Goal: Transaction & Acquisition: Purchase product/service

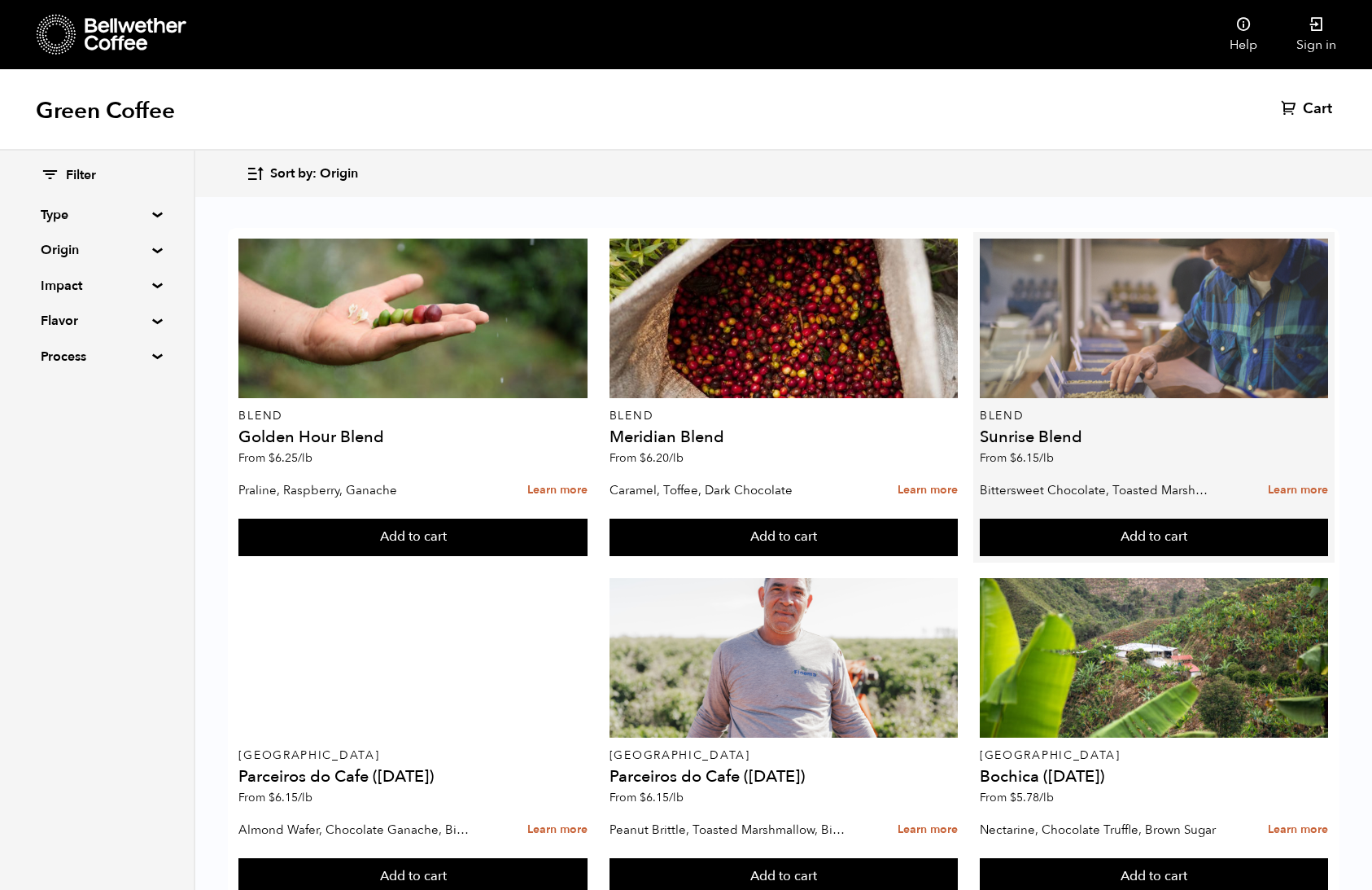
click at [1125, 352] on div at bounding box center [1153, 318] width 348 height 160
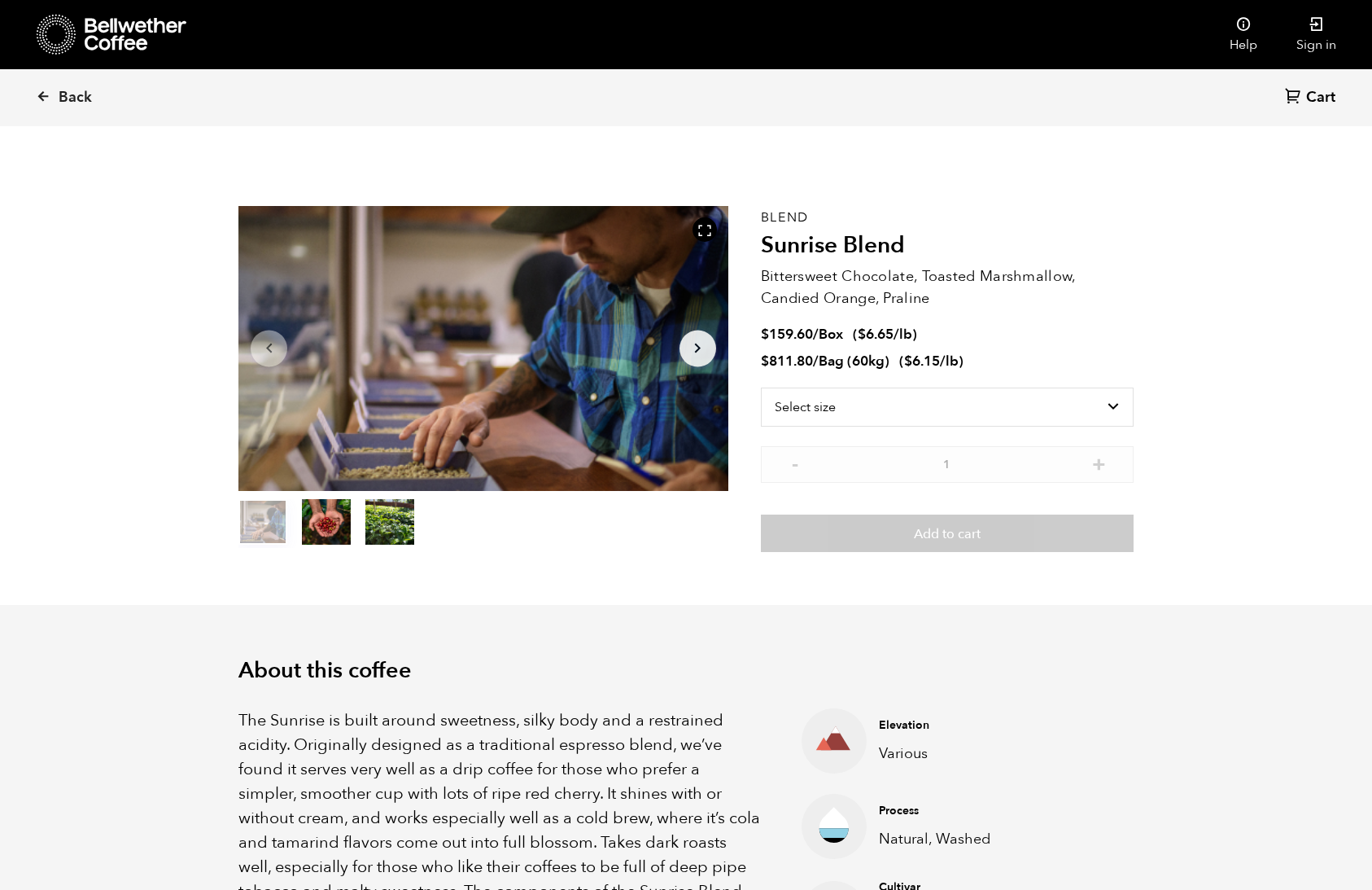
scroll to position [709, 867]
click at [1003, 412] on select "Select size Bag (60kg) (132 lbs) Box (24 lbs)" at bounding box center [947, 406] width 372 height 39
select select "box"
click at [761, 387] on select "Select size Bag (60kg) (132 lbs) Box (24 lbs)" at bounding box center [947, 406] width 372 height 39
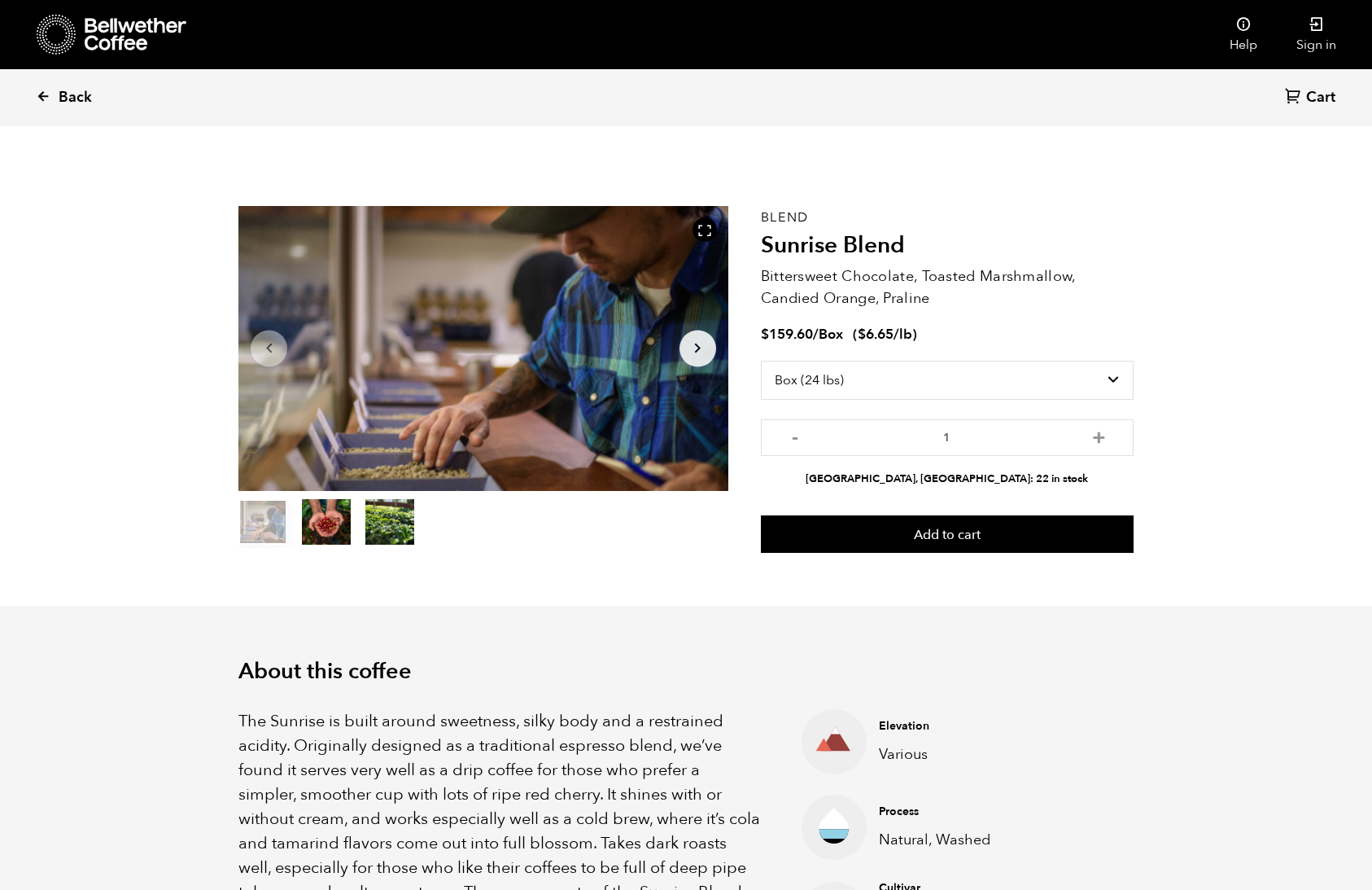
drag, startPoint x: 80, startPoint y: 99, endPoint x: 92, endPoint y: 112, distance: 17.7
click at [80, 99] on span "Back" at bounding box center [75, 98] width 34 height 20
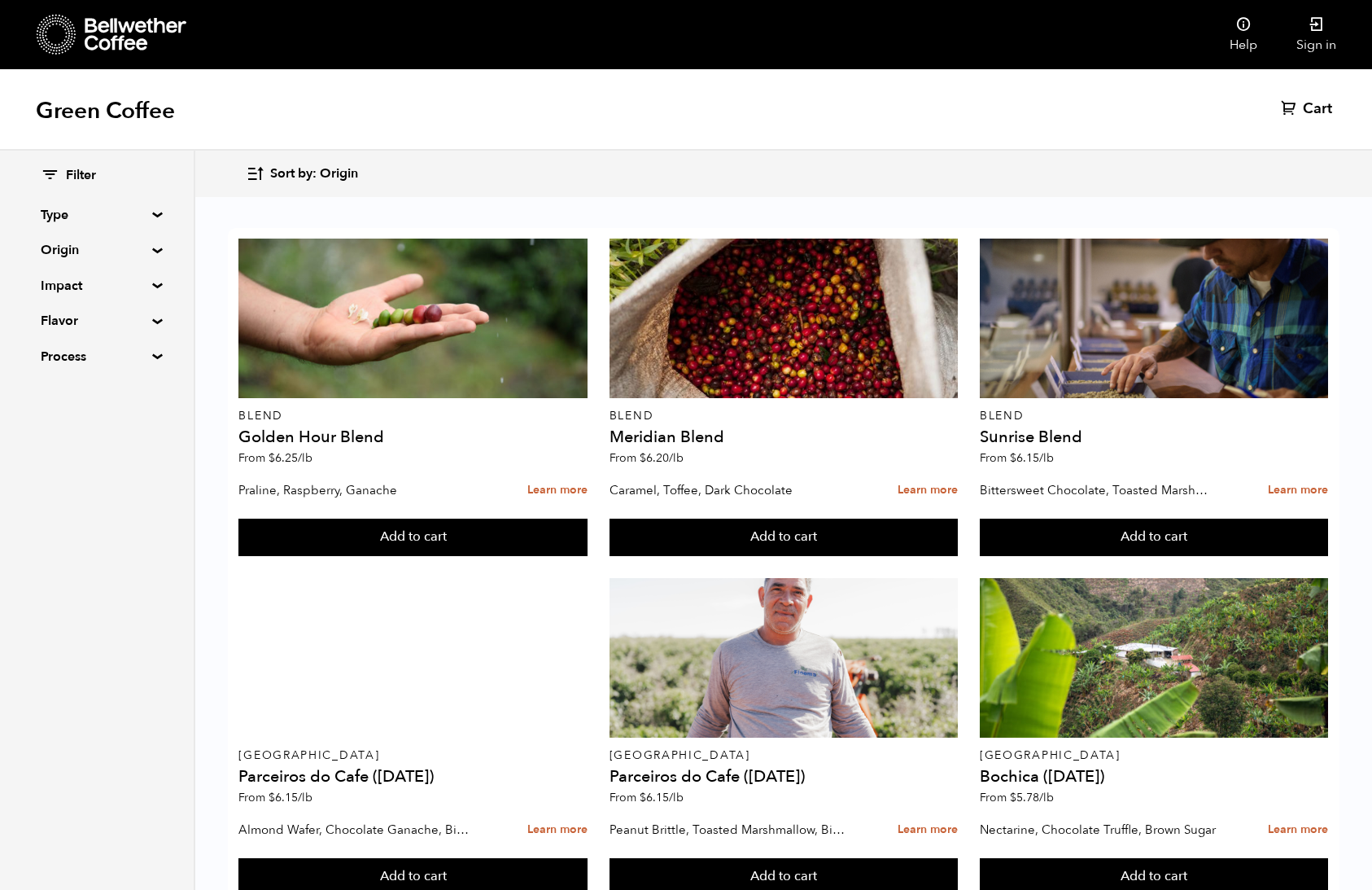
click at [72, 250] on summary "Origin" at bounding box center [97, 250] width 112 height 20
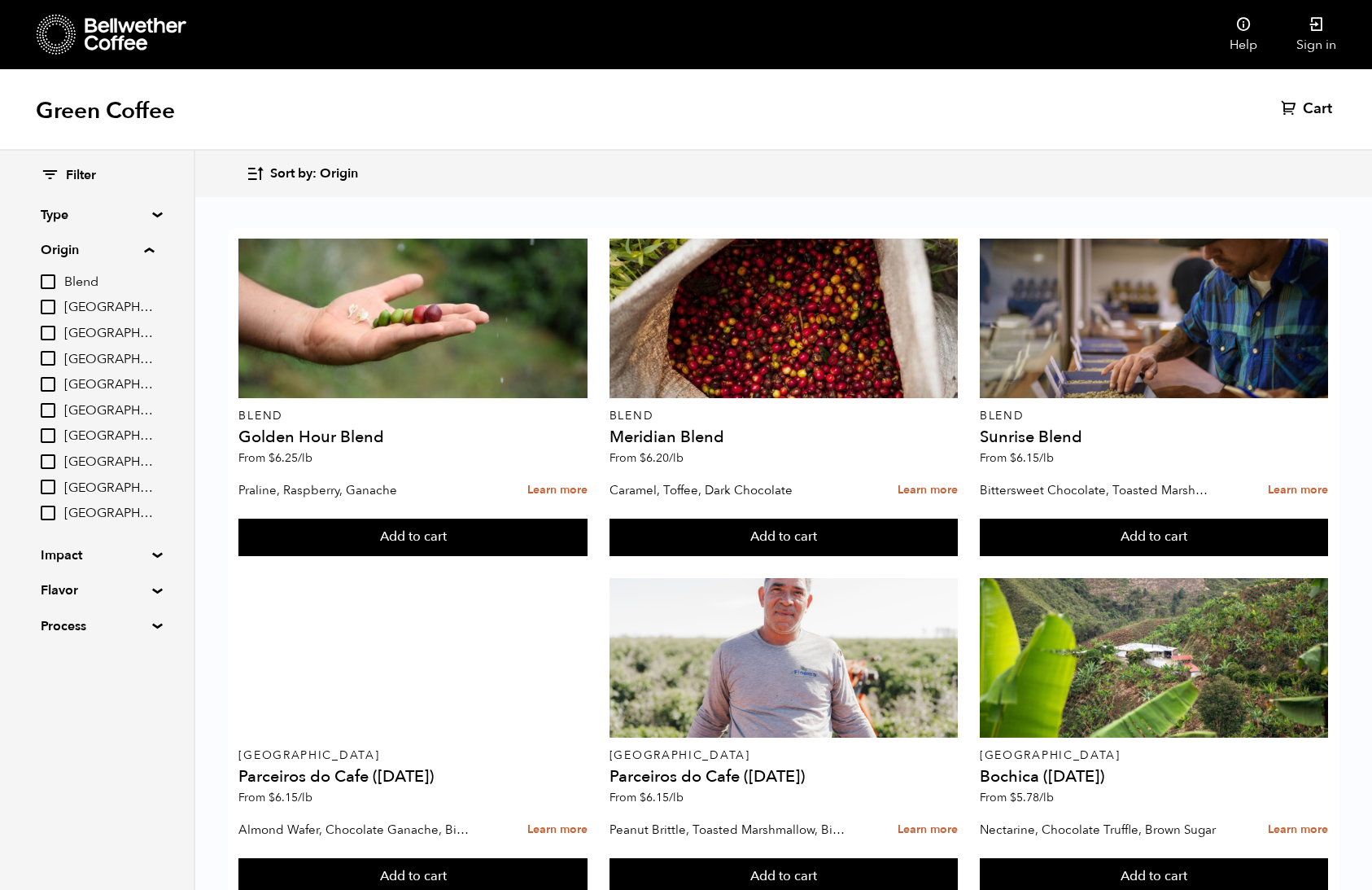
click at [80, 413] on span "[GEOGRAPHIC_DATA]" at bounding box center [109, 410] width 90 height 18
click at [0, 0] on input "[GEOGRAPHIC_DATA]" at bounding box center [0, 0] width 0 height 0
checkbox input "true"
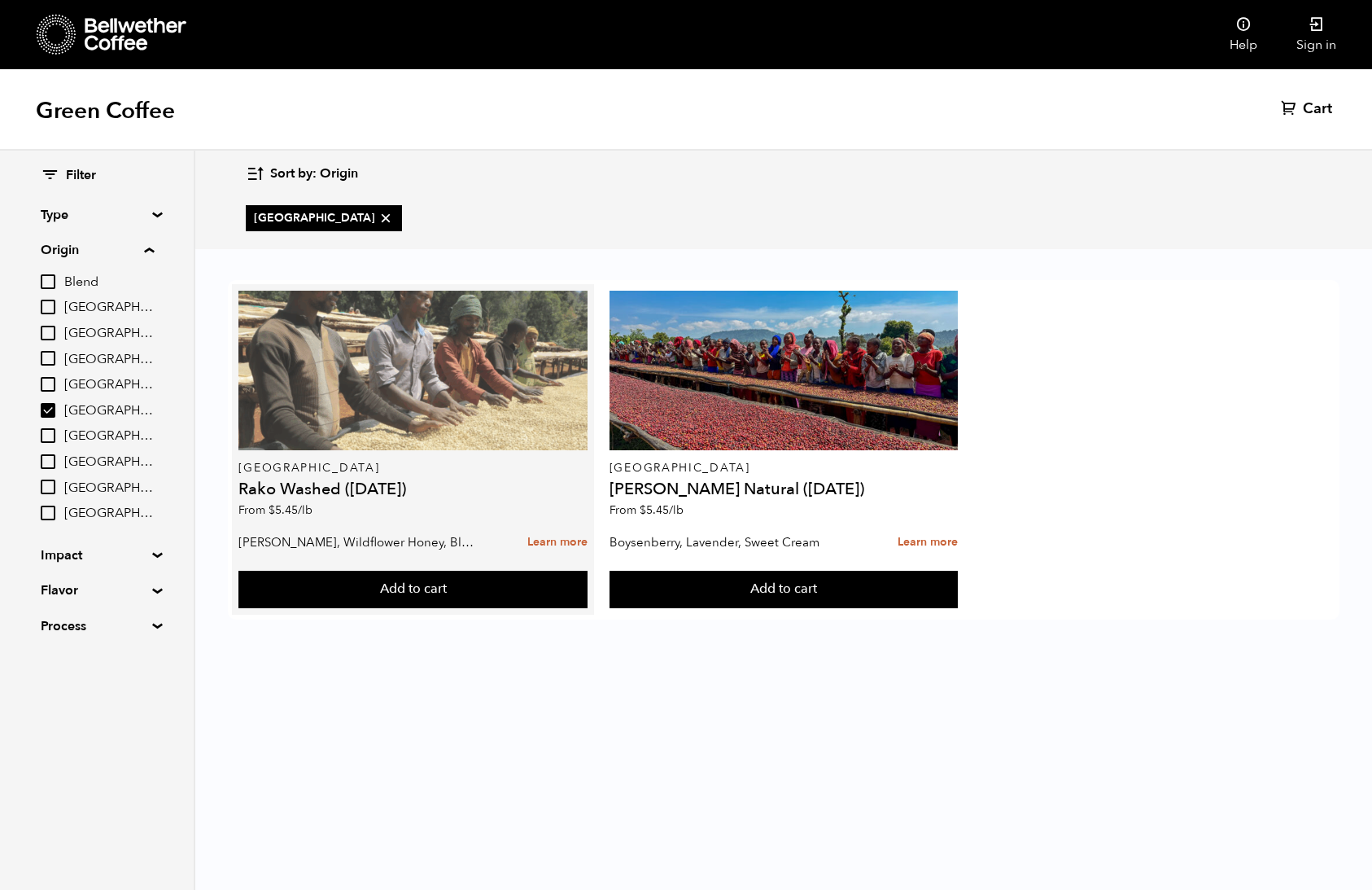
click at [498, 367] on div at bounding box center [412, 370] width 348 height 160
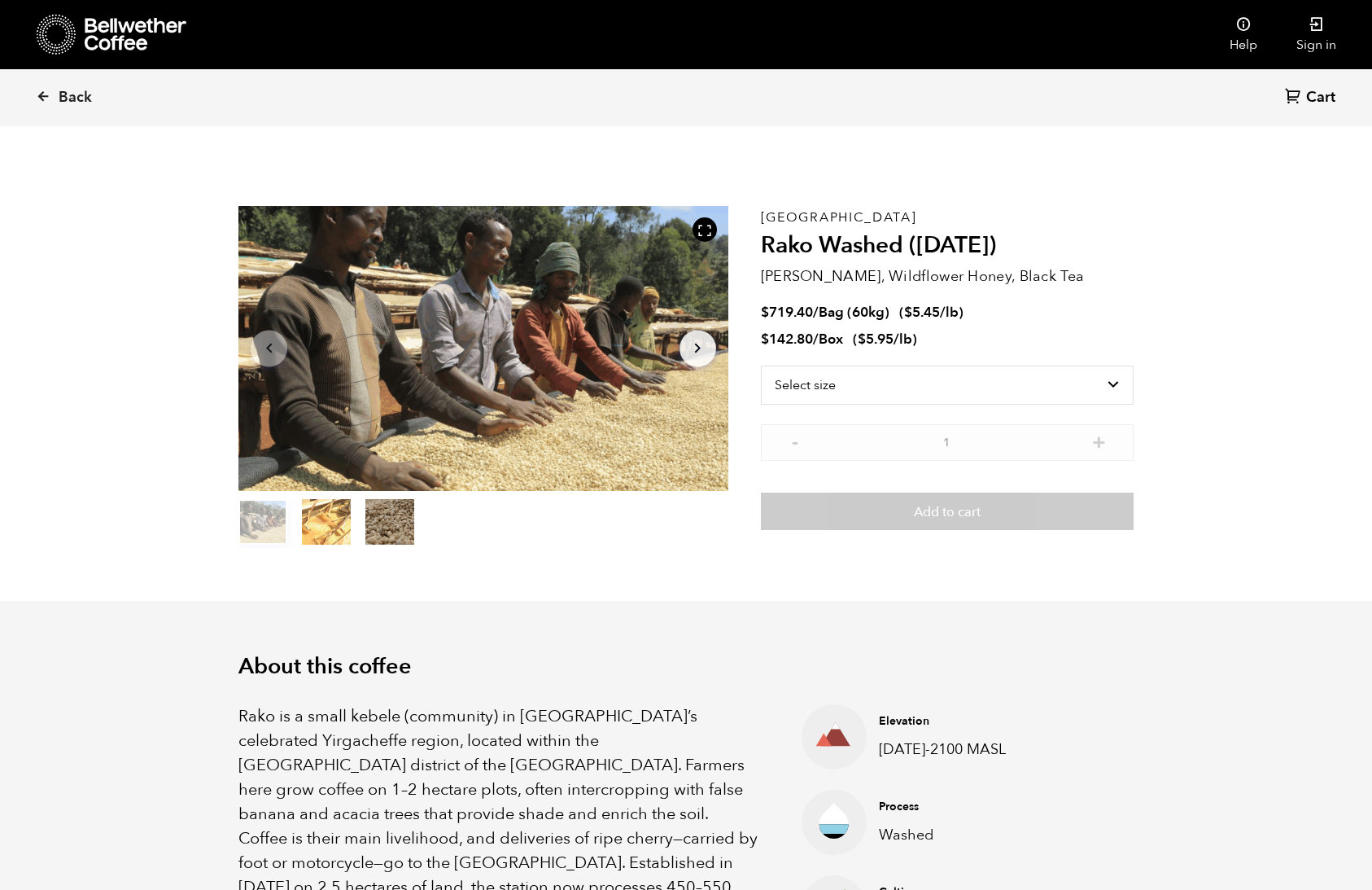
scroll to position [709, 867]
click at [970, 391] on select "Select size Bag (60kg) (132 lbs) Box (24 lbs)" at bounding box center [947, 385] width 372 height 39
select select "box"
click at [761, 366] on select "Select size Bag (60kg) (132 lbs) Box (24 lbs)" at bounding box center [947, 385] width 372 height 39
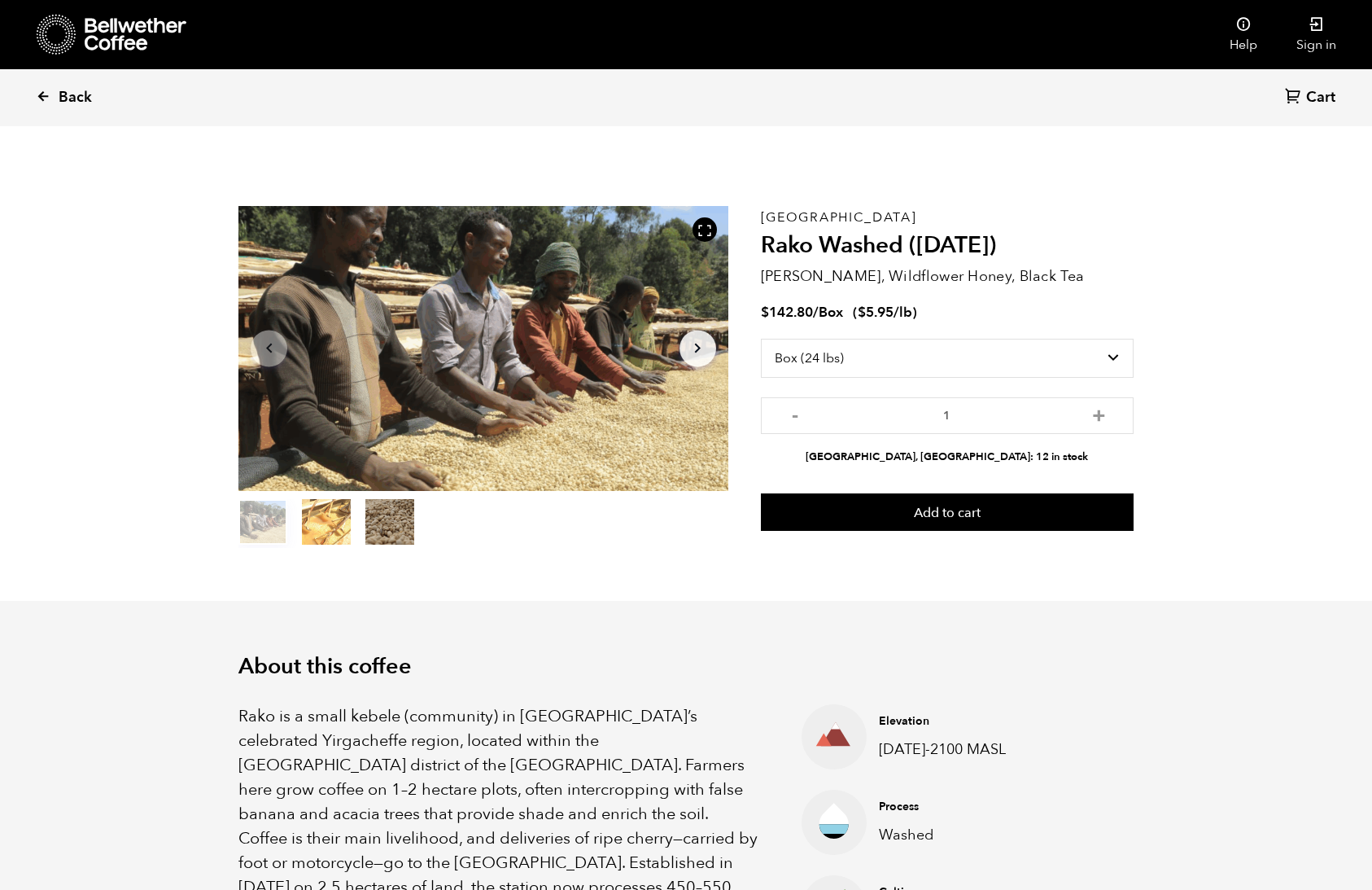
click at [84, 92] on span "Back" at bounding box center [75, 98] width 34 height 20
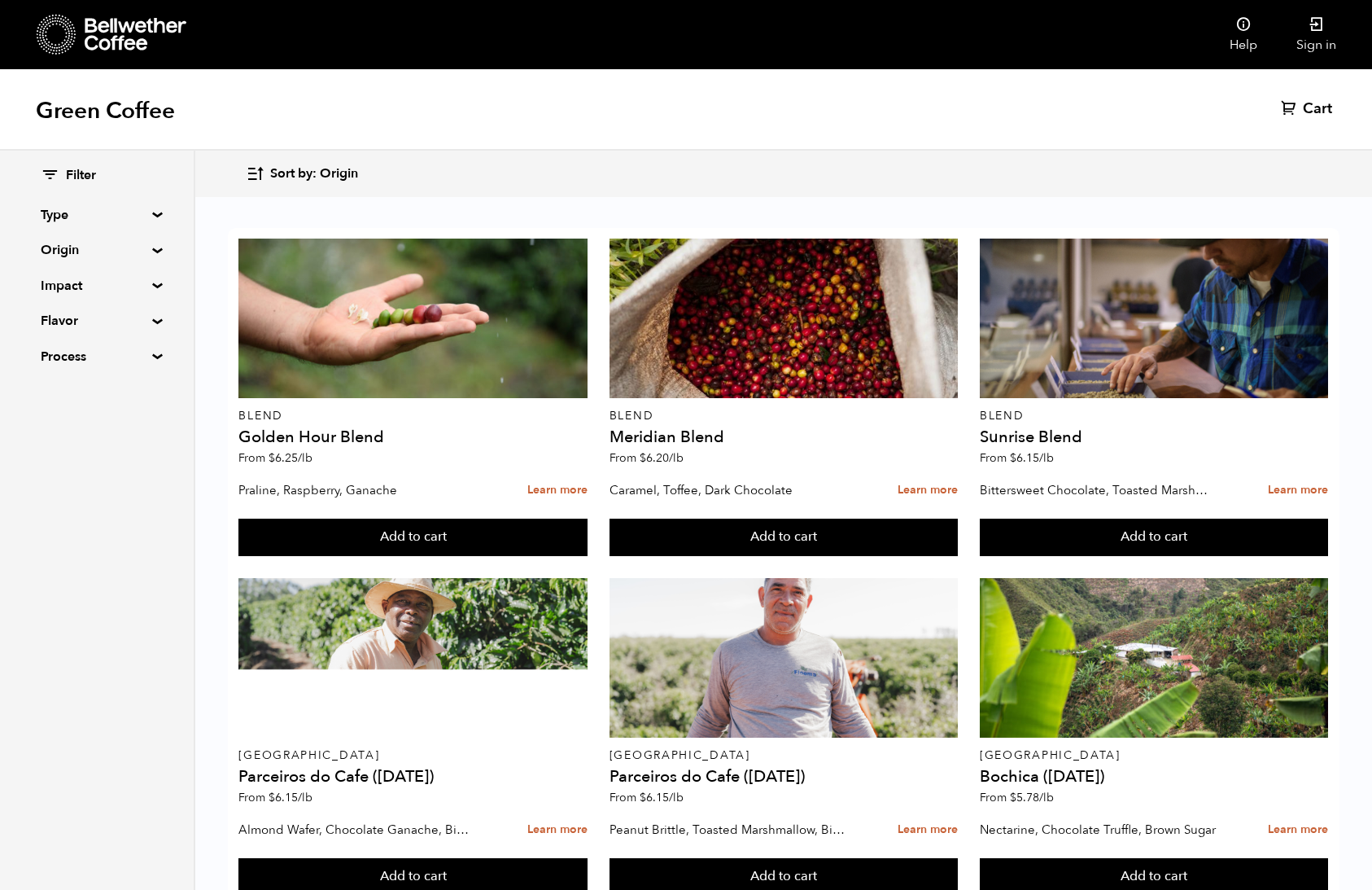
click at [63, 238] on div "Filter Type Blend Single Origin Decaf Seasonal Year Round Origin Blend Brazil C…" at bounding box center [97, 266] width 112 height 200
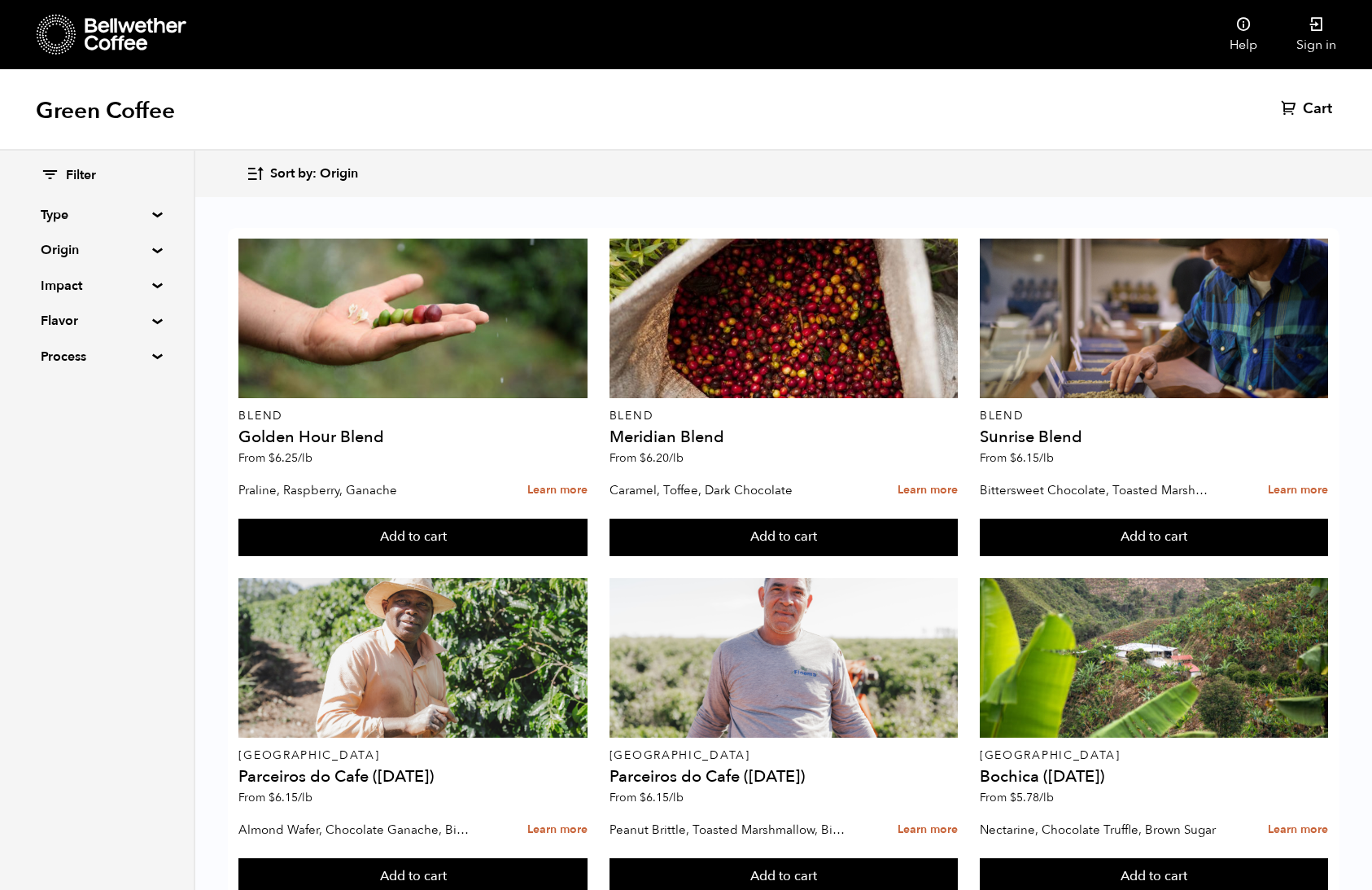
click at [61, 245] on summary "Origin" at bounding box center [97, 250] width 112 height 20
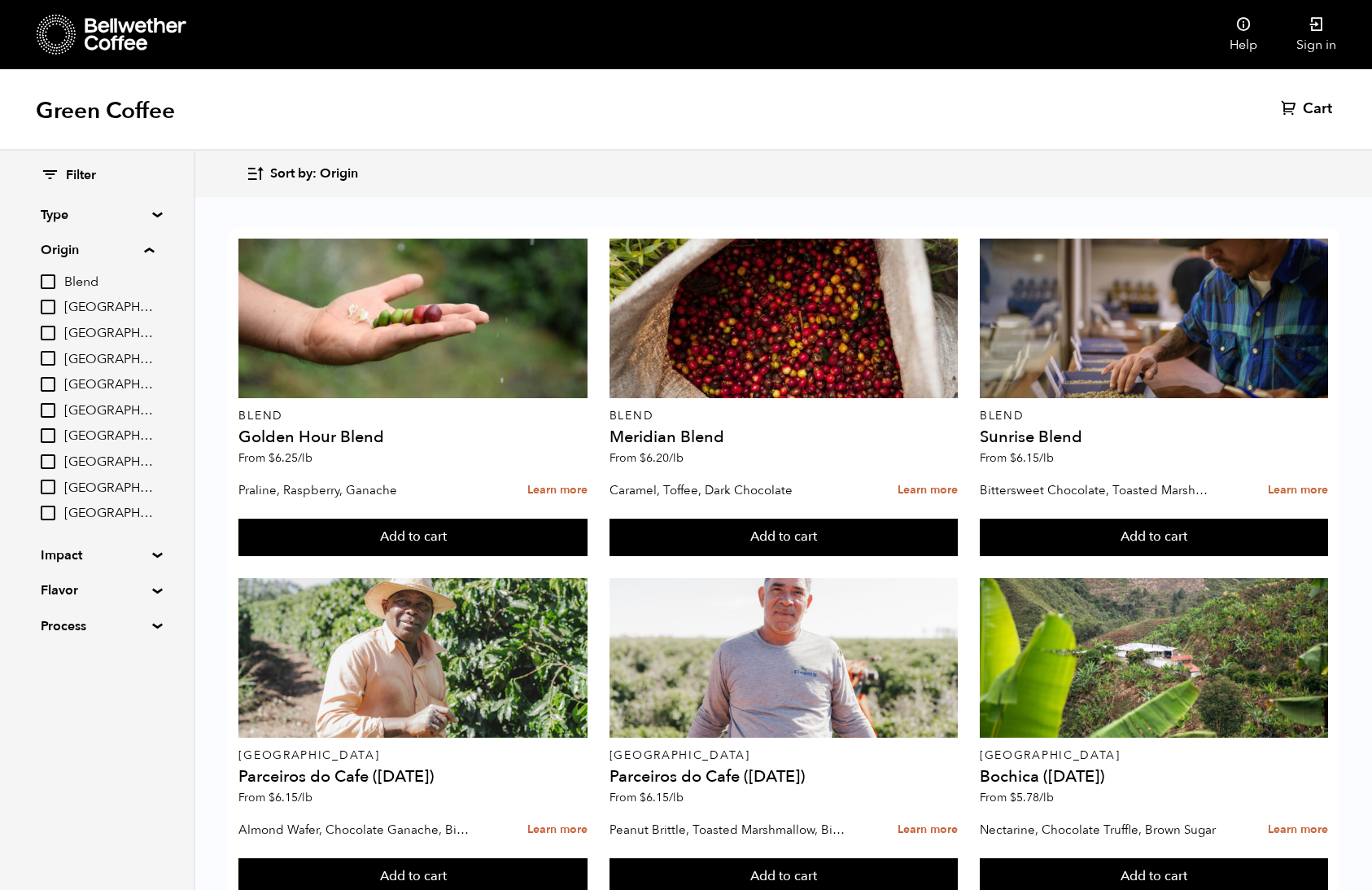
click at [47, 247] on summary "Origin" at bounding box center [97, 250] width 113 height 20
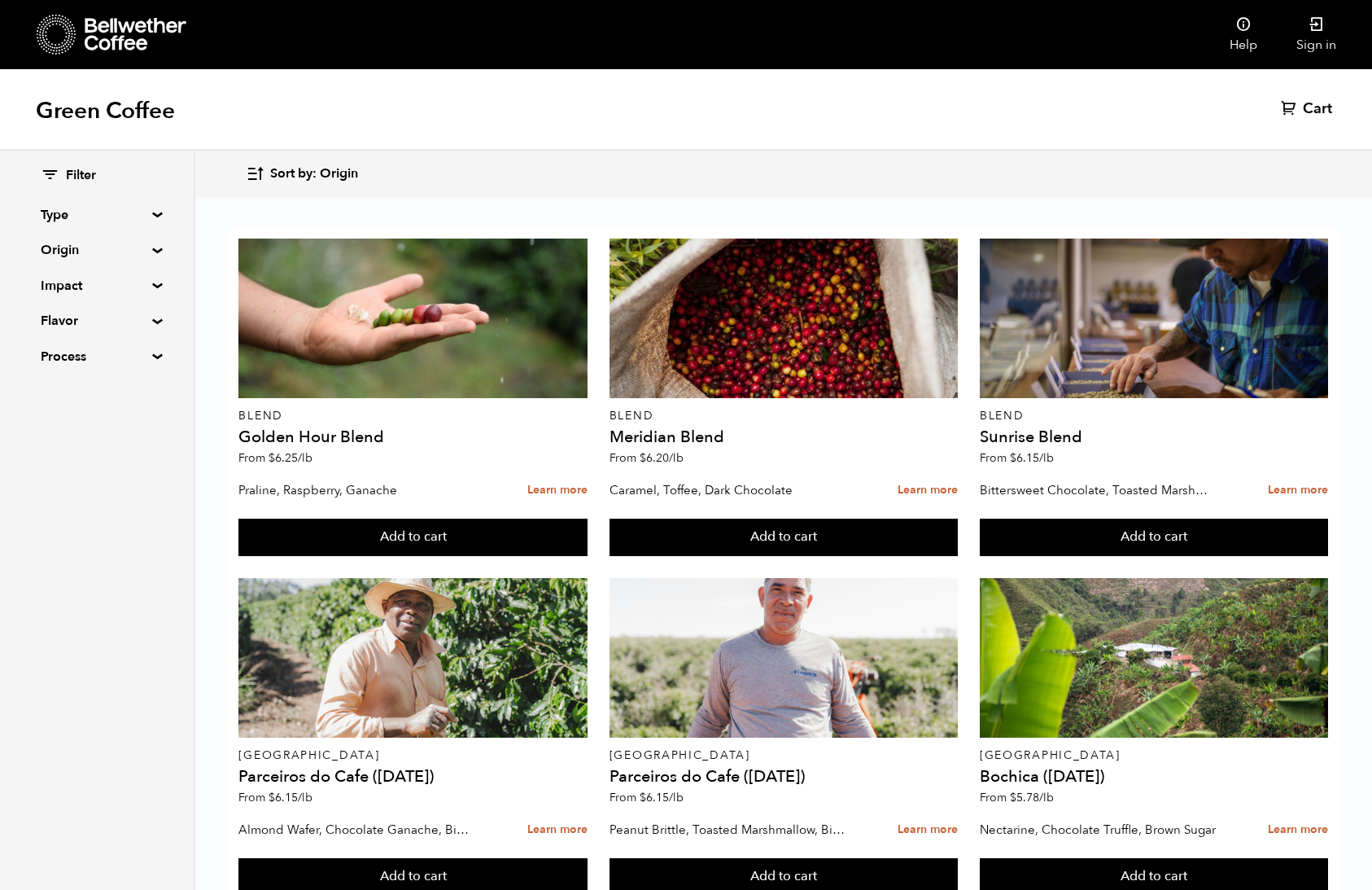
click at [60, 212] on summary "Type" at bounding box center [97, 214] width 112 height 20
click at [49, 297] on input "Decaf" at bounding box center [48, 296] width 15 height 15
checkbox input "true"
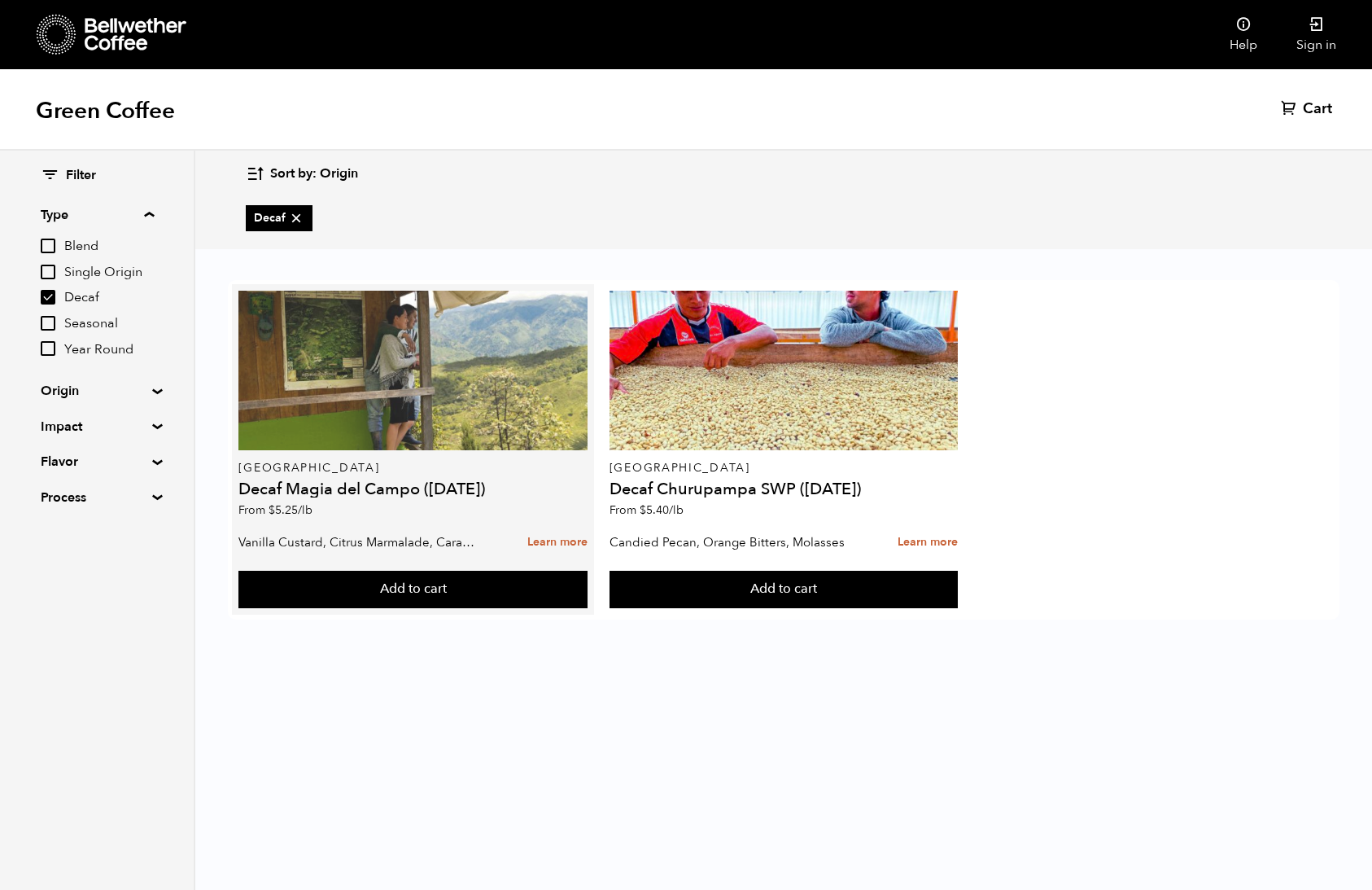
click at [412, 391] on div at bounding box center [412, 370] width 348 height 160
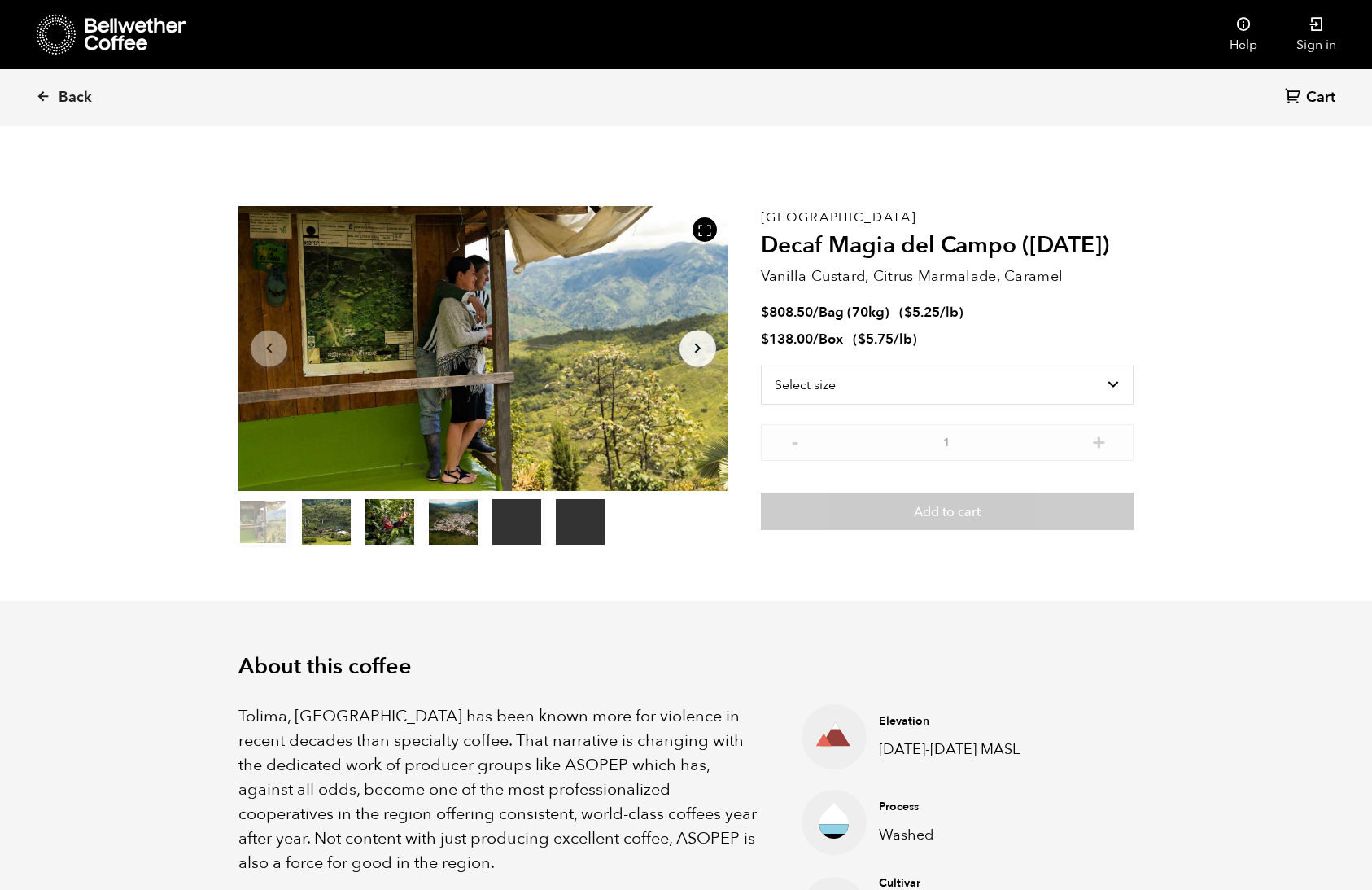
scroll to position [709, 867]
click at [69, 97] on span "Back" at bounding box center [75, 98] width 34 height 20
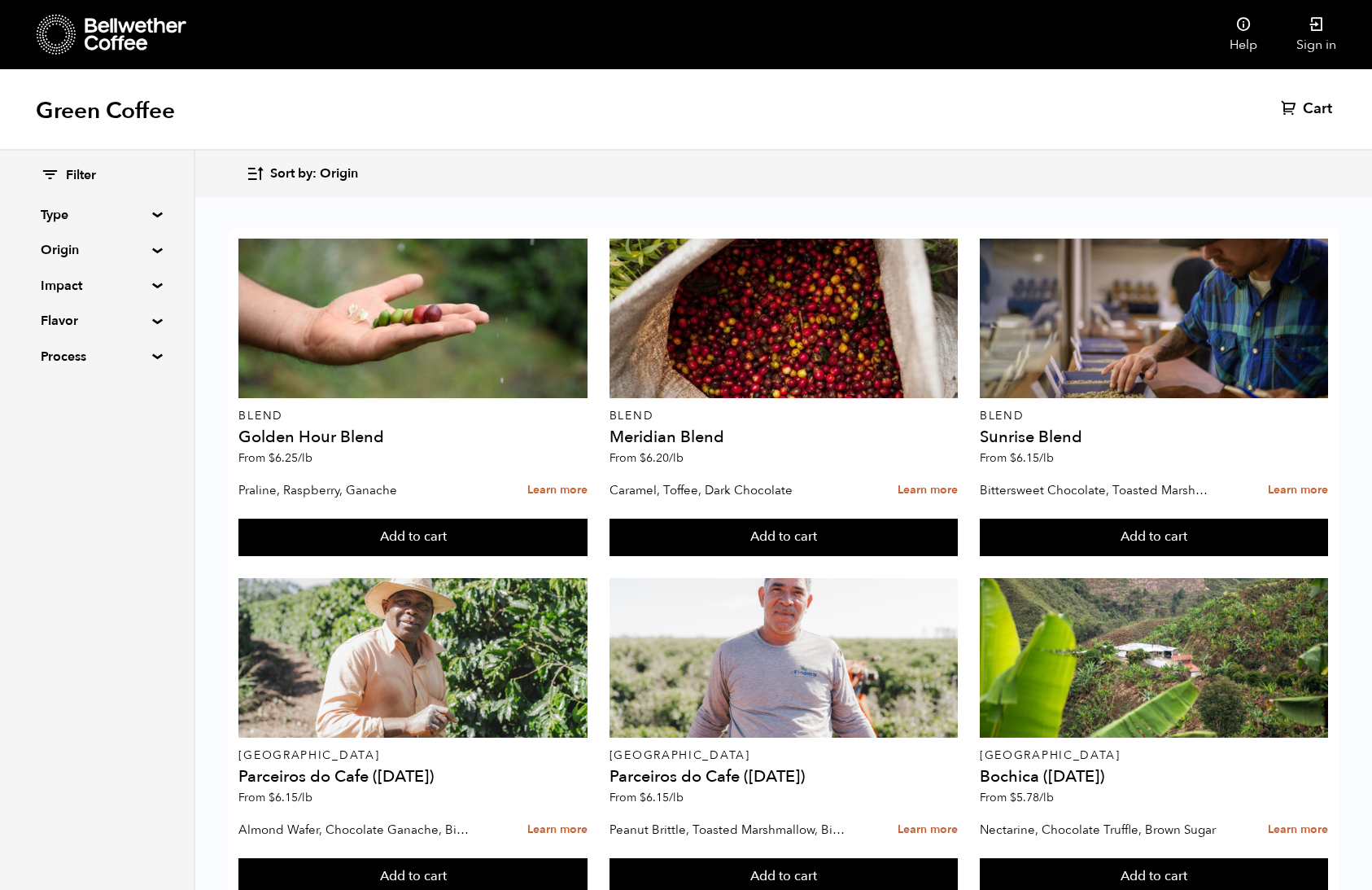
click at [80, 216] on summary "Type" at bounding box center [97, 214] width 112 height 20
click at [67, 298] on span "Decaf" at bounding box center [109, 297] width 90 height 18
click at [0, 0] on input "Decaf" at bounding box center [0, 0] width 0 height 0
checkbox input "true"
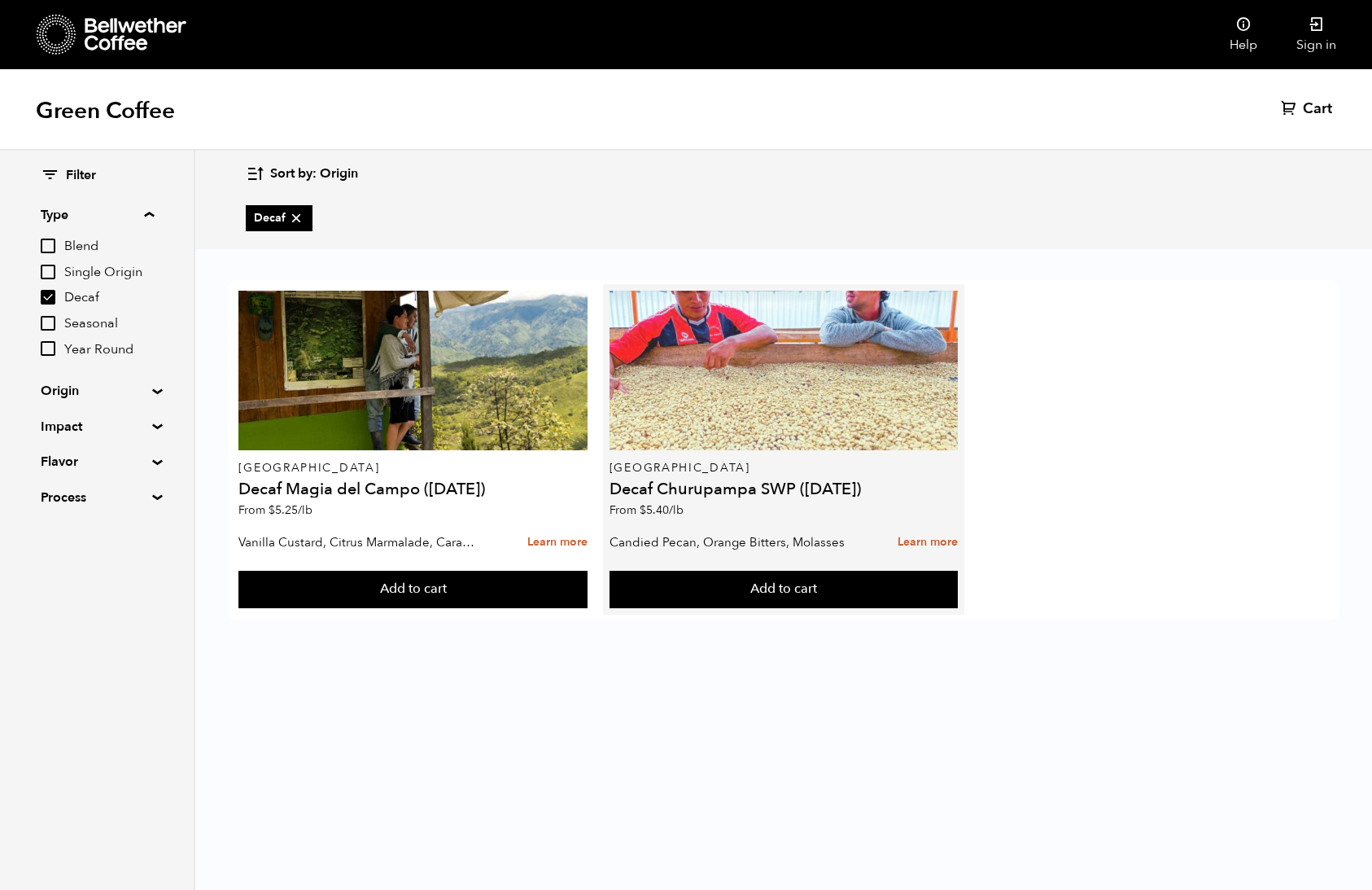
click at [742, 391] on div at bounding box center [784, 370] width 348 height 160
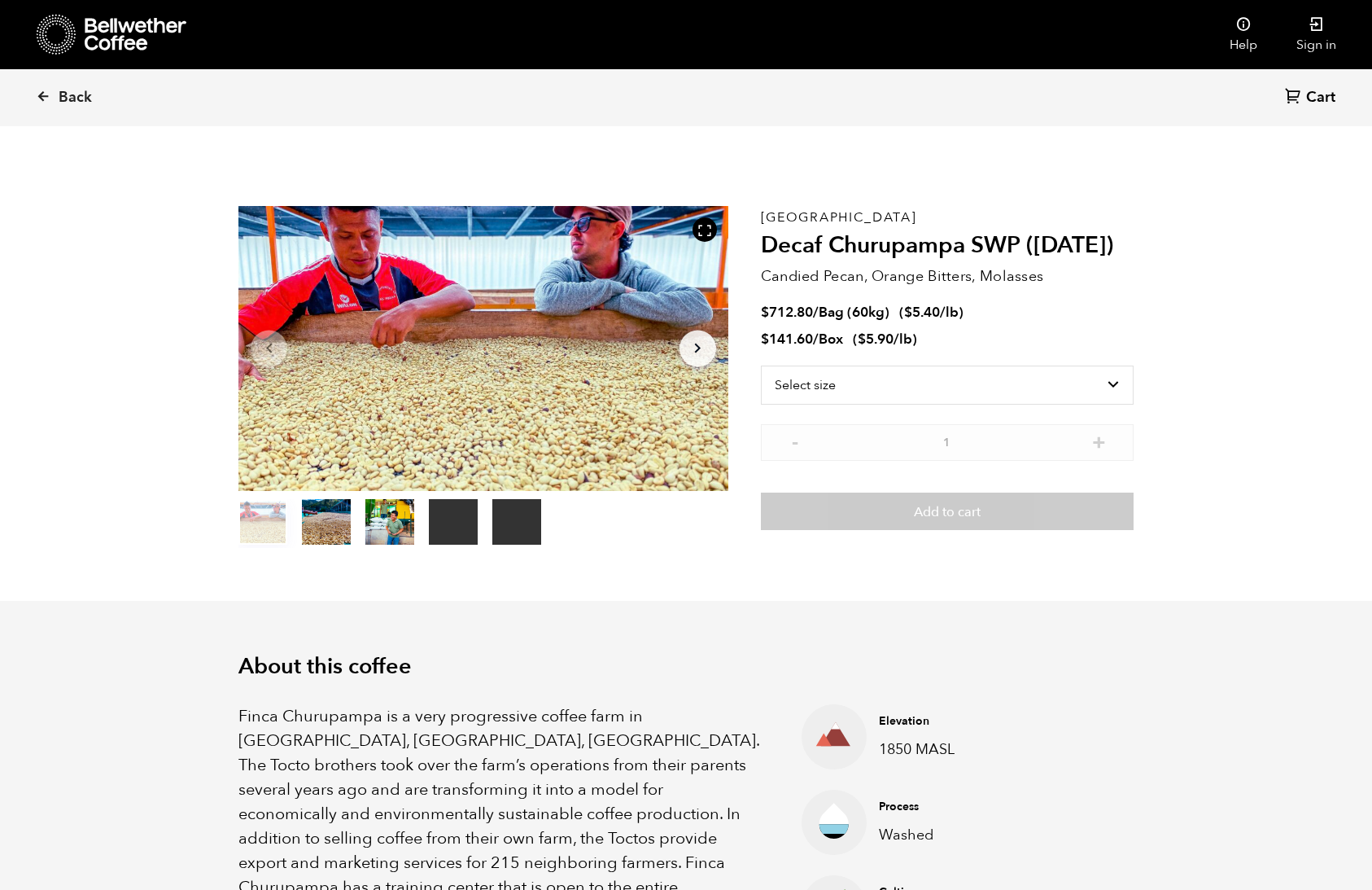
scroll to position [709, 867]
drag, startPoint x: 92, startPoint y: 93, endPoint x: 101, endPoint y: 101, distance: 12.0
click at [95, 97] on link "Back" at bounding box center [86, 98] width 101 height 55
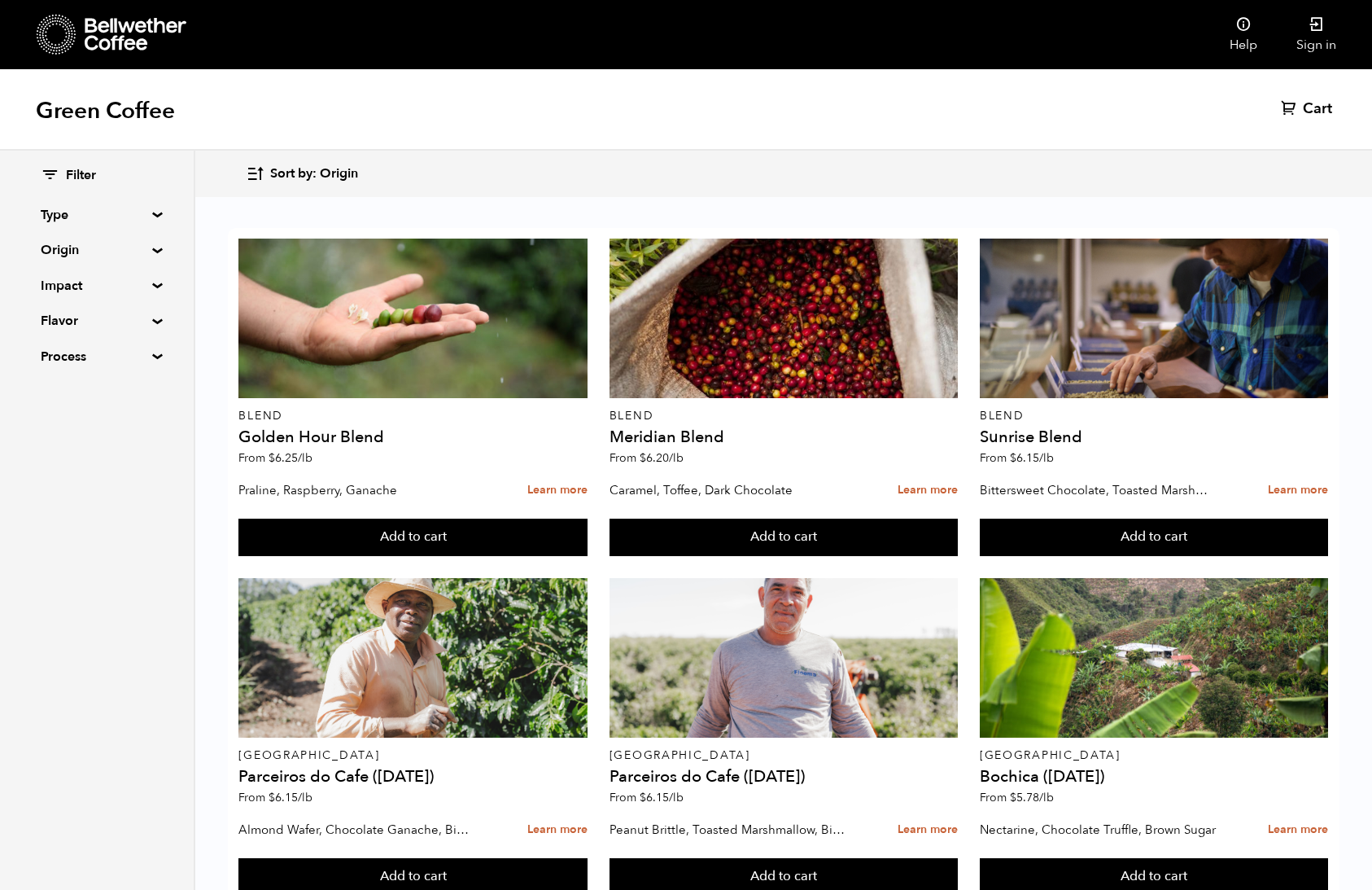
click at [82, 213] on summary "Type" at bounding box center [97, 214] width 112 height 20
click at [83, 298] on span "Decaf" at bounding box center [109, 297] width 90 height 18
click at [0, 0] on input "Decaf" at bounding box center [0, 0] width 0 height 0
checkbox input "true"
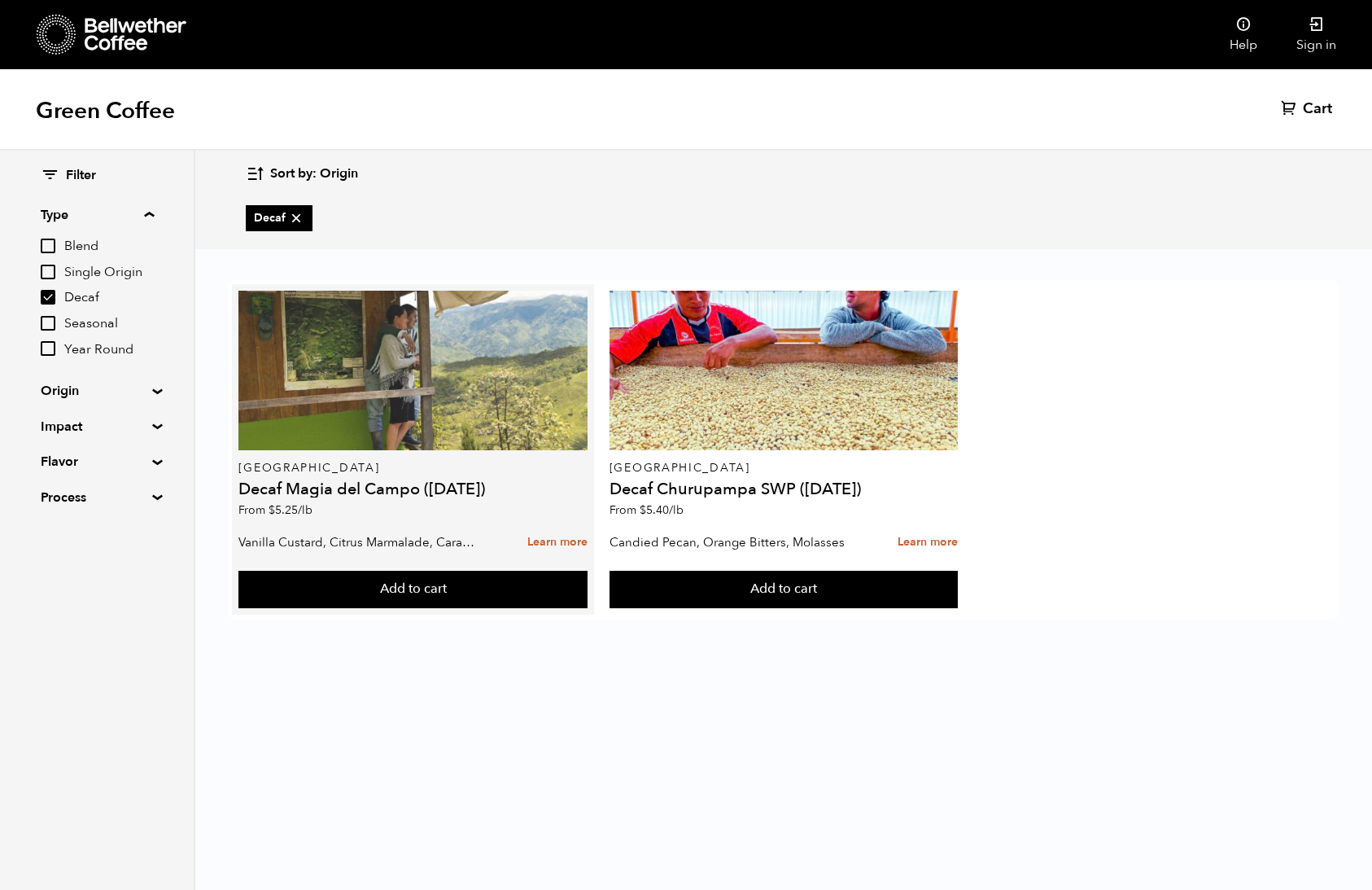
drag, startPoint x: 384, startPoint y: 365, endPoint x: 380, endPoint y: 357, distance: 8.9
click at [384, 364] on div at bounding box center [412, 370] width 348 height 160
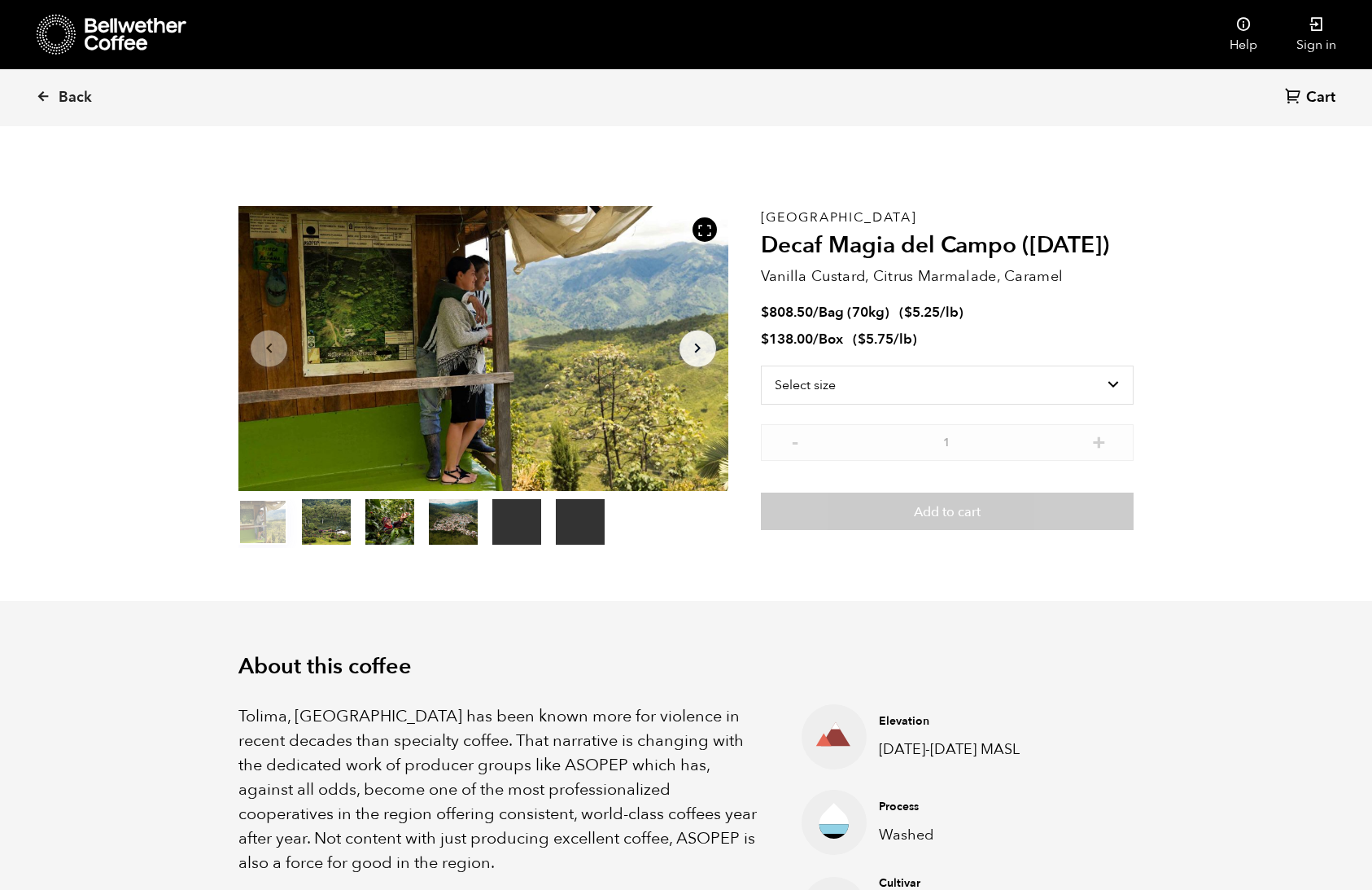
scroll to position [709, 867]
click at [1003, 390] on select "Select size Bag (70kg) (154 lbs) Box (24 lbs)" at bounding box center [947, 385] width 372 height 39
select select "box"
click at [761, 366] on select "Select size Bag (70kg) (154 lbs) Box (24 lbs)" at bounding box center [947, 385] width 372 height 39
click at [79, 99] on span "Back" at bounding box center [75, 98] width 34 height 20
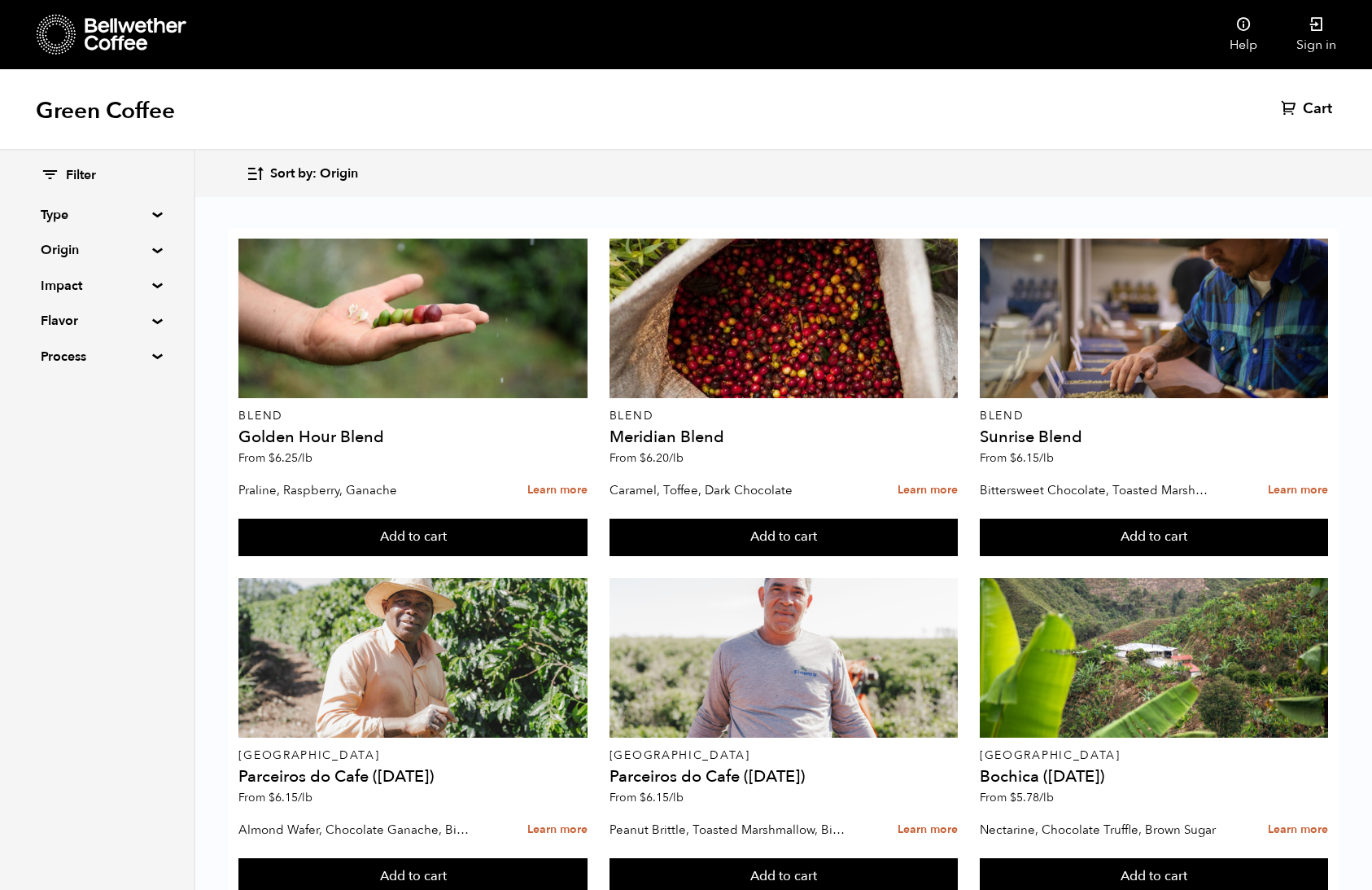
click at [103, 213] on summary "Type" at bounding box center [97, 214] width 112 height 20
click at [81, 296] on span "Decaf" at bounding box center [109, 297] width 90 height 18
click at [0, 0] on input "Decaf" at bounding box center [0, 0] width 0 height 0
checkbox input "true"
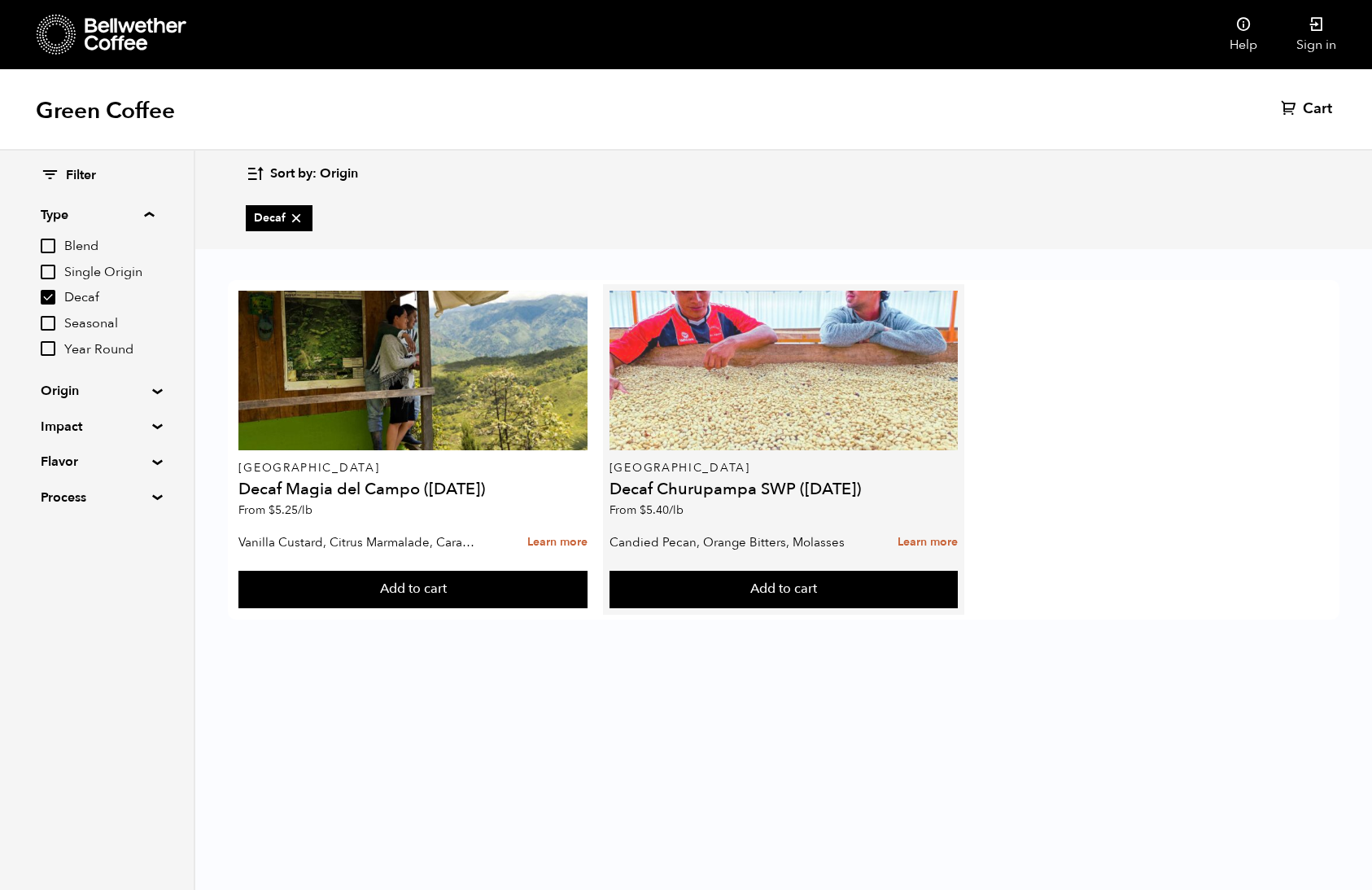
click at [839, 404] on div at bounding box center [784, 370] width 348 height 160
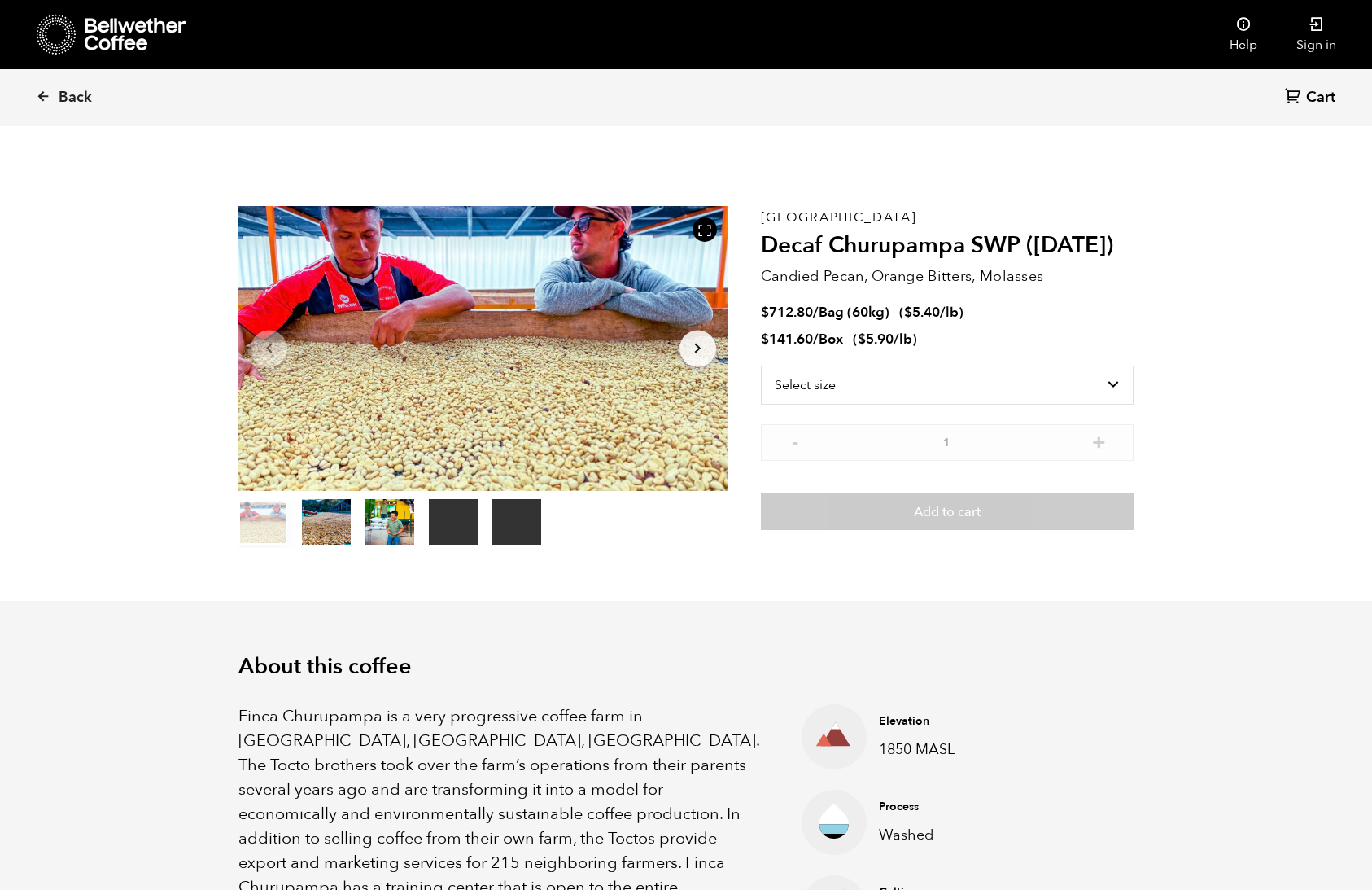
scroll to position [709, 867]
click at [1029, 385] on select "Select size Bag (60kg) (132 lbs) Box (24 lbs)" at bounding box center [947, 385] width 372 height 39
select select "box"
click at [761, 366] on select "Select size Bag (60kg) (132 lbs) Box (24 lbs)" at bounding box center [947, 385] width 372 height 39
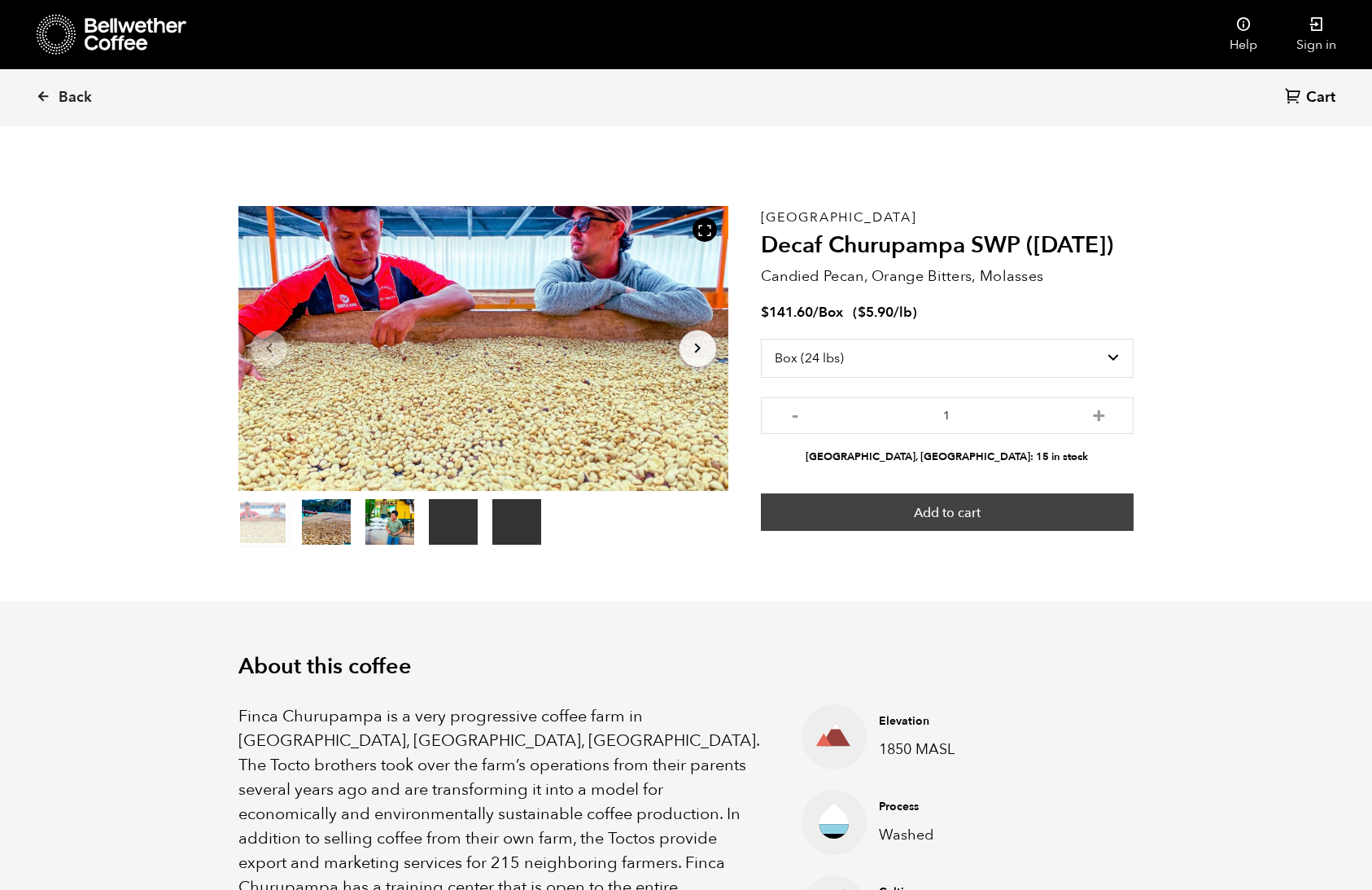
click at [1015, 516] on button "Add to cart" at bounding box center [947, 512] width 372 height 37
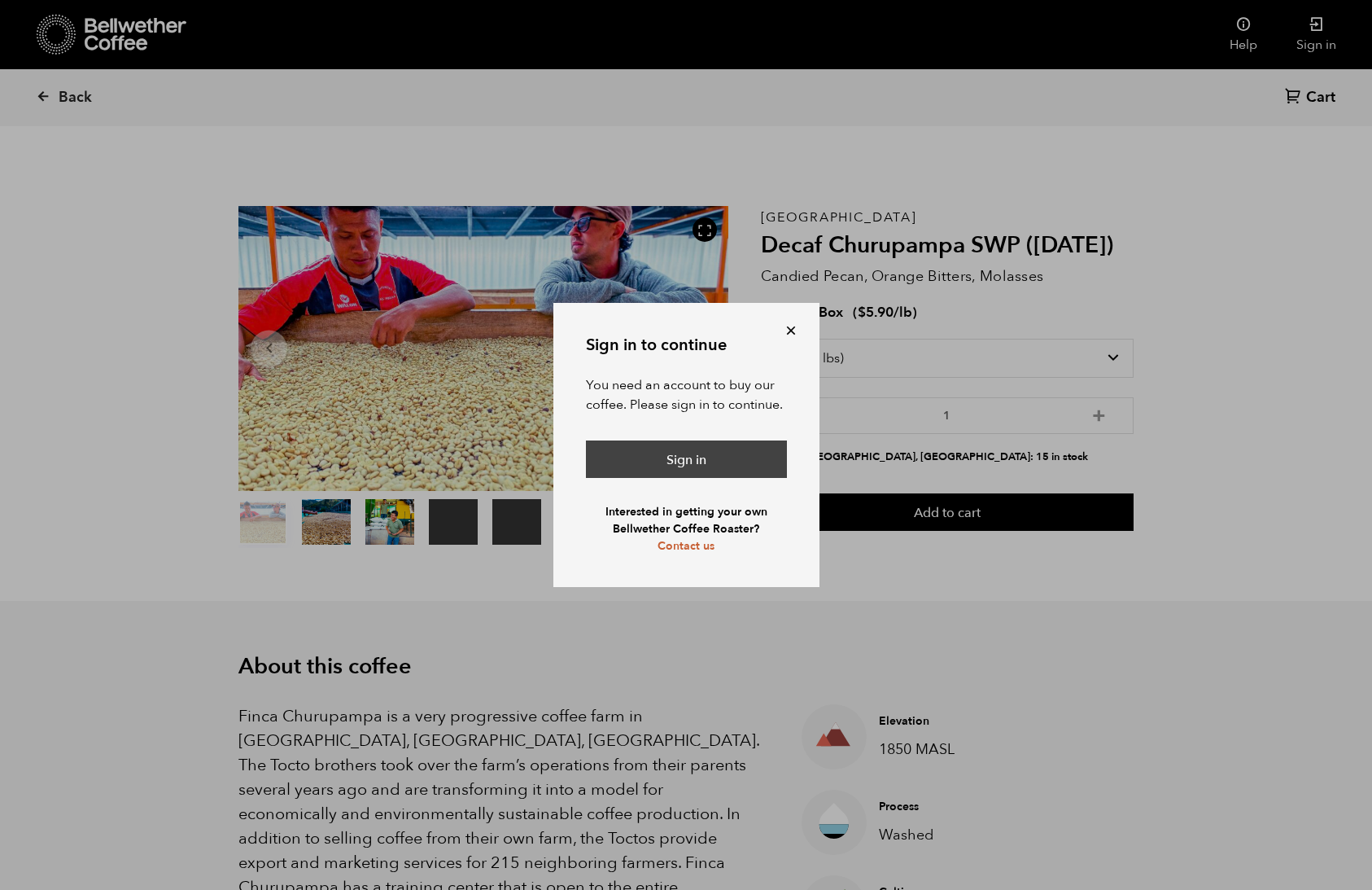
click at [695, 471] on link "Sign in" at bounding box center [686, 459] width 201 height 37
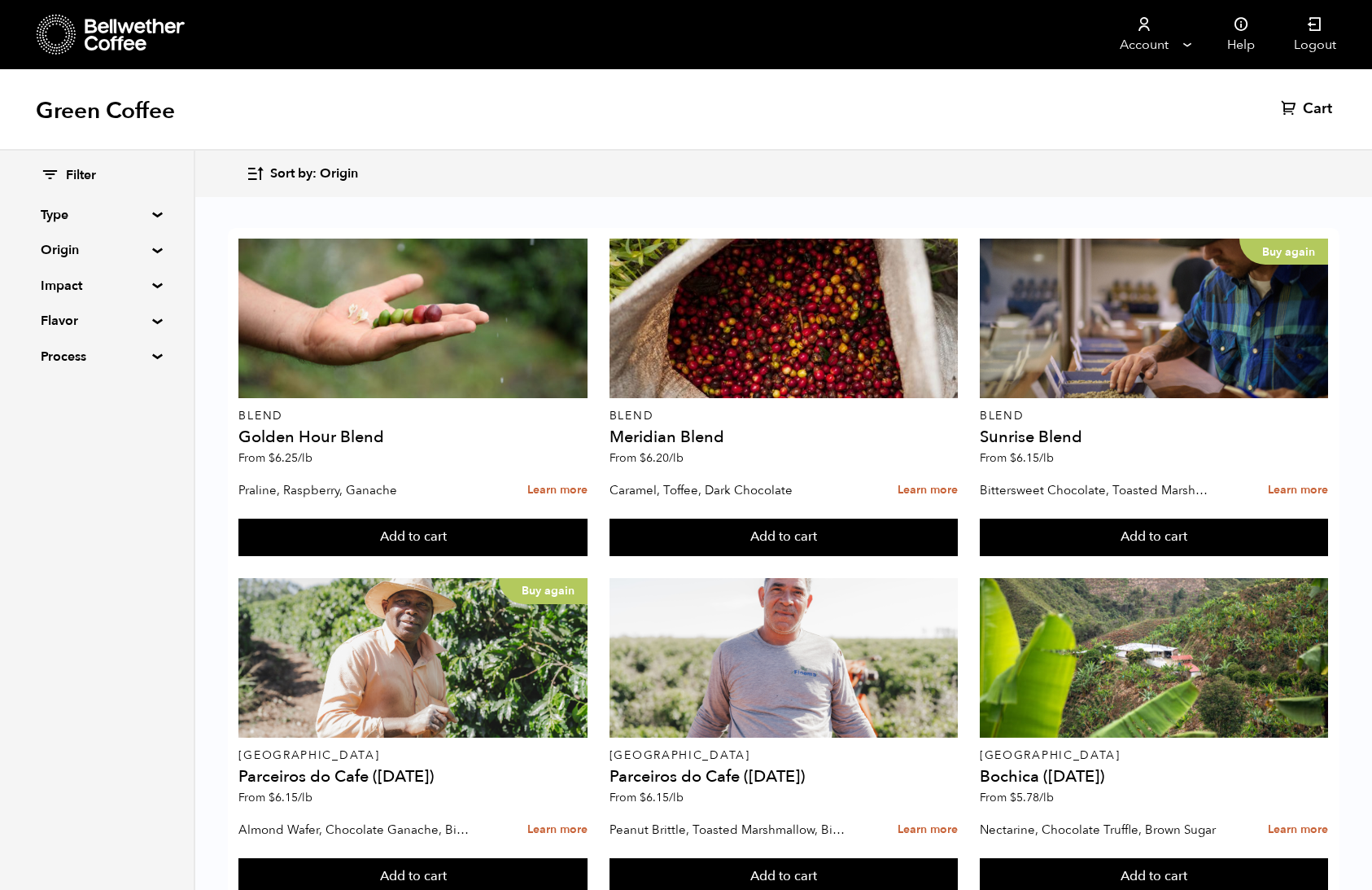
click at [80, 214] on summary "Type" at bounding box center [97, 214] width 112 height 20
click at [79, 296] on span "Decaf" at bounding box center [109, 297] width 90 height 18
click at [0, 0] on input "Decaf" at bounding box center [0, 0] width 0 height 0
checkbox input "true"
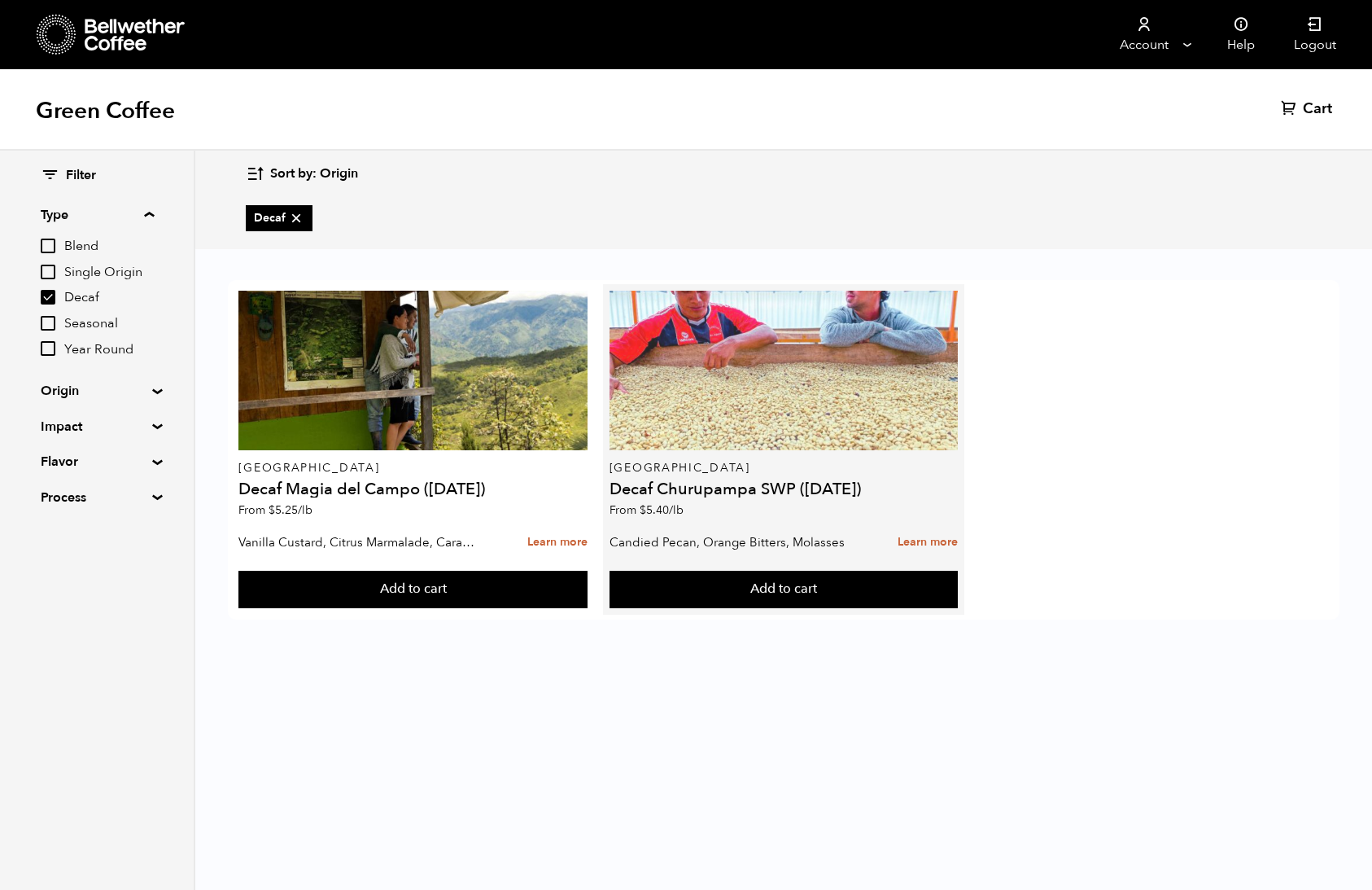
click at [708, 410] on div at bounding box center [784, 370] width 348 height 160
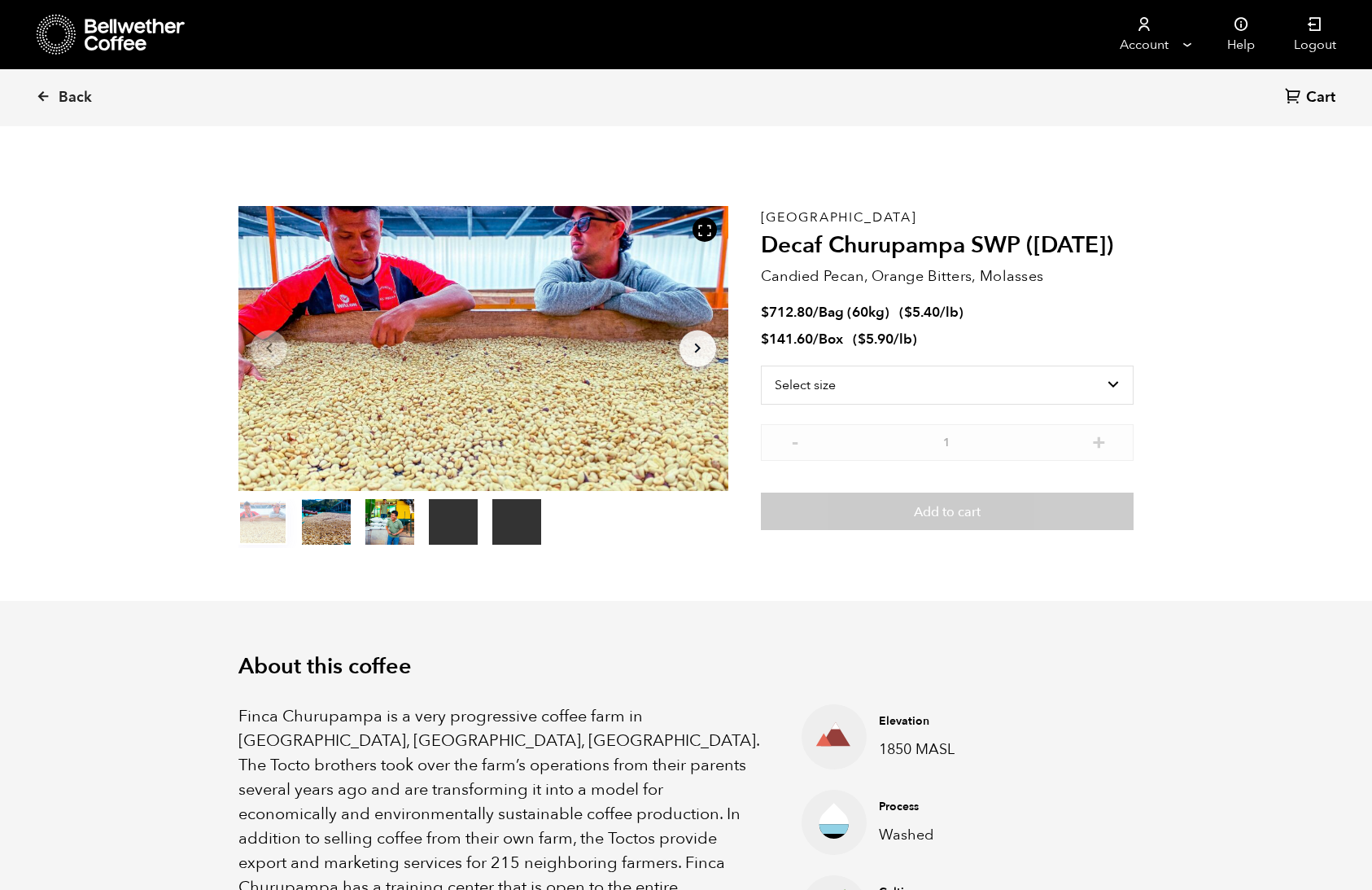
scroll to position [709, 867]
click at [915, 383] on select "Select size Bag (60kg) (132 lbs) Box (24 lbs)" at bounding box center [947, 385] width 372 height 39
select select "box"
click at [761, 366] on select "Select size Bag (60kg) (132 lbs) Box (24 lbs)" at bounding box center [947, 385] width 372 height 39
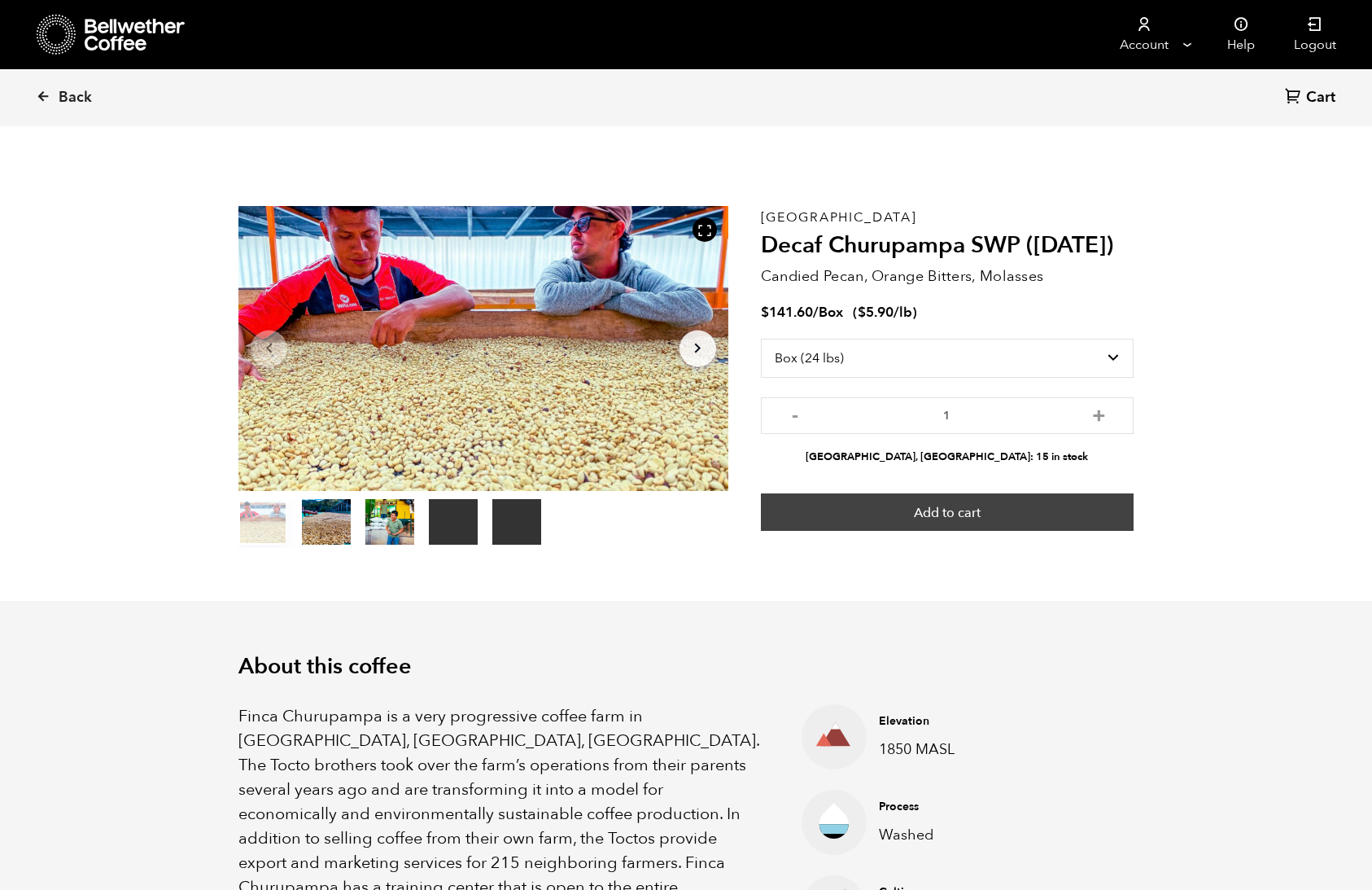
click at [928, 512] on button "Add to cart" at bounding box center [947, 512] width 372 height 37
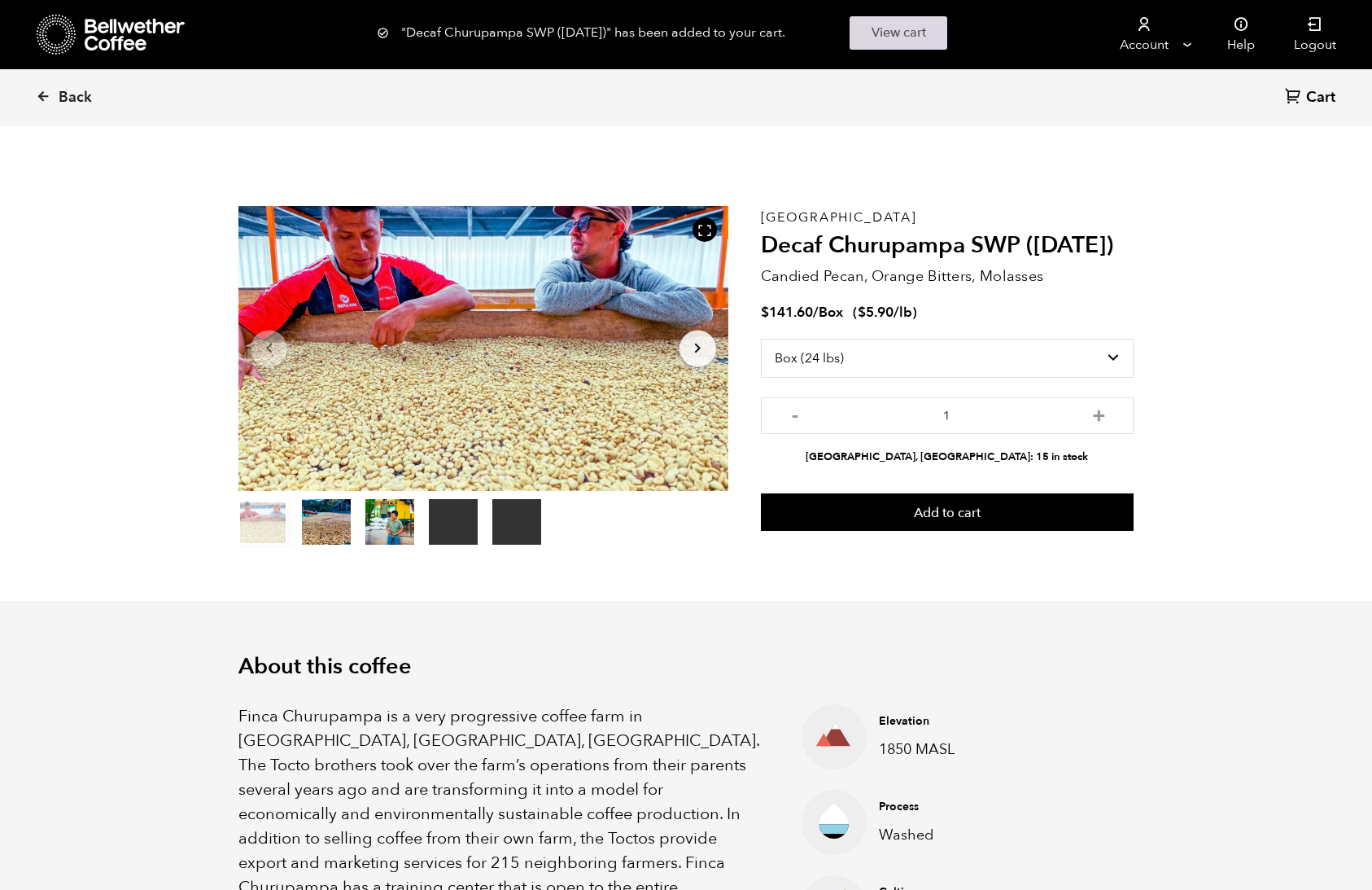
click at [899, 38] on link "View cart" at bounding box center [898, 33] width 98 height 34
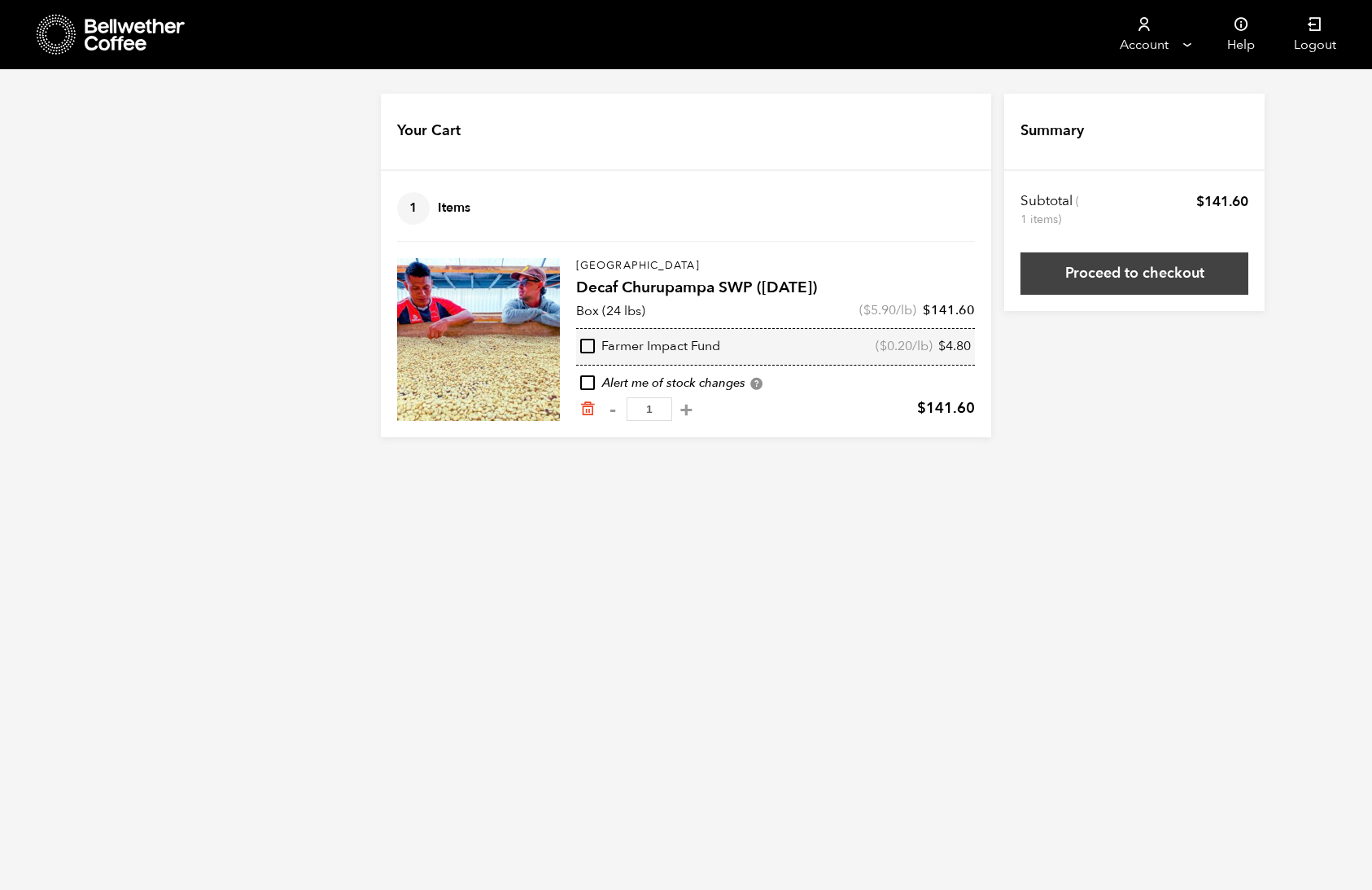
click at [1157, 277] on link "Proceed to checkout" at bounding box center [1134, 273] width 228 height 42
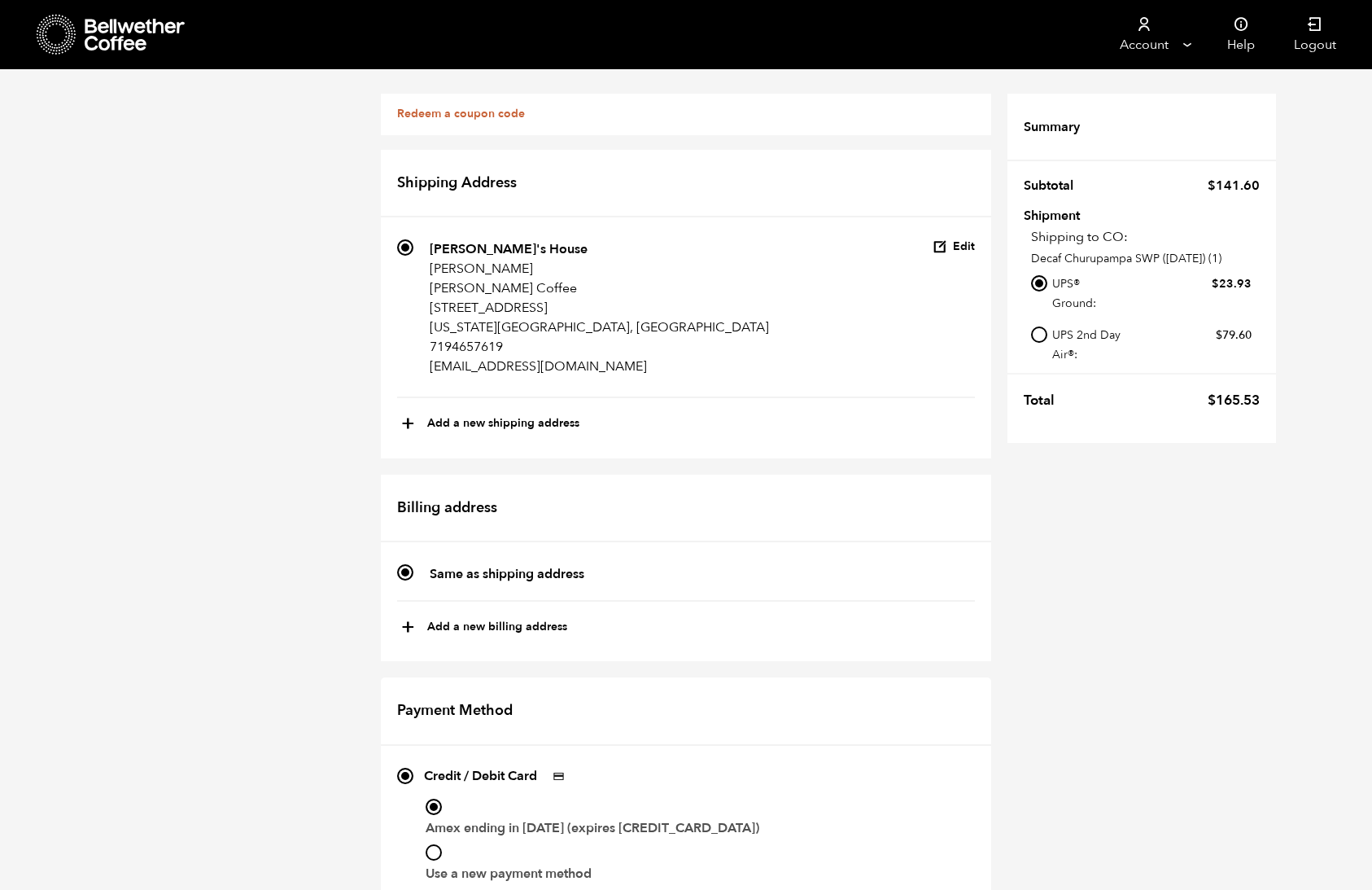
click at [123, 39] on icon at bounding box center [136, 35] width 102 height 33
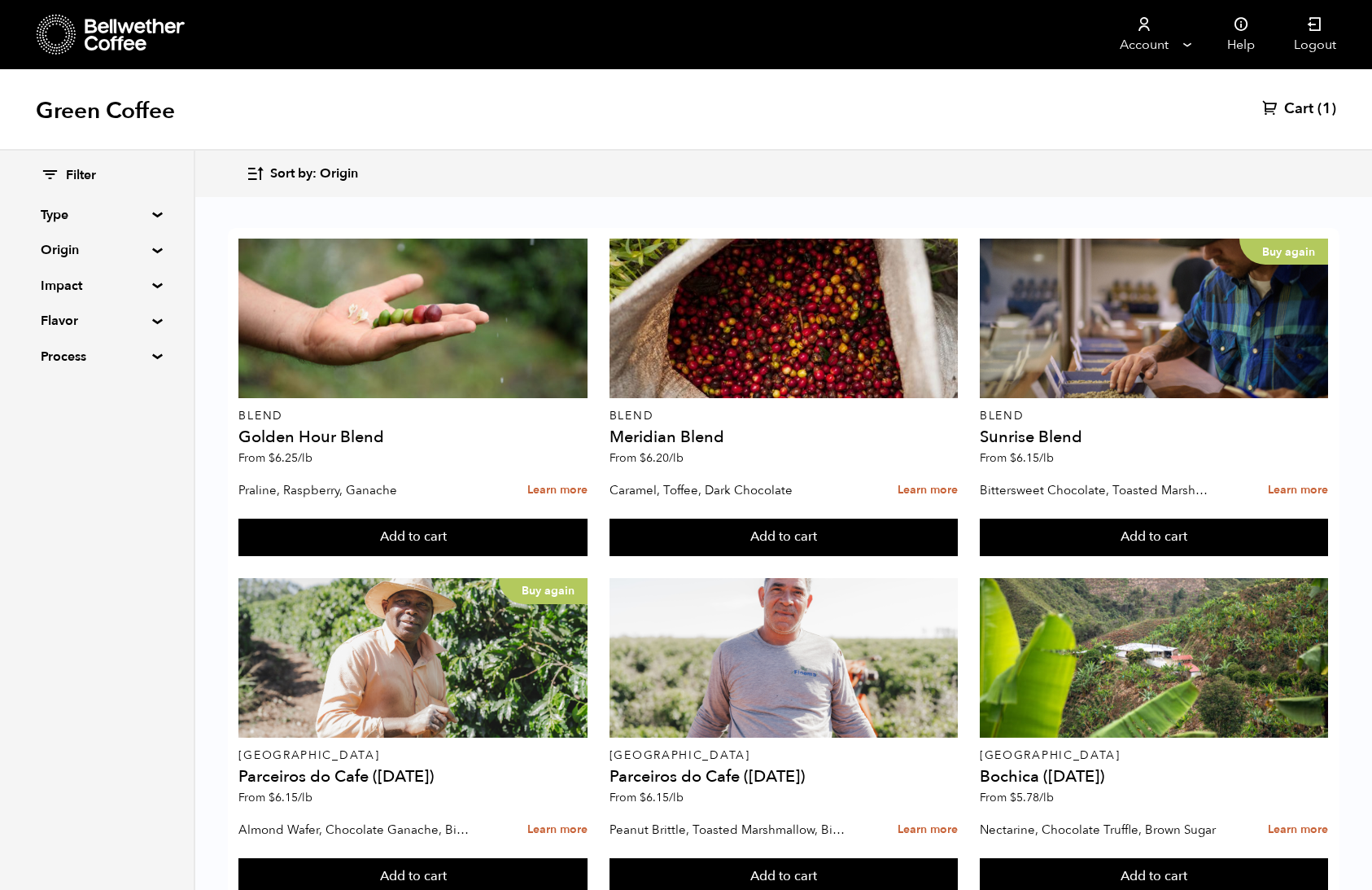
click at [1296, 109] on span "Cart" at bounding box center [1299, 109] width 29 height 20
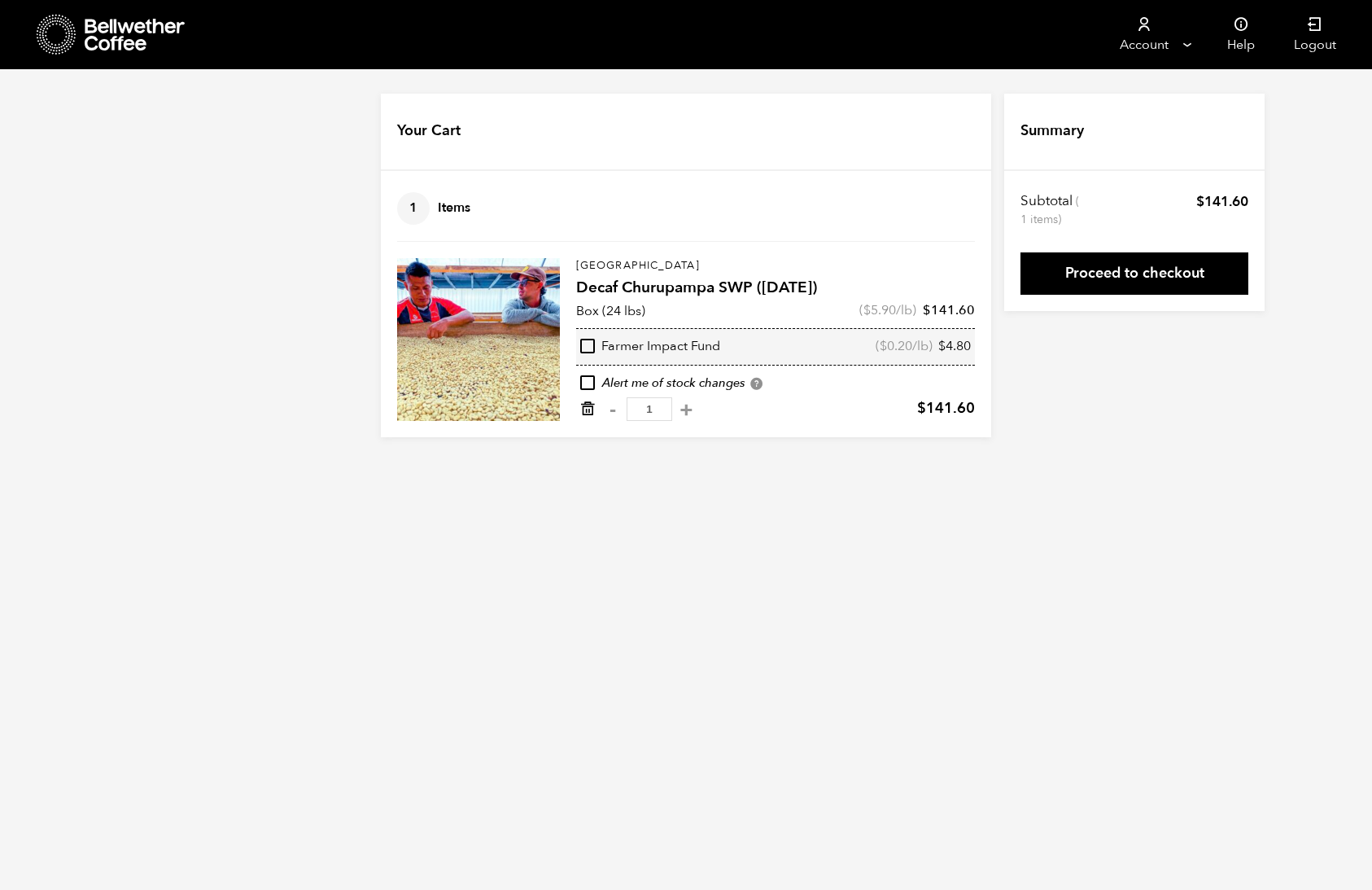
click at [588, 411] on icon "Remove from cart" at bounding box center [588, 408] width 16 height 16
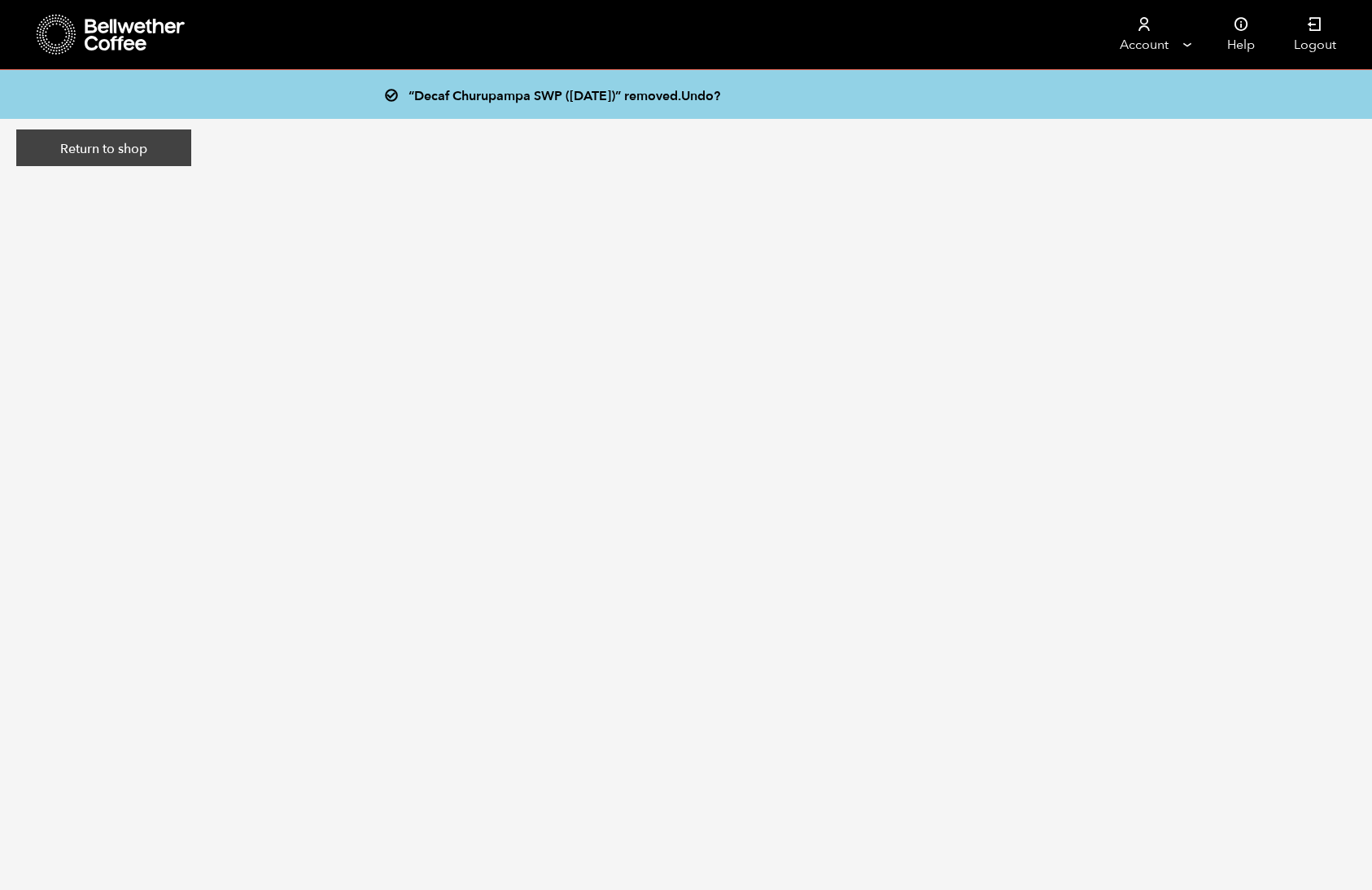
click at [133, 152] on link "Return to shop" at bounding box center [104, 148] width 175 height 37
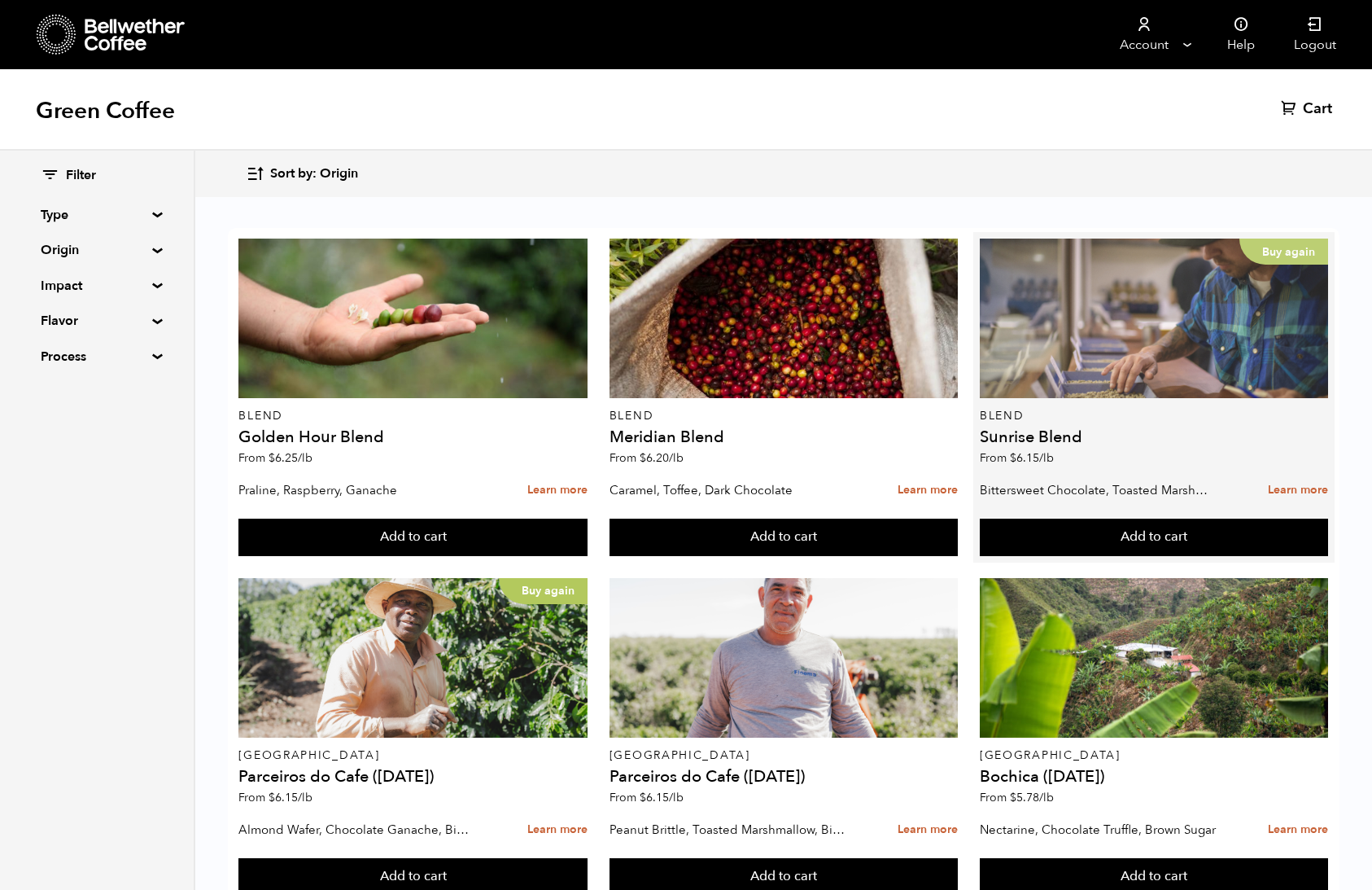
click at [1230, 280] on div "Buy again" at bounding box center [1153, 318] width 348 height 160
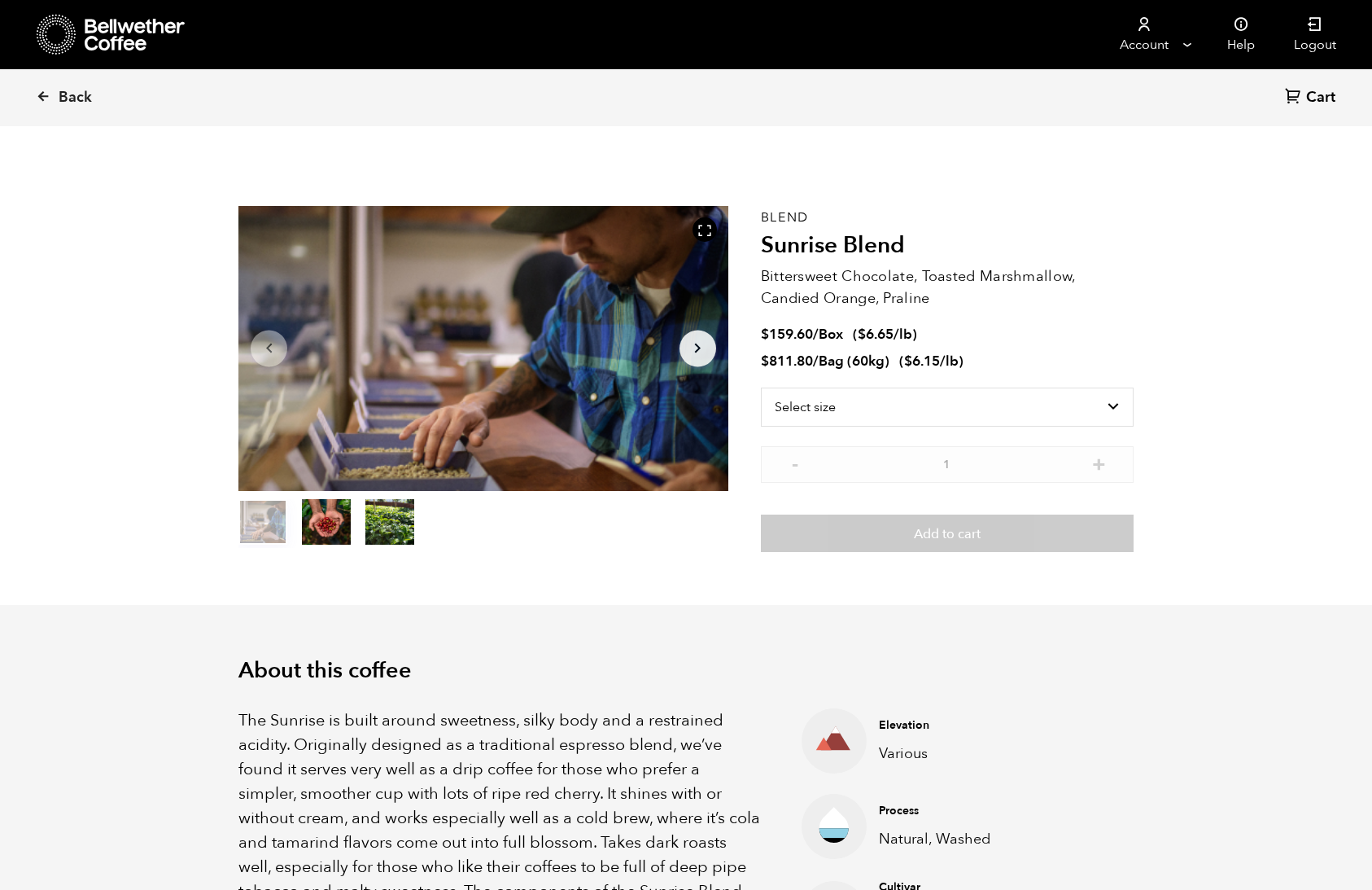
scroll to position [709, 867]
click at [935, 408] on select "Select size Bag (60kg) (132 lbs) Box (24 lbs)" at bounding box center [947, 406] width 372 height 39
select select "box"
click at [761, 387] on select "Select size Bag (60kg) (132 lbs) Box (24 lbs)" at bounding box center [947, 406] width 372 height 39
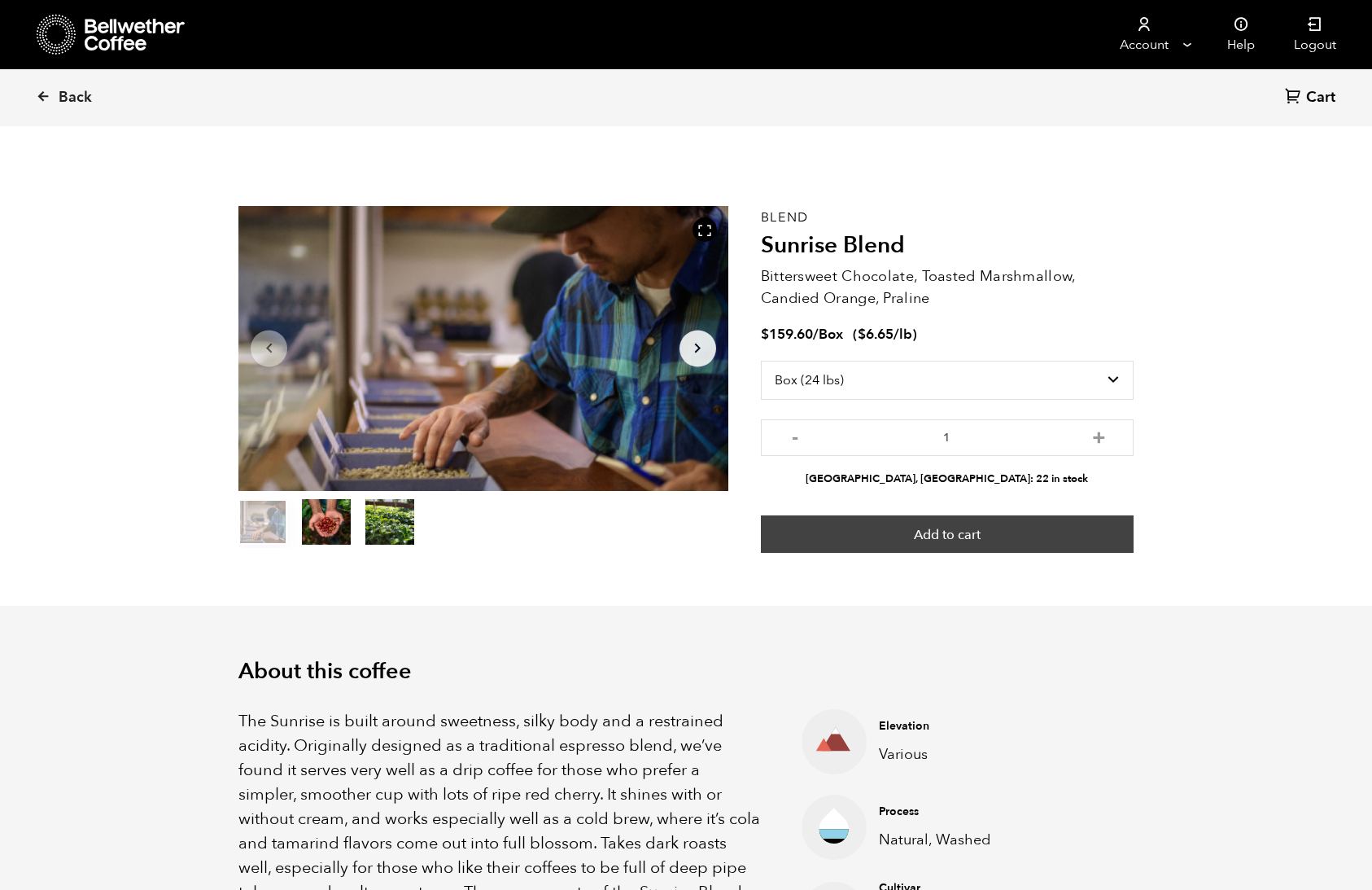
click at [939, 529] on button "Add to cart" at bounding box center [947, 533] width 372 height 37
click at [1000, 528] on button "Add to cart" at bounding box center [947, 533] width 372 height 37
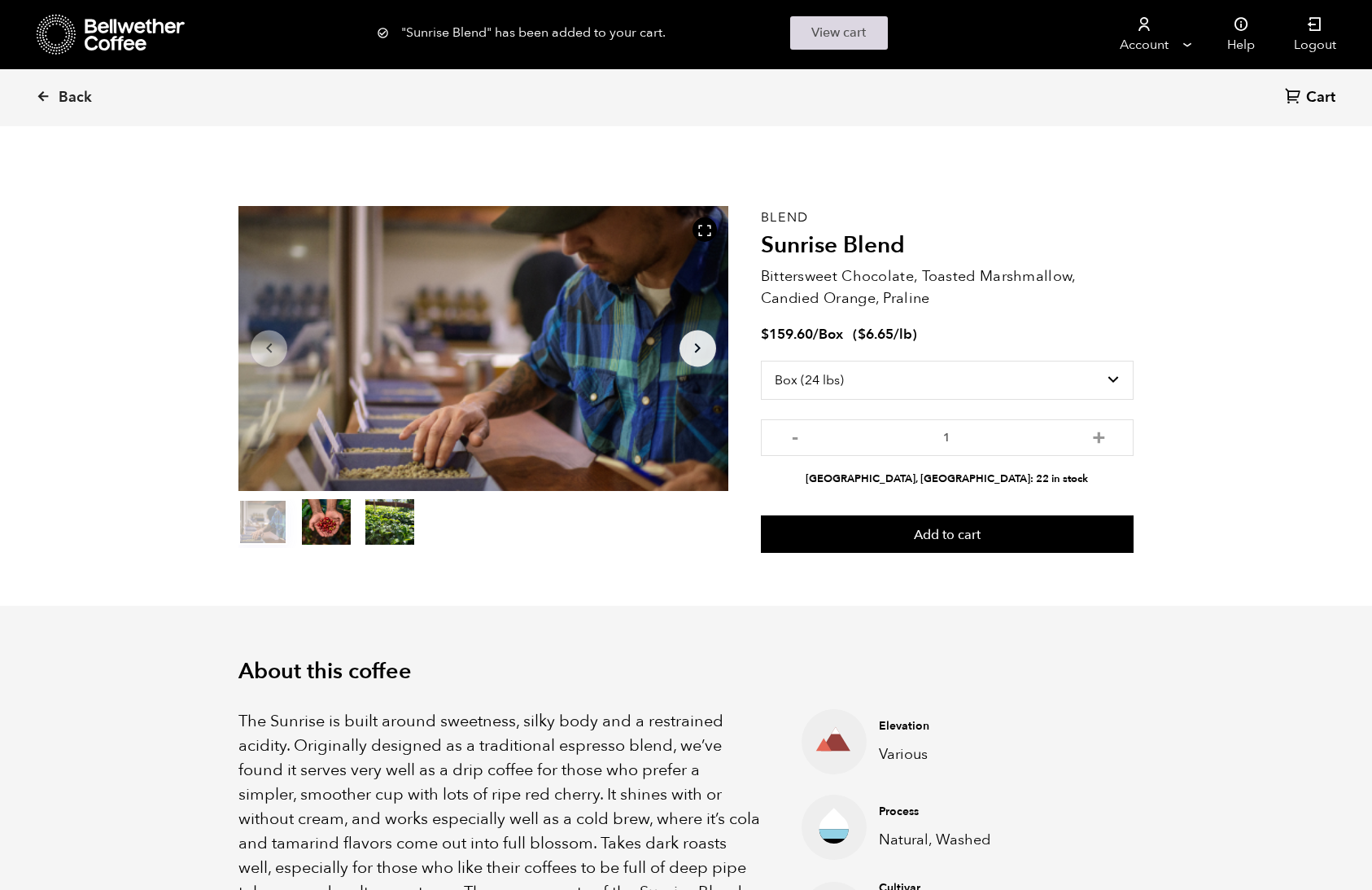
click at [834, 28] on link "View cart" at bounding box center [839, 33] width 98 height 34
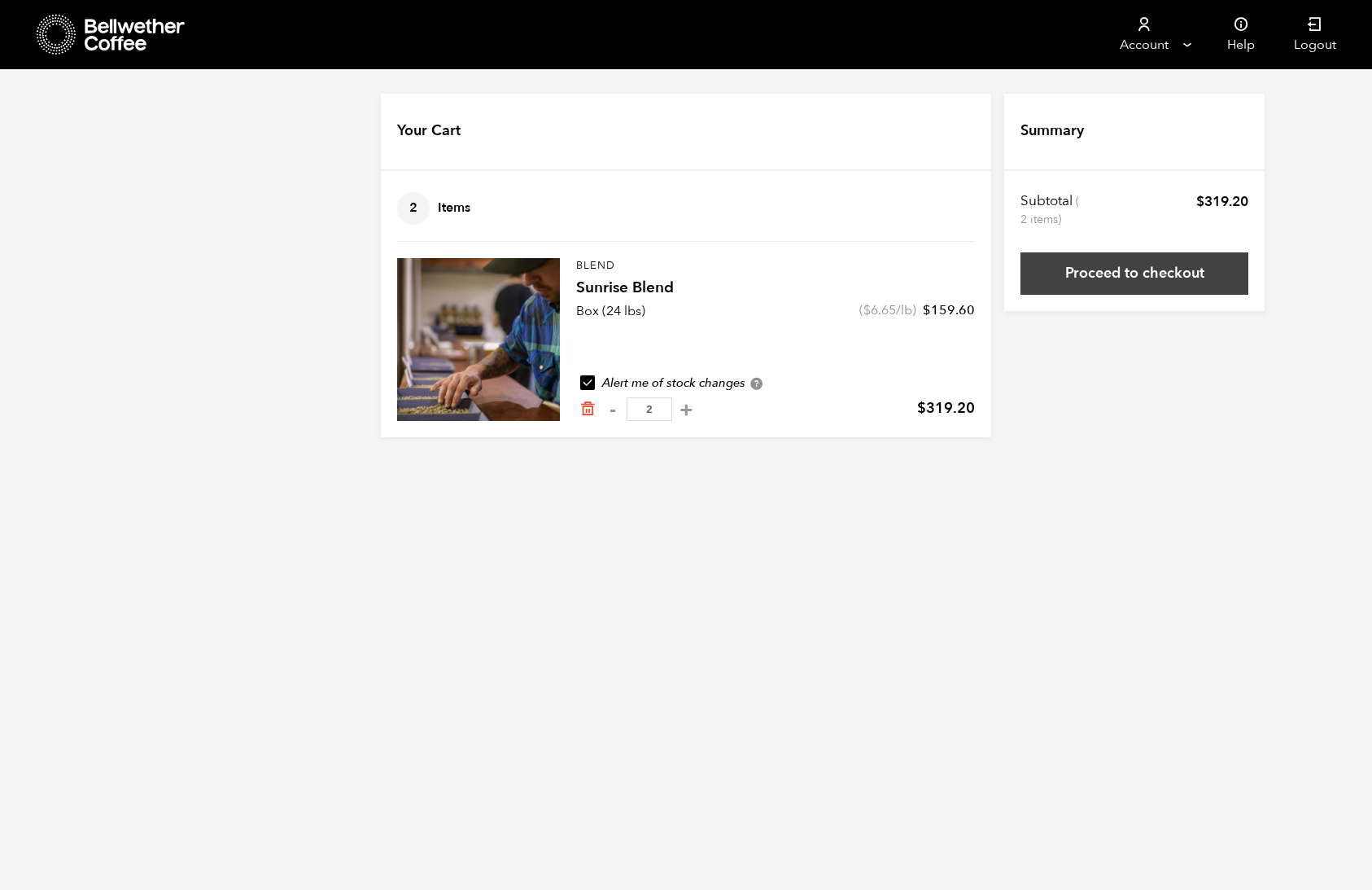
click at [1096, 276] on link "Proceed to checkout" at bounding box center [1134, 273] width 228 height 42
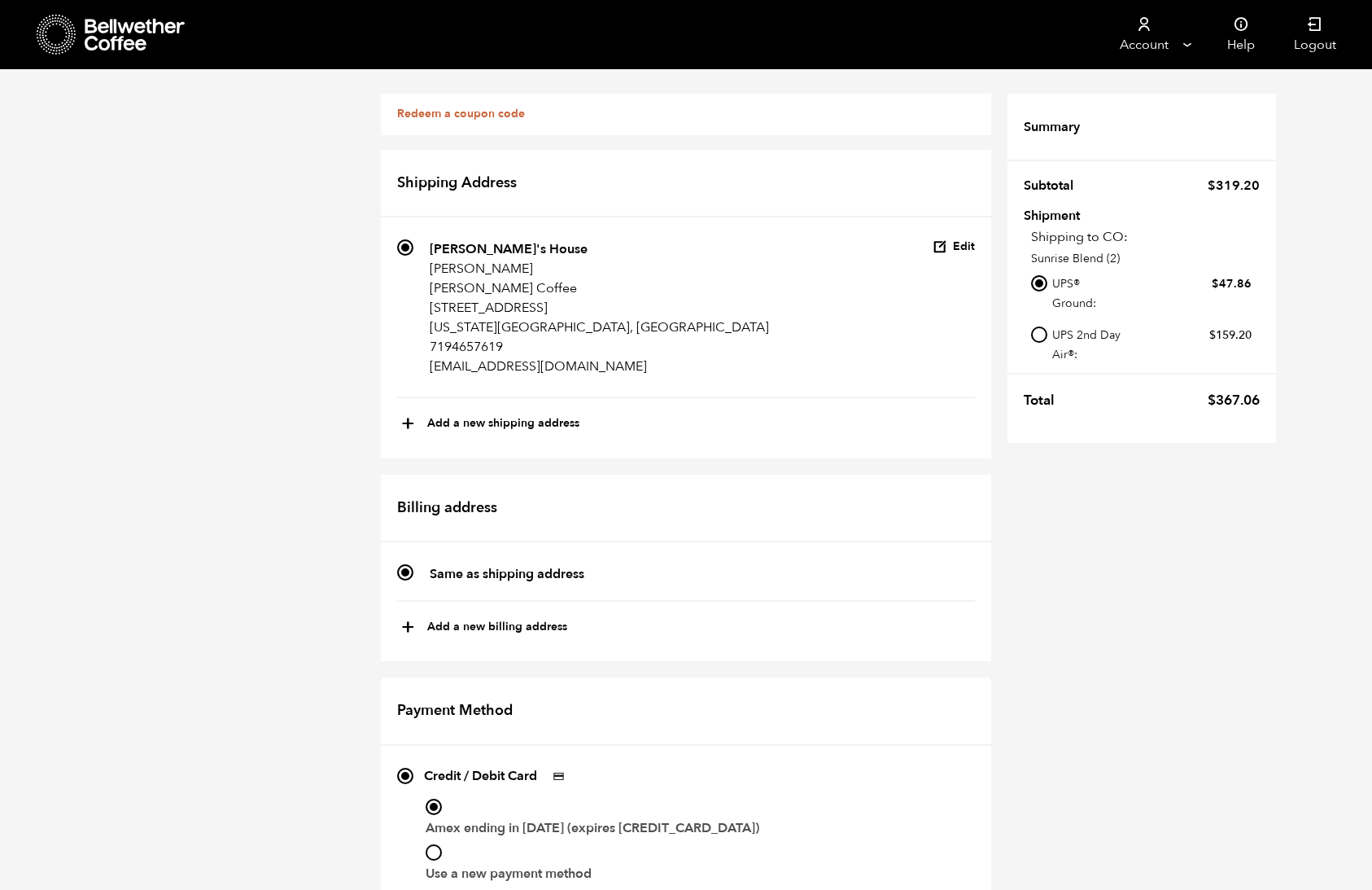
scroll to position [36, 0]
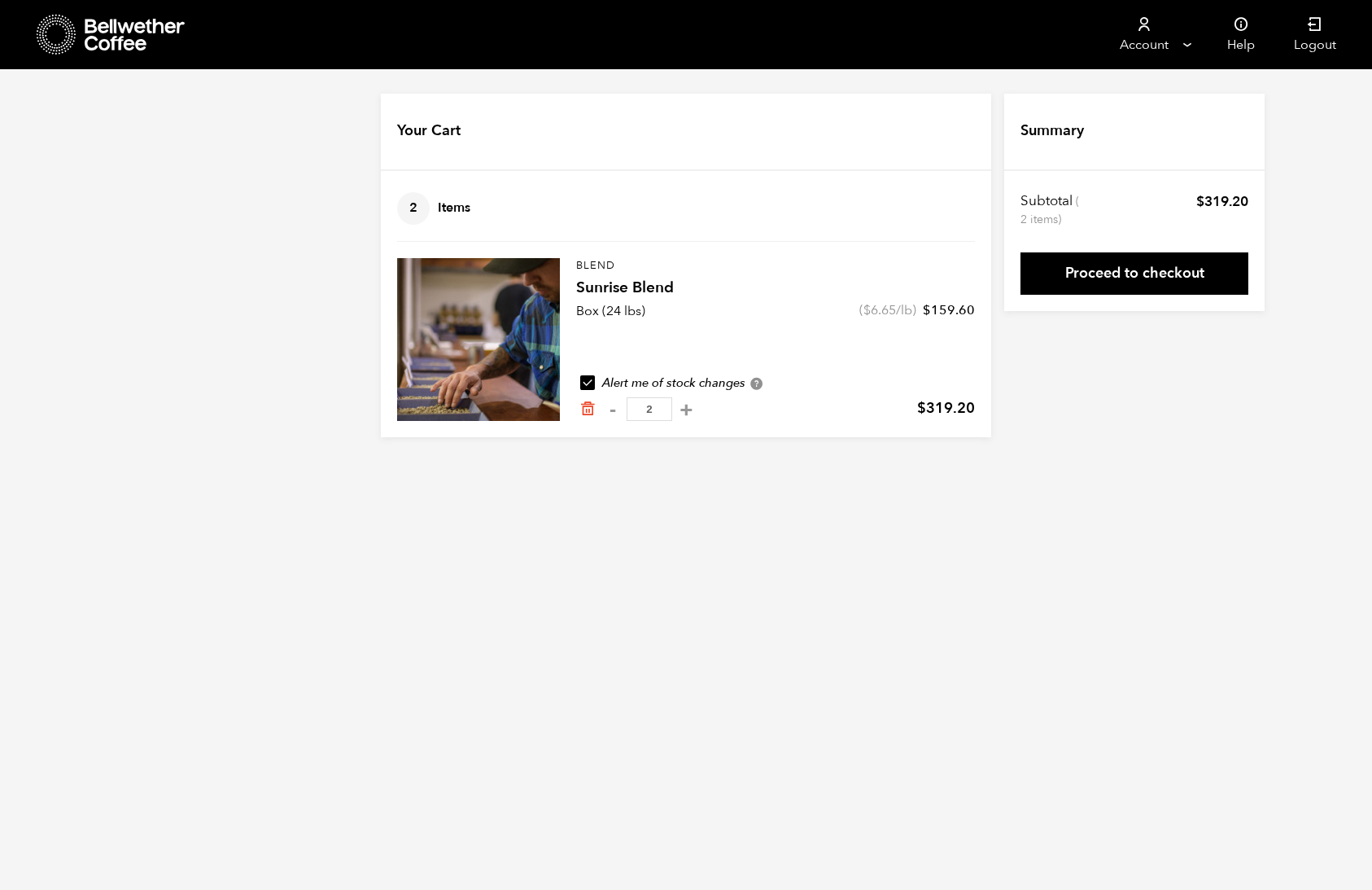
click at [615, 409] on button "-" at bounding box center [613, 409] width 21 height 16
type input "1"
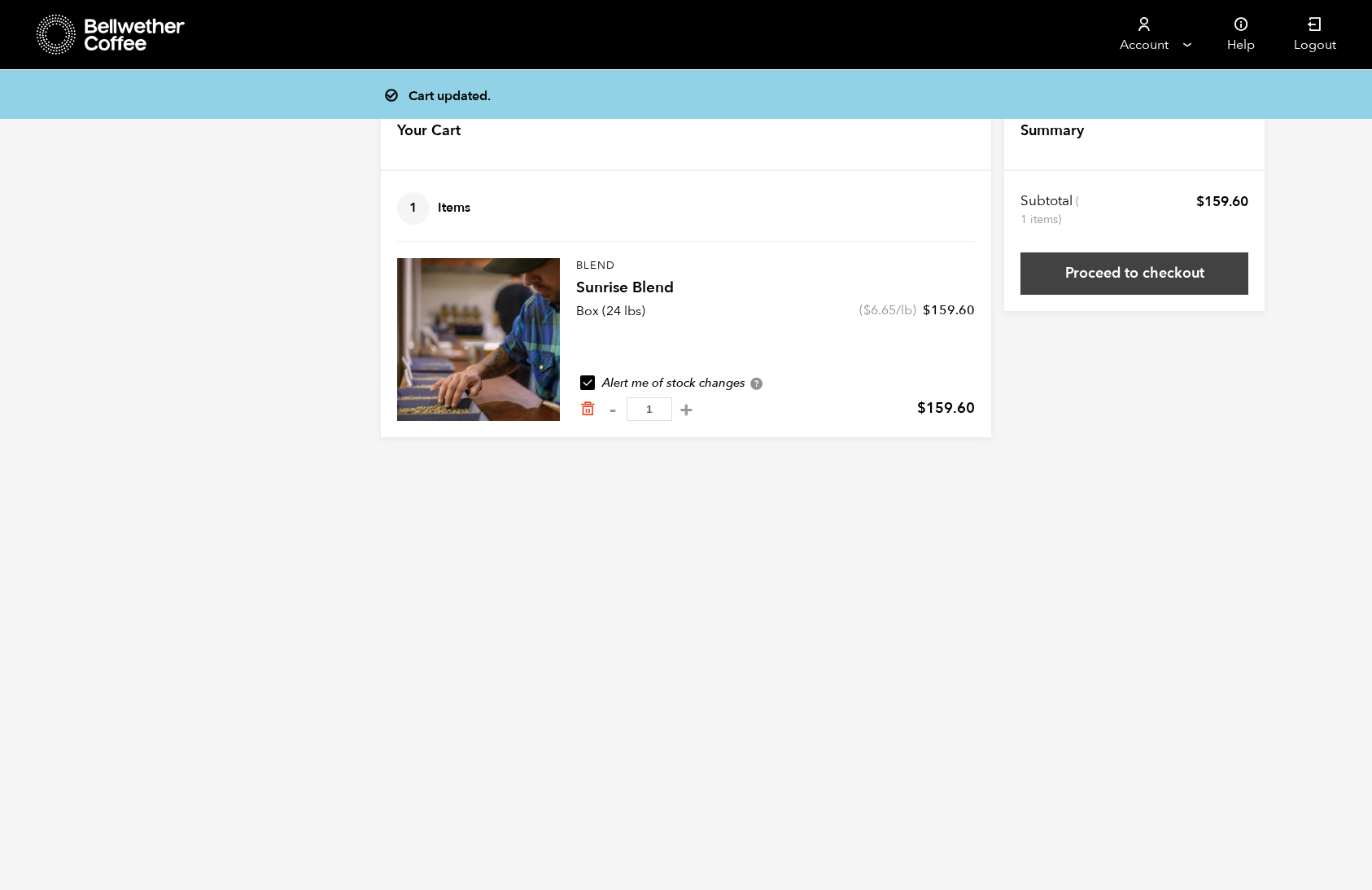
click at [1087, 278] on link "Proceed to checkout" at bounding box center [1134, 273] width 228 height 42
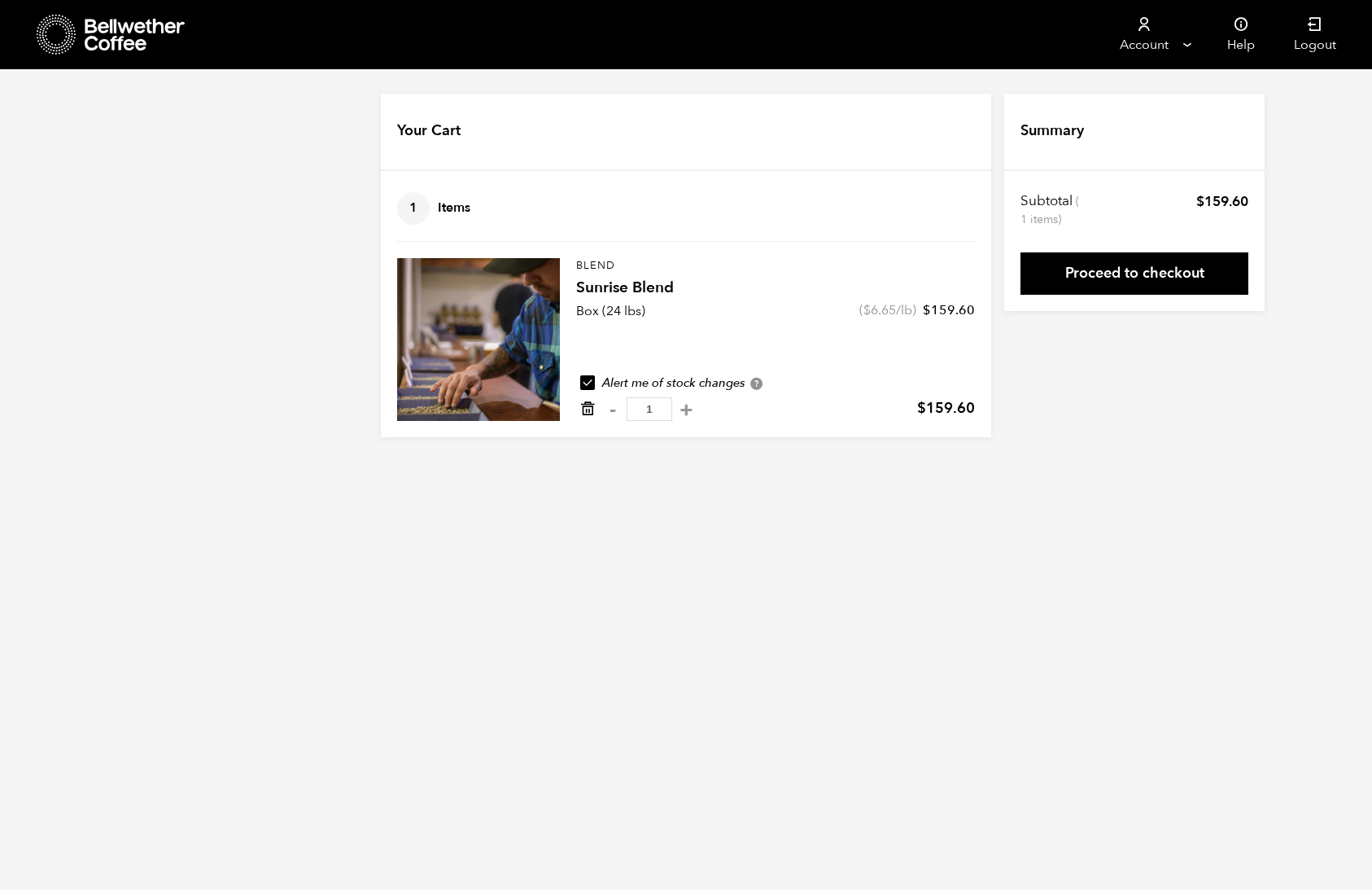
click at [588, 410] on icon "Remove from cart" at bounding box center [588, 408] width 16 height 16
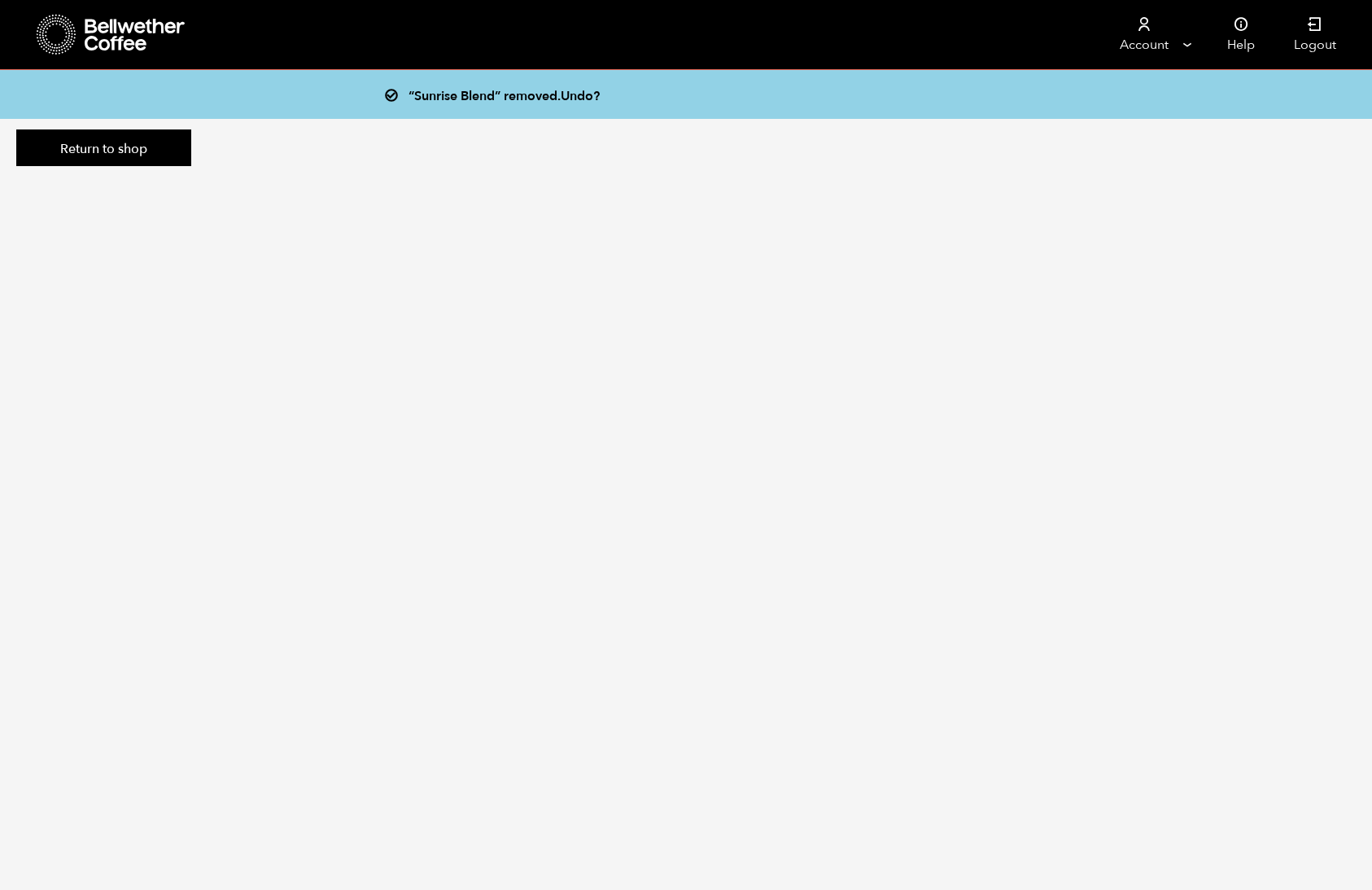
click at [110, 54] on div at bounding box center [111, 35] width 149 height 41
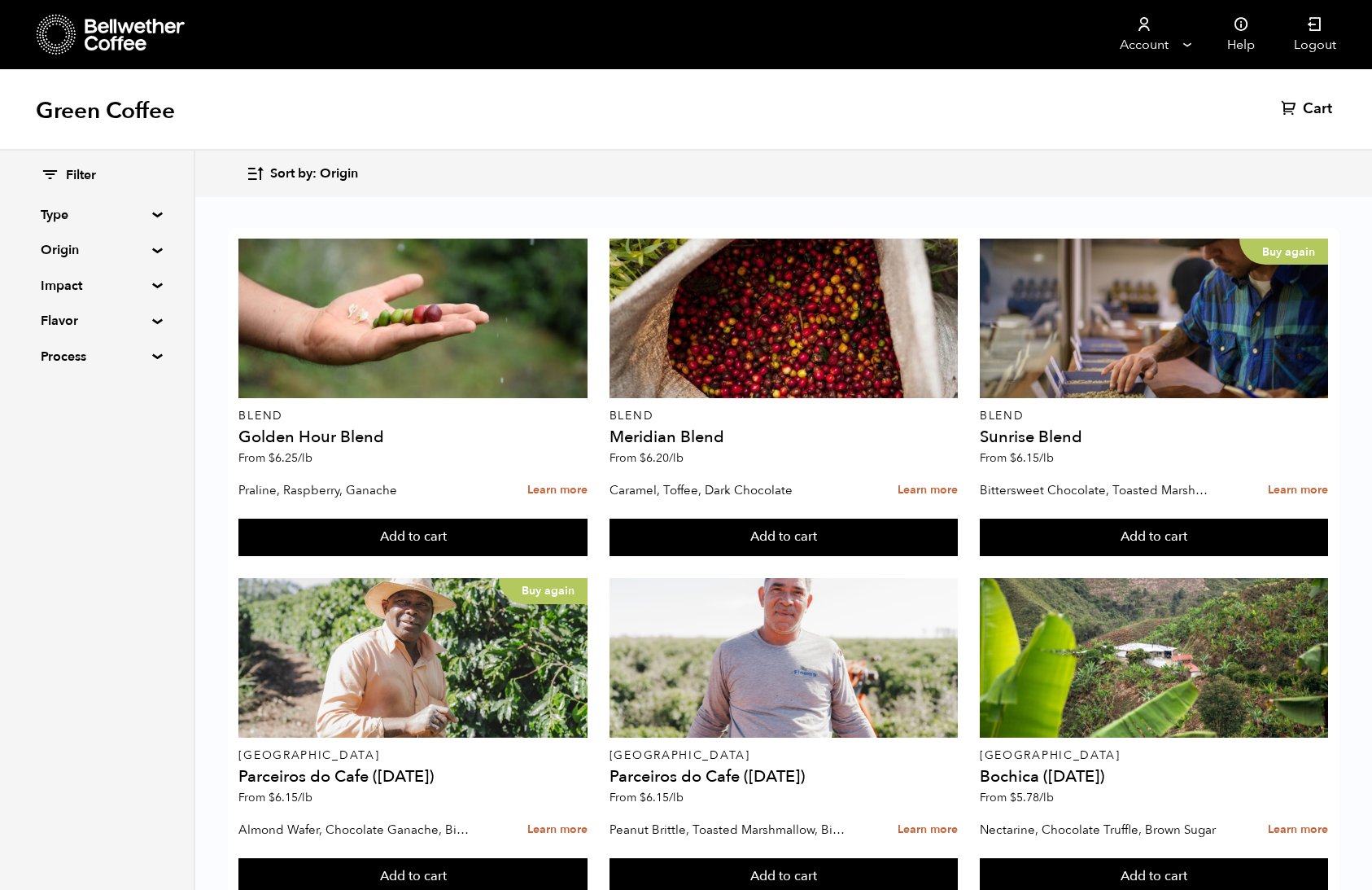
click at [53, 212] on summary "Type" at bounding box center [97, 214] width 112 height 20
click at [48, 302] on input "Decaf" at bounding box center [48, 296] width 15 height 15
checkbox input "true"
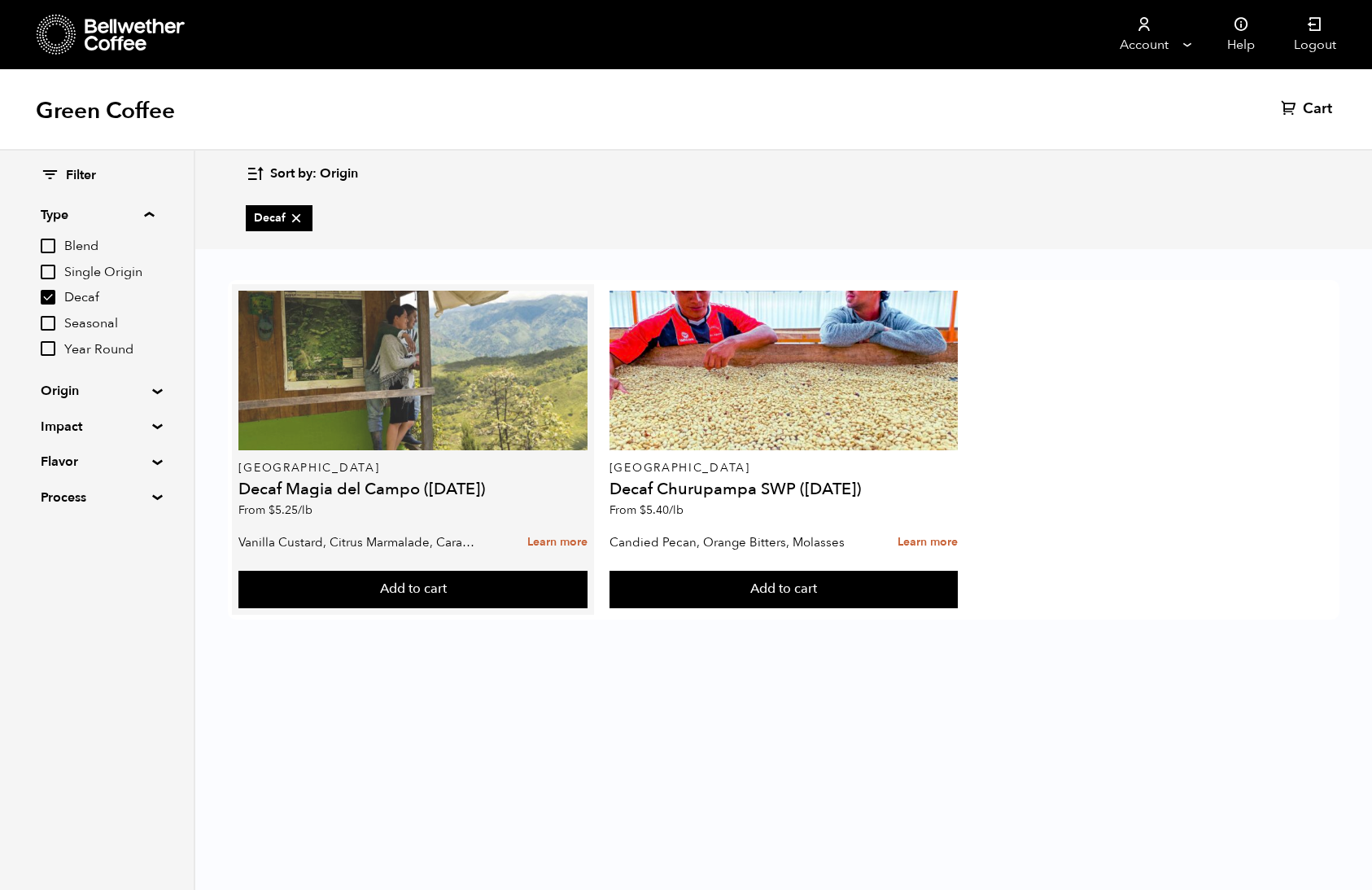
click at [487, 395] on div at bounding box center [412, 370] width 348 height 160
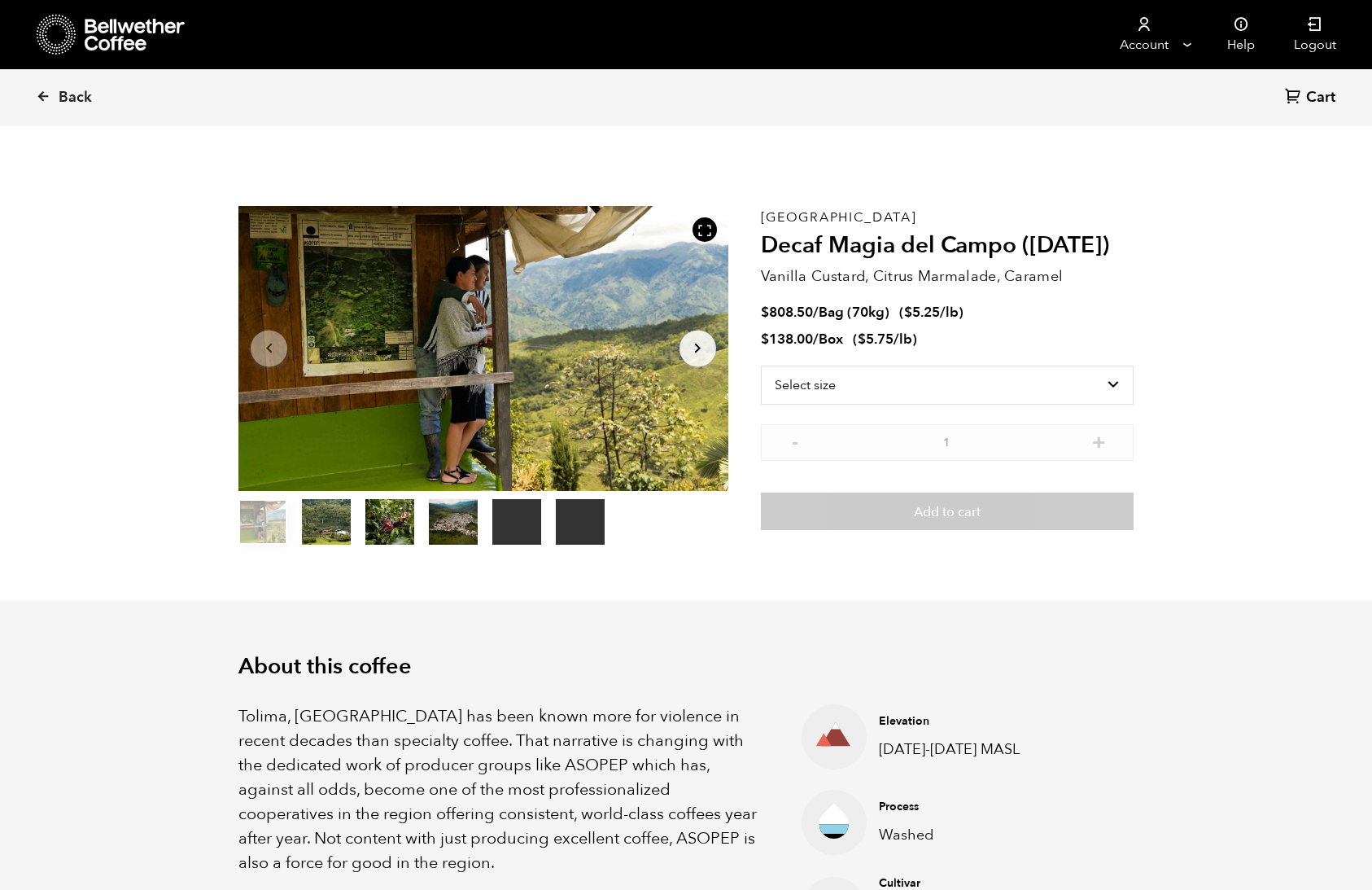
scroll to position [709, 867]
click at [55, 94] on link "Back" at bounding box center [86, 98] width 101 height 55
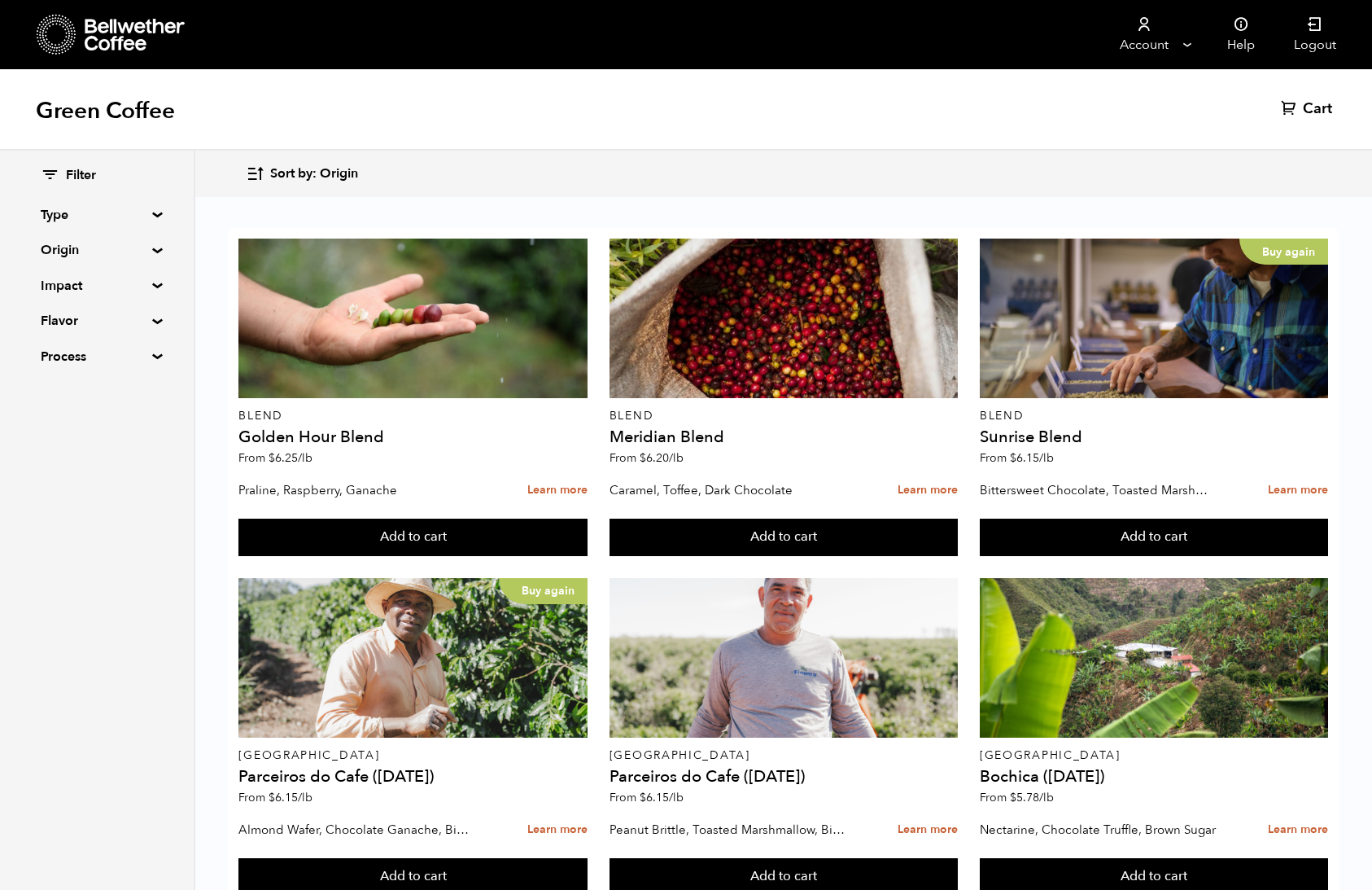
click at [54, 219] on summary "Type" at bounding box center [97, 214] width 112 height 20
click at [61, 288] on label "Decaf" at bounding box center [97, 297] width 113 height 20
click at [0, 0] on input "Decaf" at bounding box center [0, 0] width 0 height 0
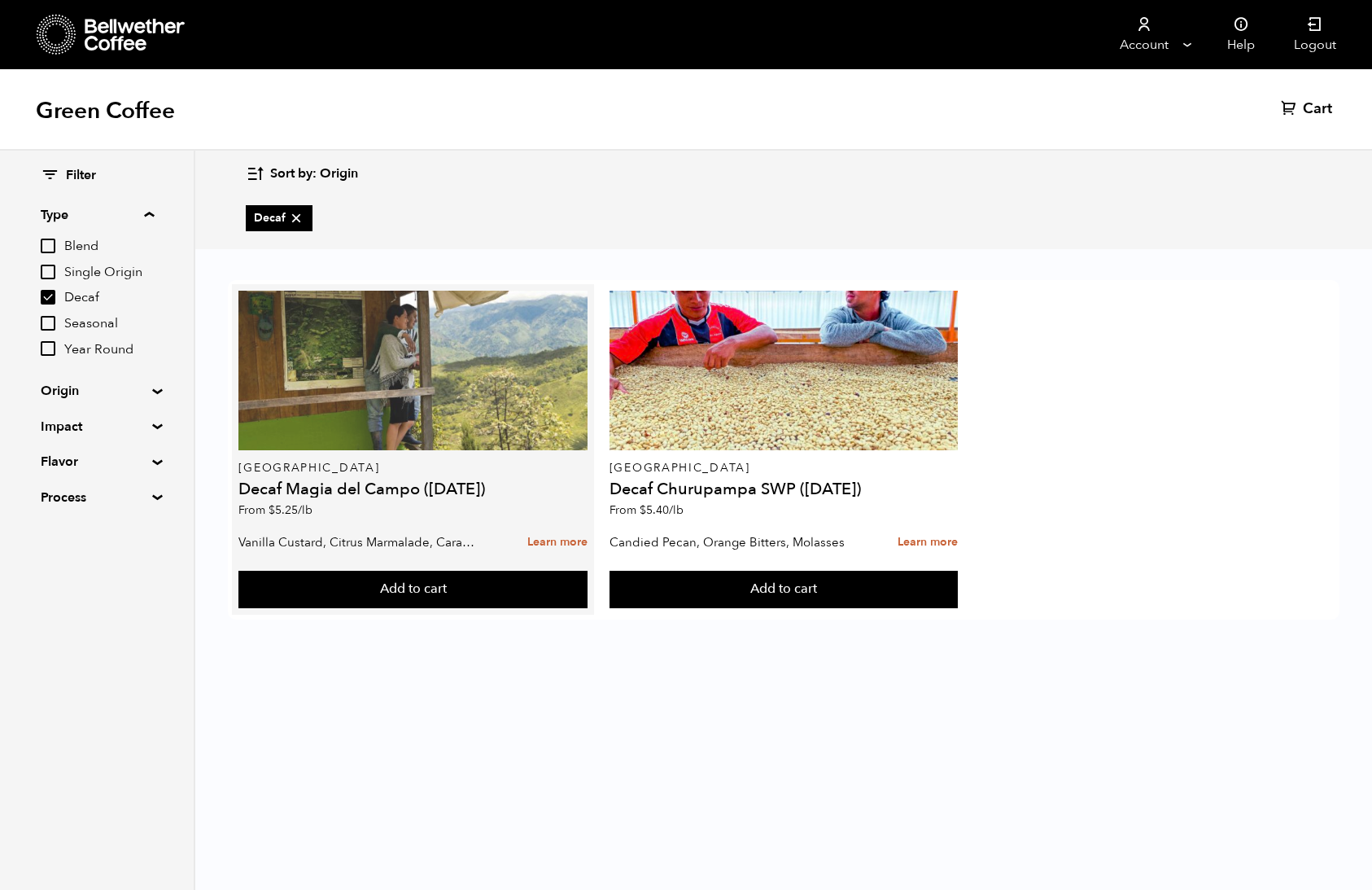
drag, startPoint x: 60, startPoint y: 293, endPoint x: 287, endPoint y: 276, distance: 227.6
click at [60, 293] on label "Decaf" at bounding box center [97, 297] width 113 height 20
click at [0, 0] on input "Decaf" at bounding box center [0, 0] width 0 height 0
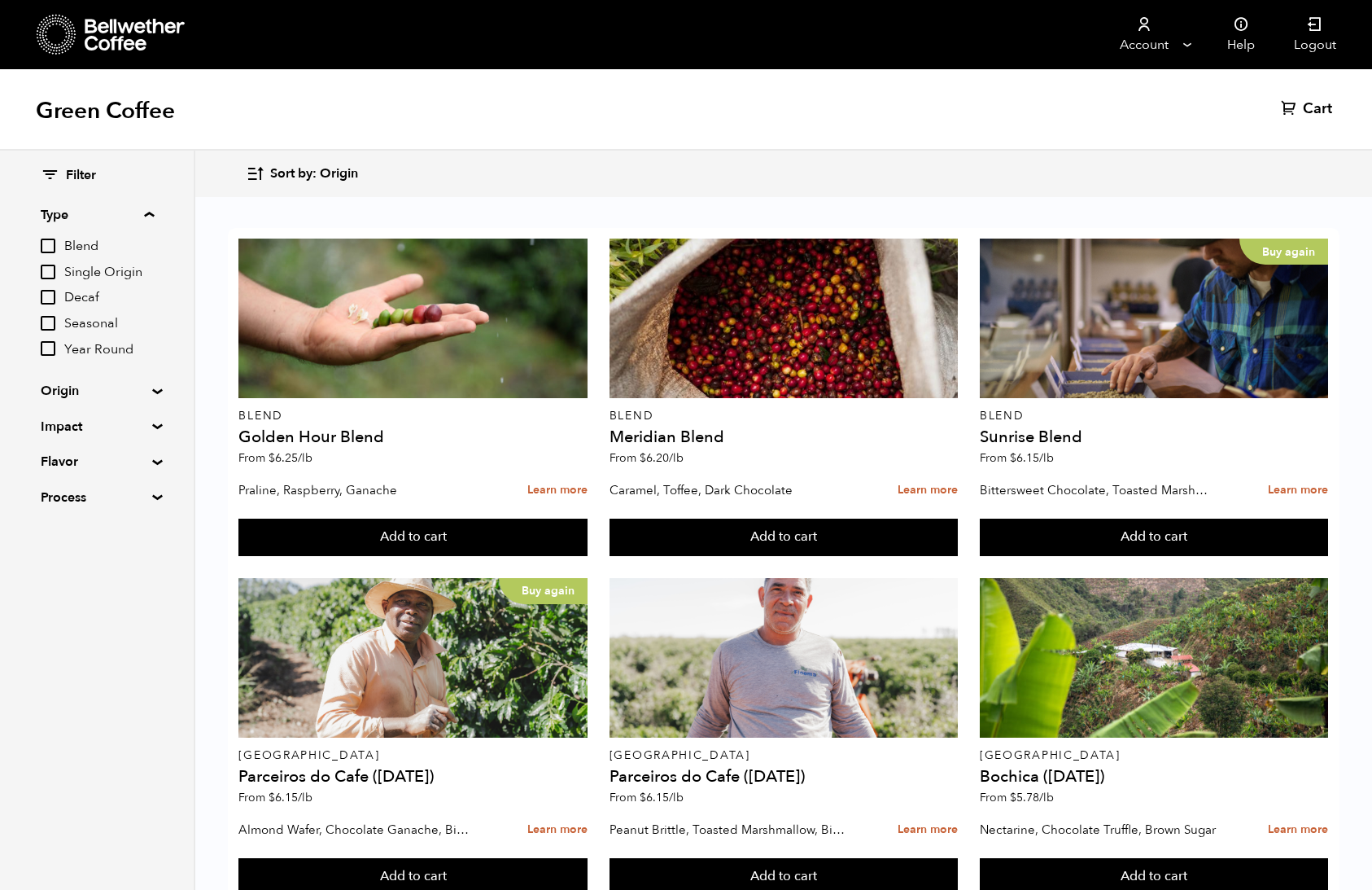
click at [49, 303] on input "Decaf" at bounding box center [48, 296] width 15 height 15
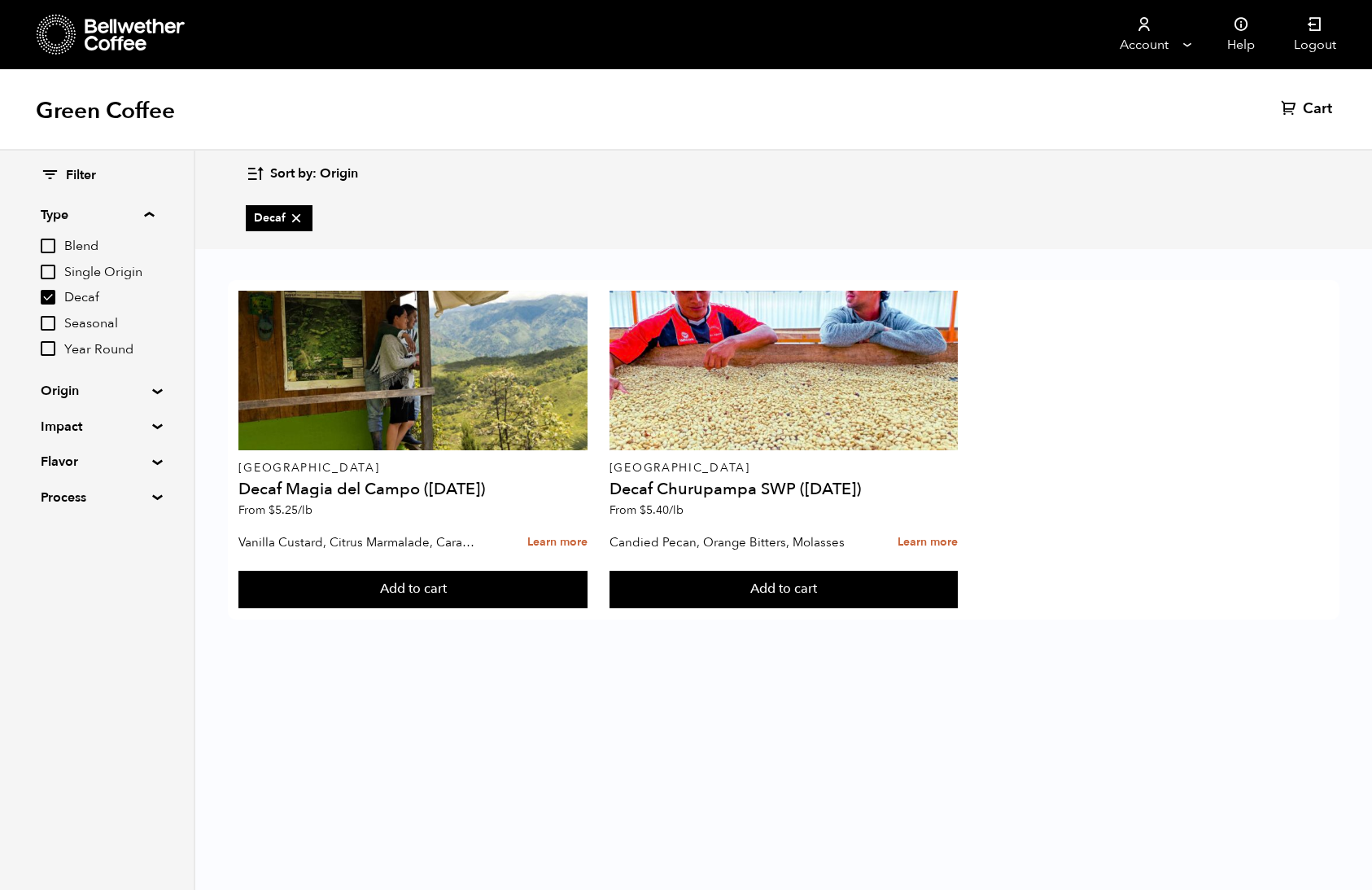
drag, startPoint x: 46, startPoint y: 302, endPoint x: 57, endPoint y: 312, distance: 14.9
click at [47, 302] on input "Decaf" at bounding box center [48, 296] width 15 height 15
checkbox input "false"
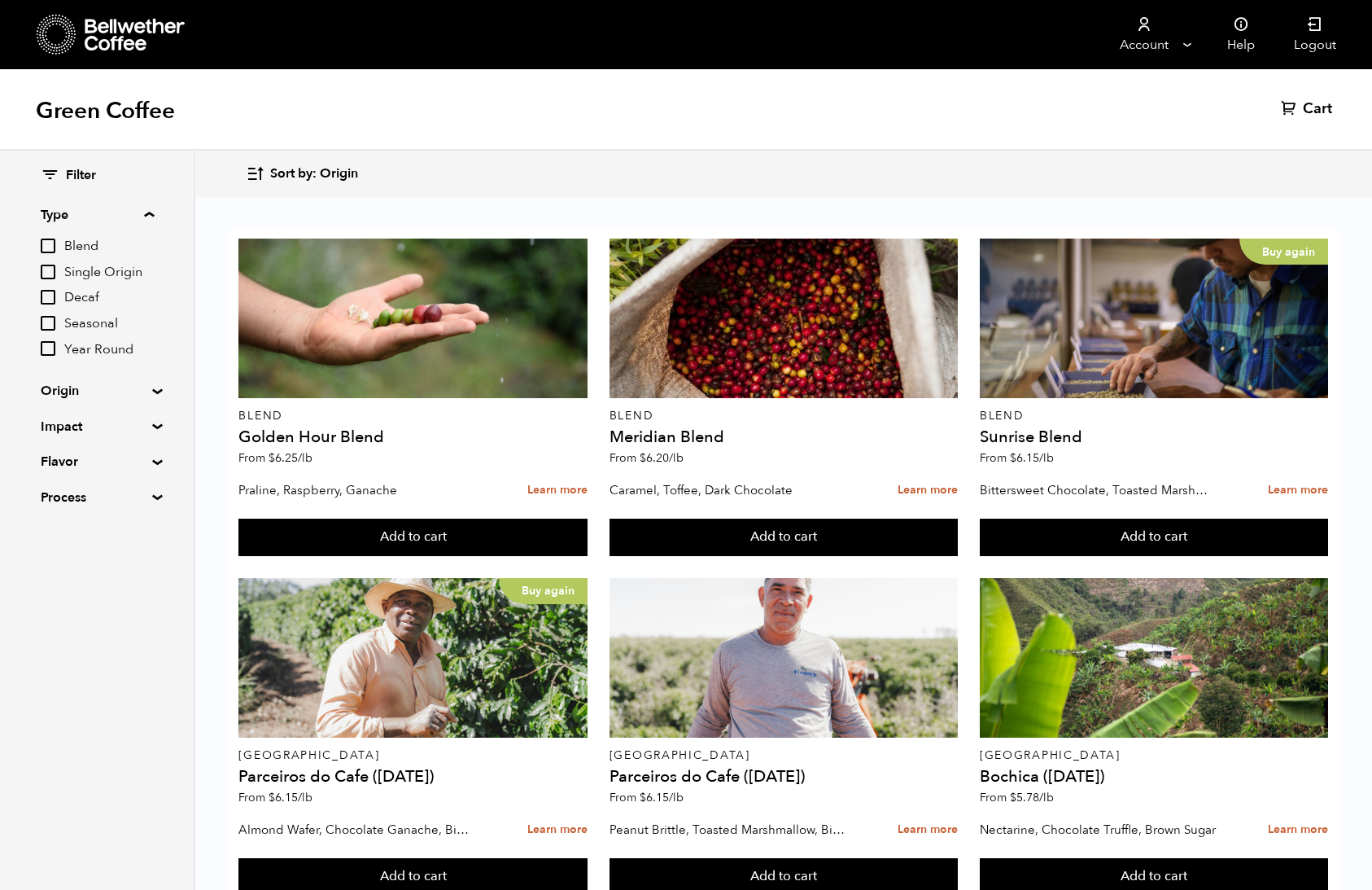
drag, startPoint x: 74, startPoint y: 221, endPoint x: 72, endPoint y: 230, distance: 9.2
click at [74, 221] on summary "Type" at bounding box center [97, 214] width 113 height 20
click at [101, 257] on summary "Origin" at bounding box center [97, 250] width 112 height 20
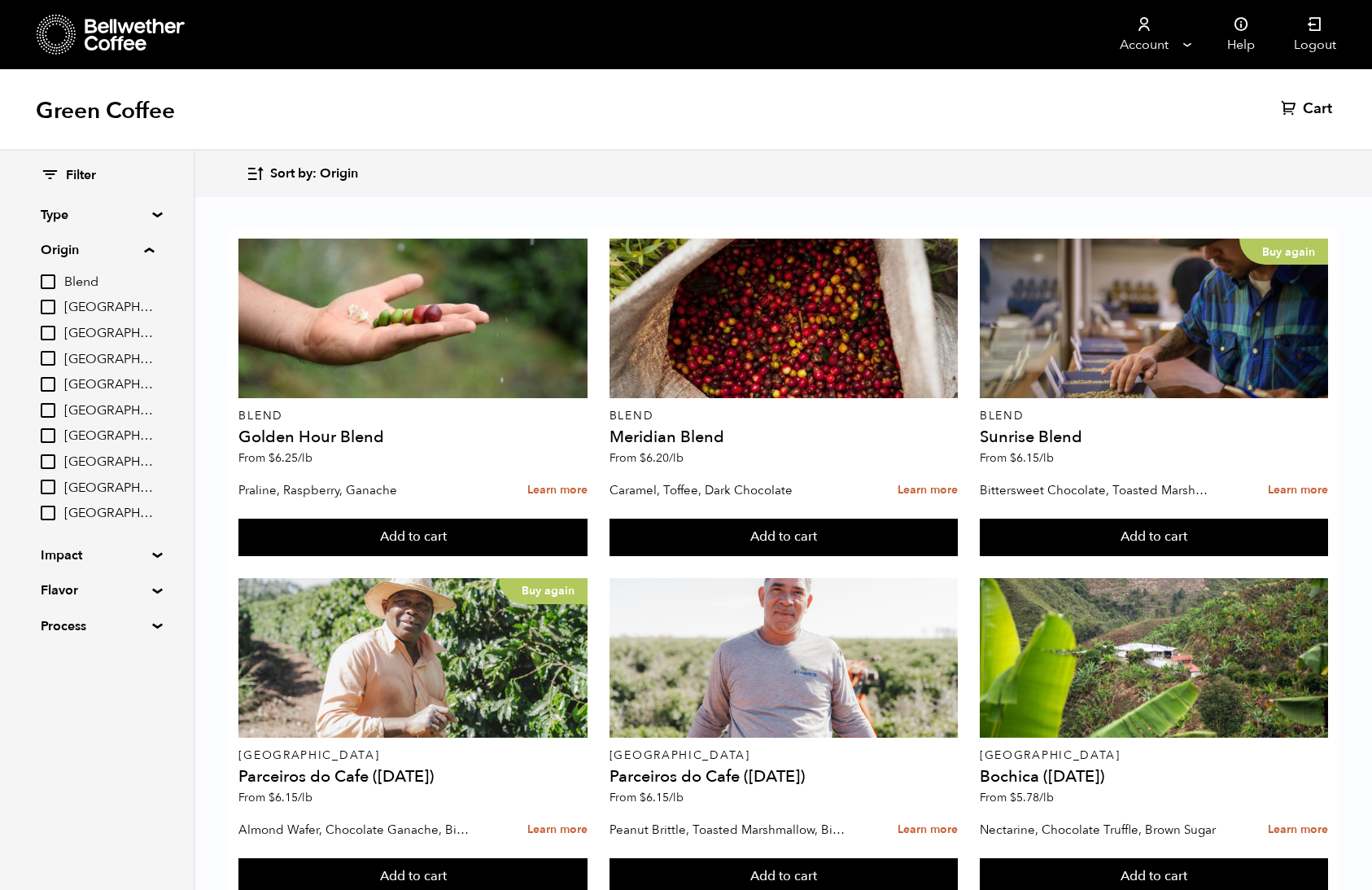
click at [97, 414] on span "[GEOGRAPHIC_DATA]" at bounding box center [109, 410] width 90 height 18
click at [0, 0] on input "[GEOGRAPHIC_DATA]" at bounding box center [0, 0] width 0 height 0
checkbox input "true"
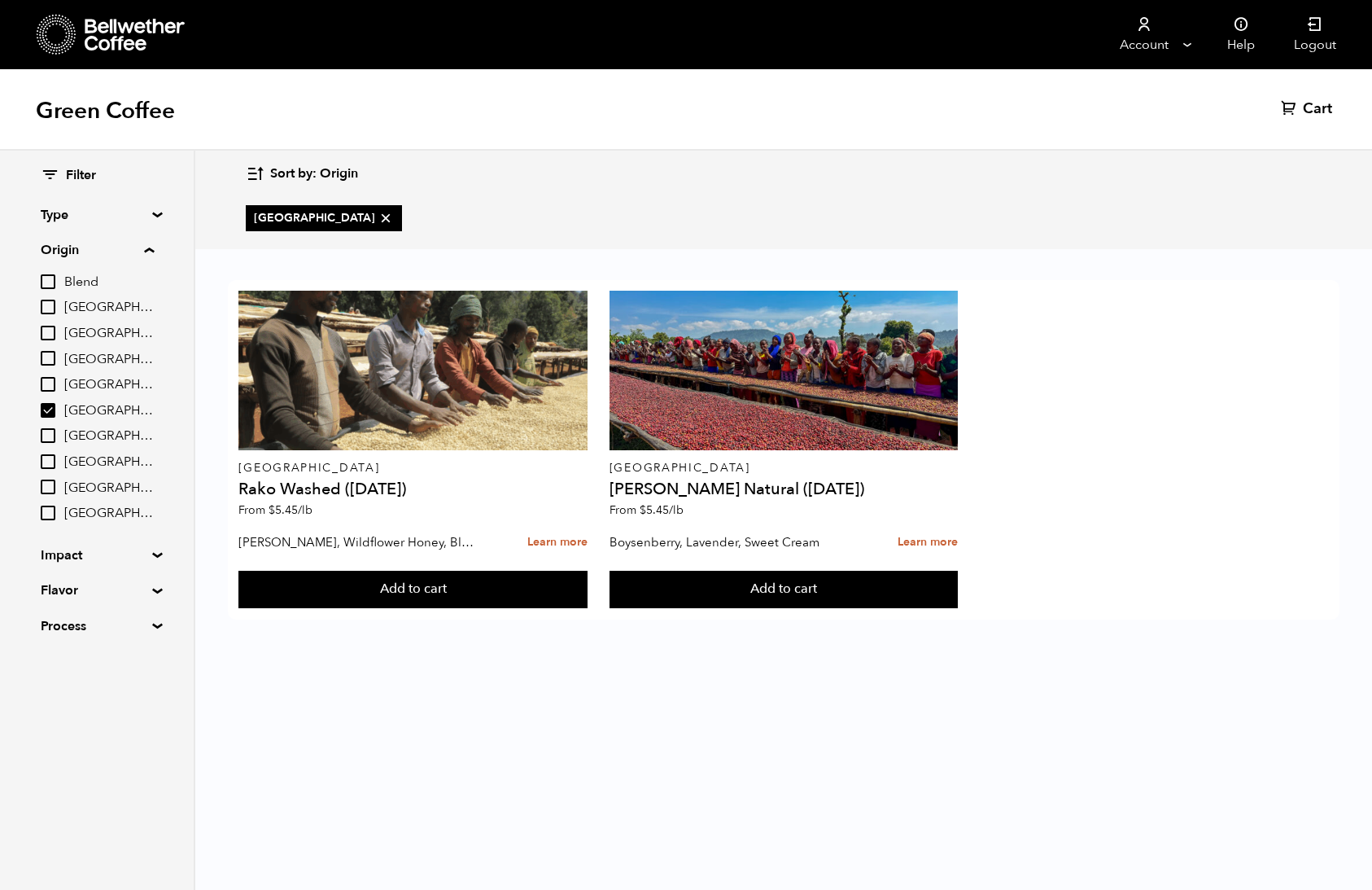
click at [86, 283] on span "Blend" at bounding box center [109, 283] width 90 height 18
click at [0, 0] on input "Blend" at bounding box center [0, 0] width 0 height 0
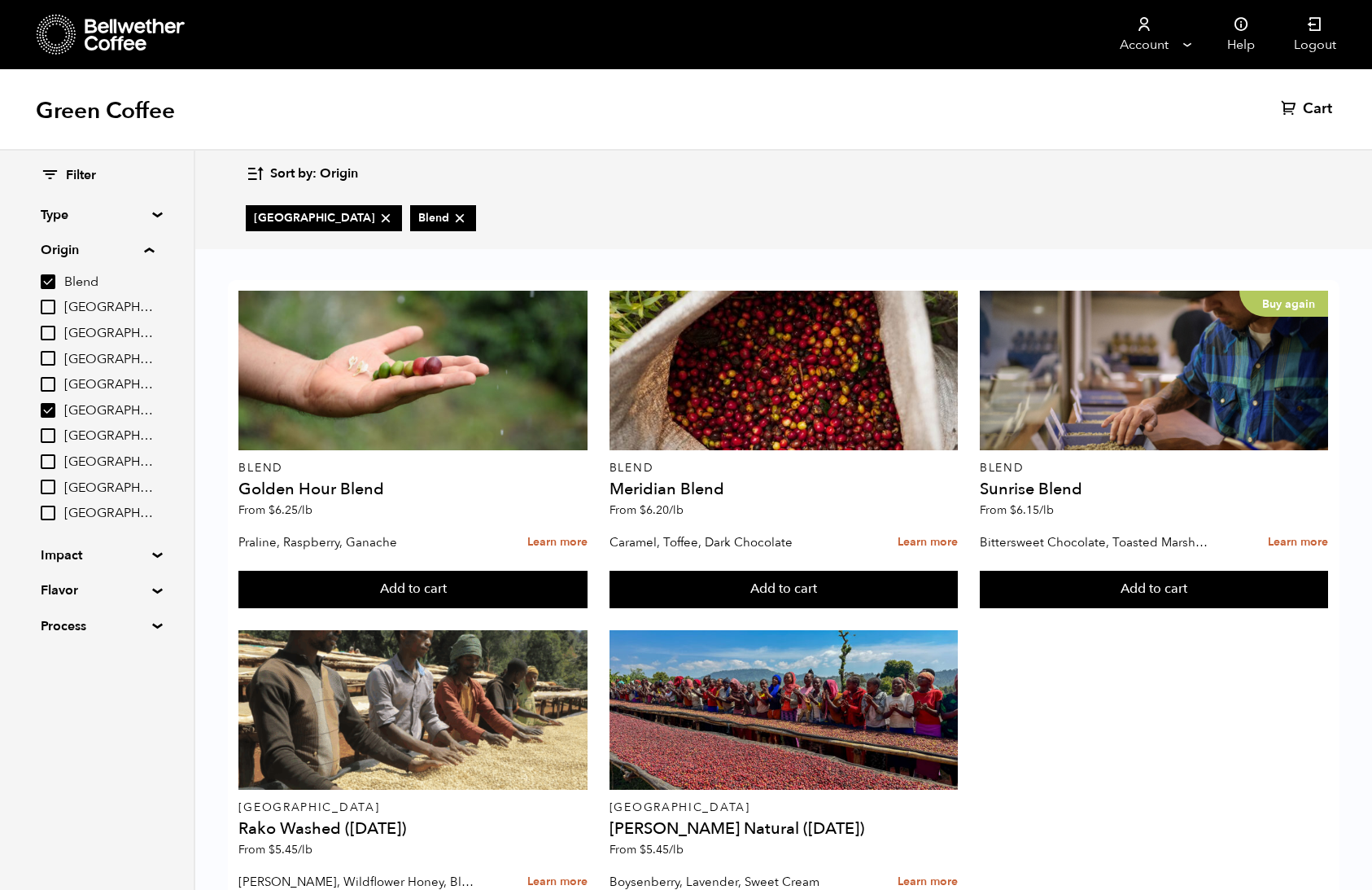
drag, startPoint x: 55, startPoint y: 280, endPoint x: 52, endPoint y: 295, distance: 15.3
click at [55, 281] on input "Blend" at bounding box center [48, 281] width 15 height 15
checkbox input "false"
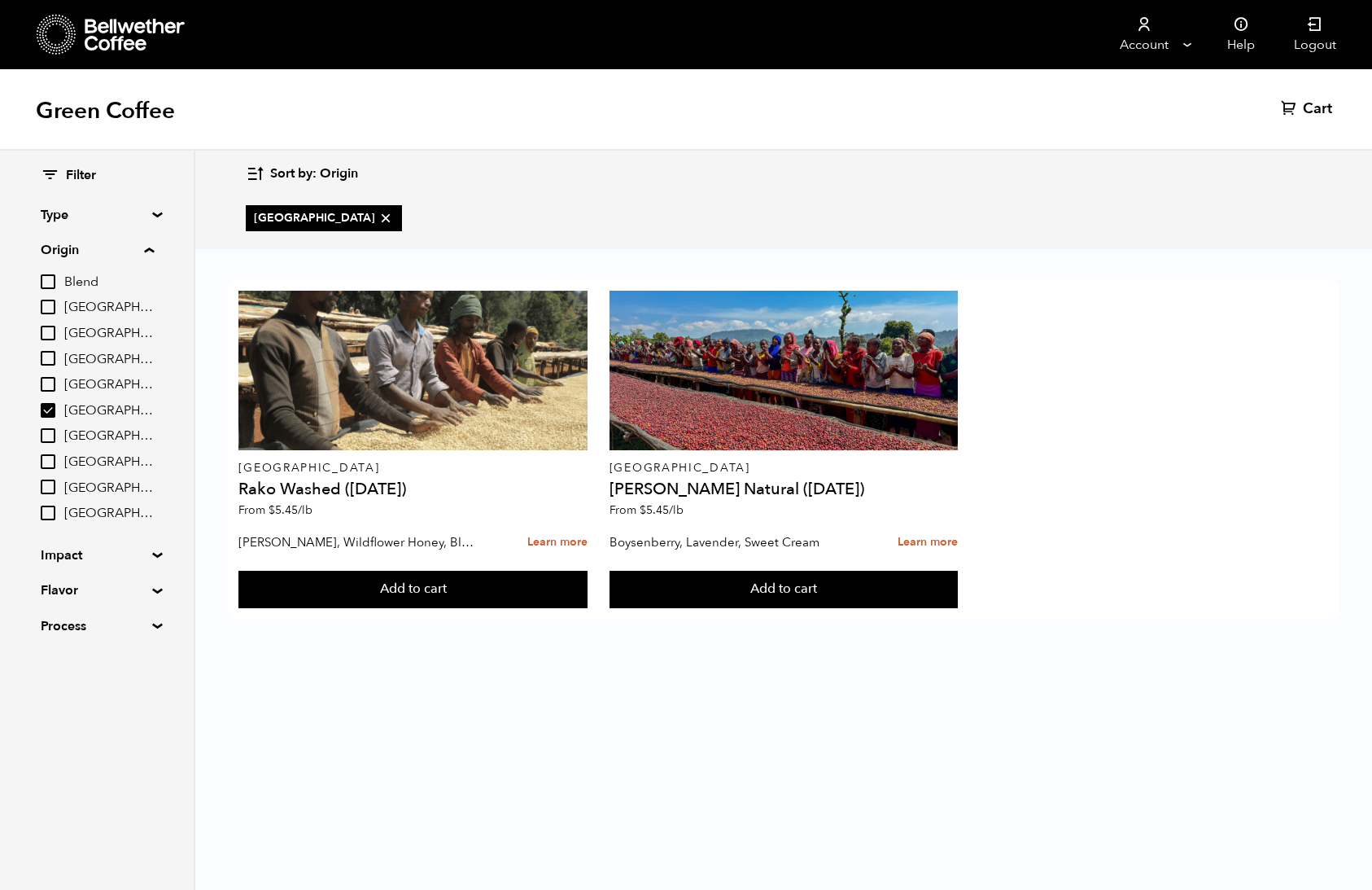
drag, startPoint x: 47, startPoint y: 404, endPoint x: 123, endPoint y: 288, distance: 138.7
click at [47, 404] on input "[GEOGRAPHIC_DATA]" at bounding box center [48, 410] width 15 height 15
checkbox input "false"
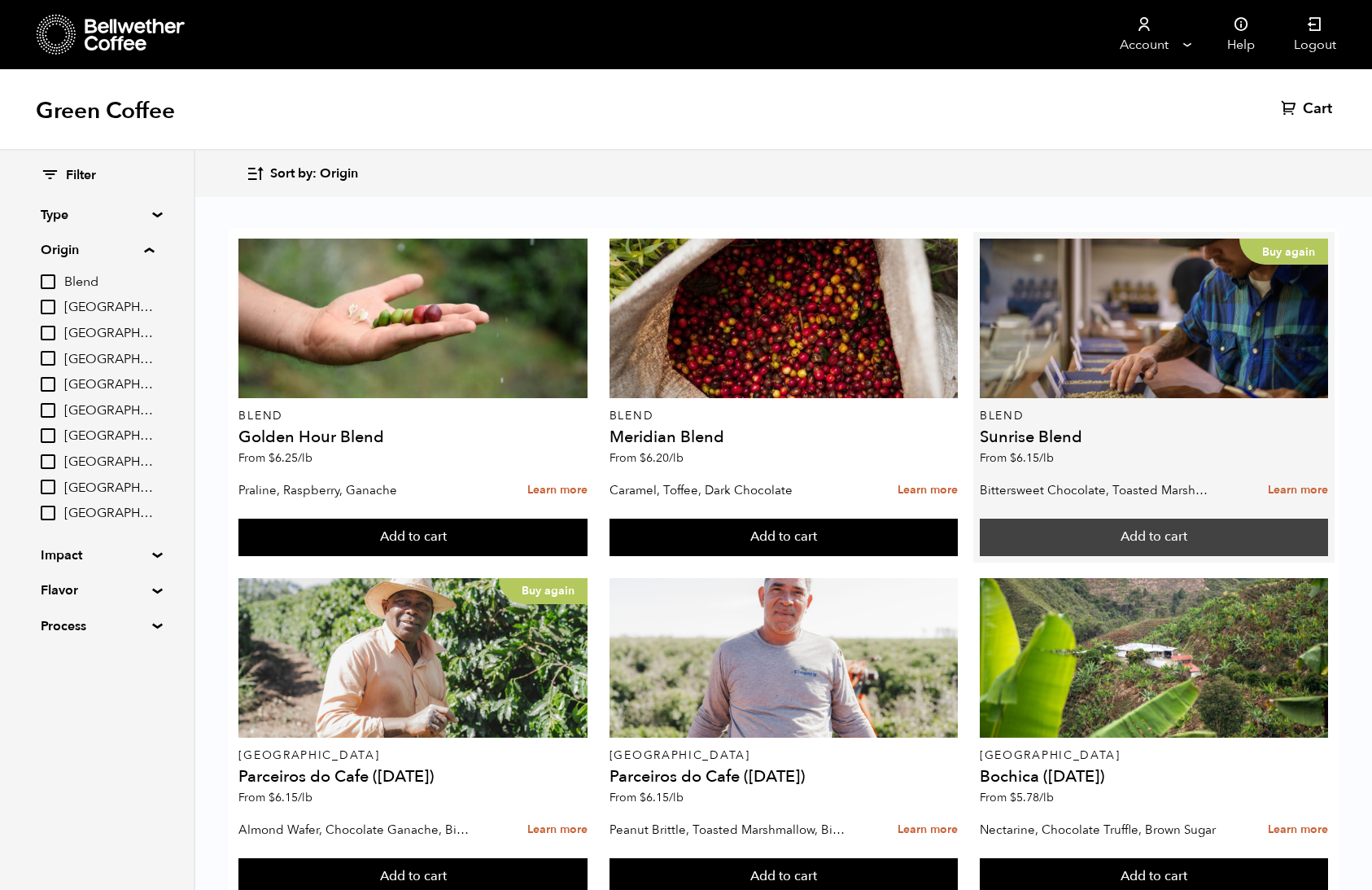
click at [1099, 551] on button "Add to cart" at bounding box center [1153, 537] width 348 height 37
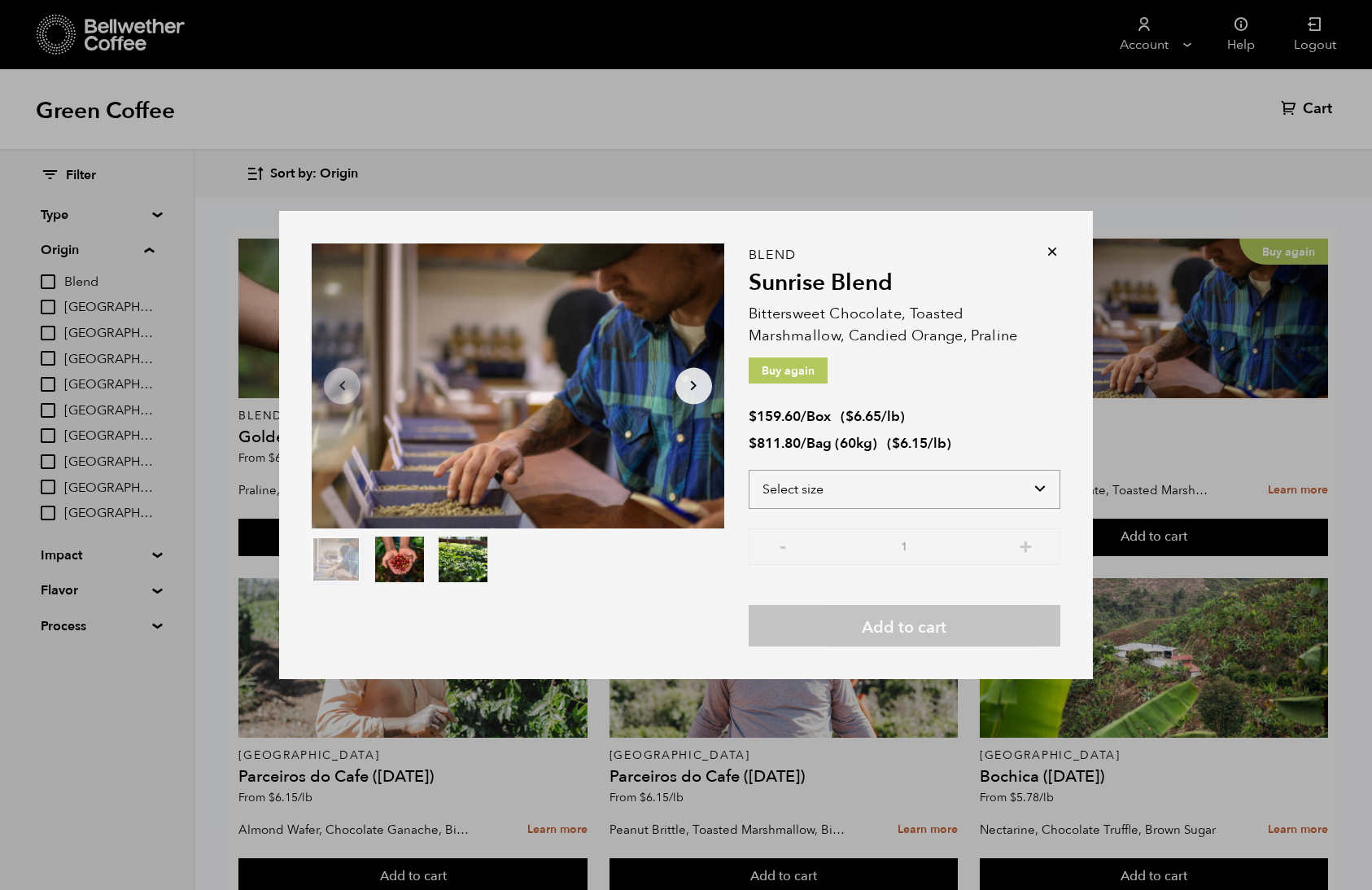
click at [848, 476] on select "Select size Bag (60kg) (132 lbs) Box (24 lbs)" at bounding box center [905, 489] width 312 height 39
select select "box"
click at [749, 470] on select "Select size Bag (60kg) (132 lbs) Box (24 lbs)" at bounding box center [905, 489] width 312 height 39
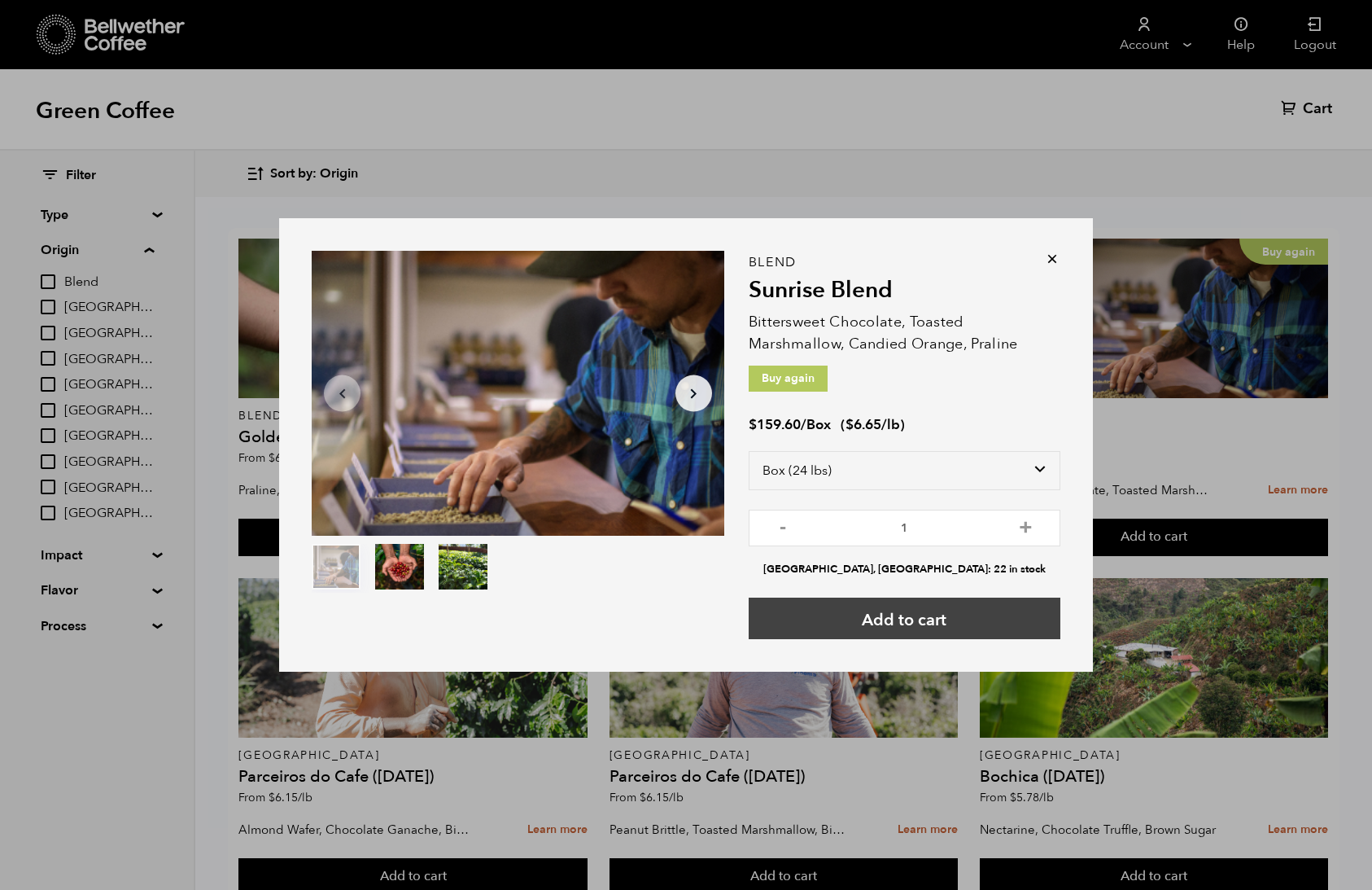
click at [877, 616] on button "Add to cart" at bounding box center [905, 618] width 312 height 41
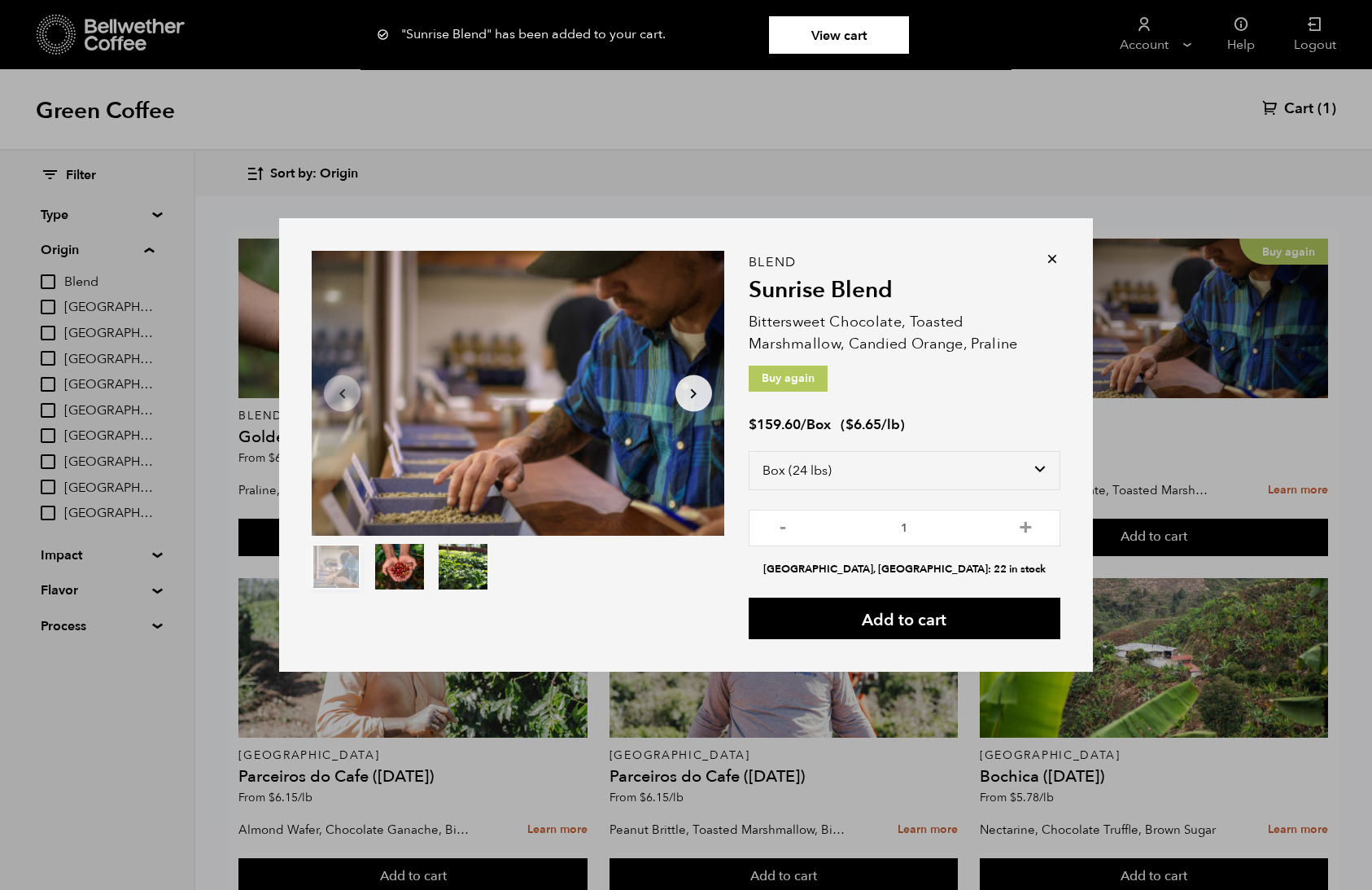
click at [854, 39] on link "View cart" at bounding box center [839, 35] width 140 height 37
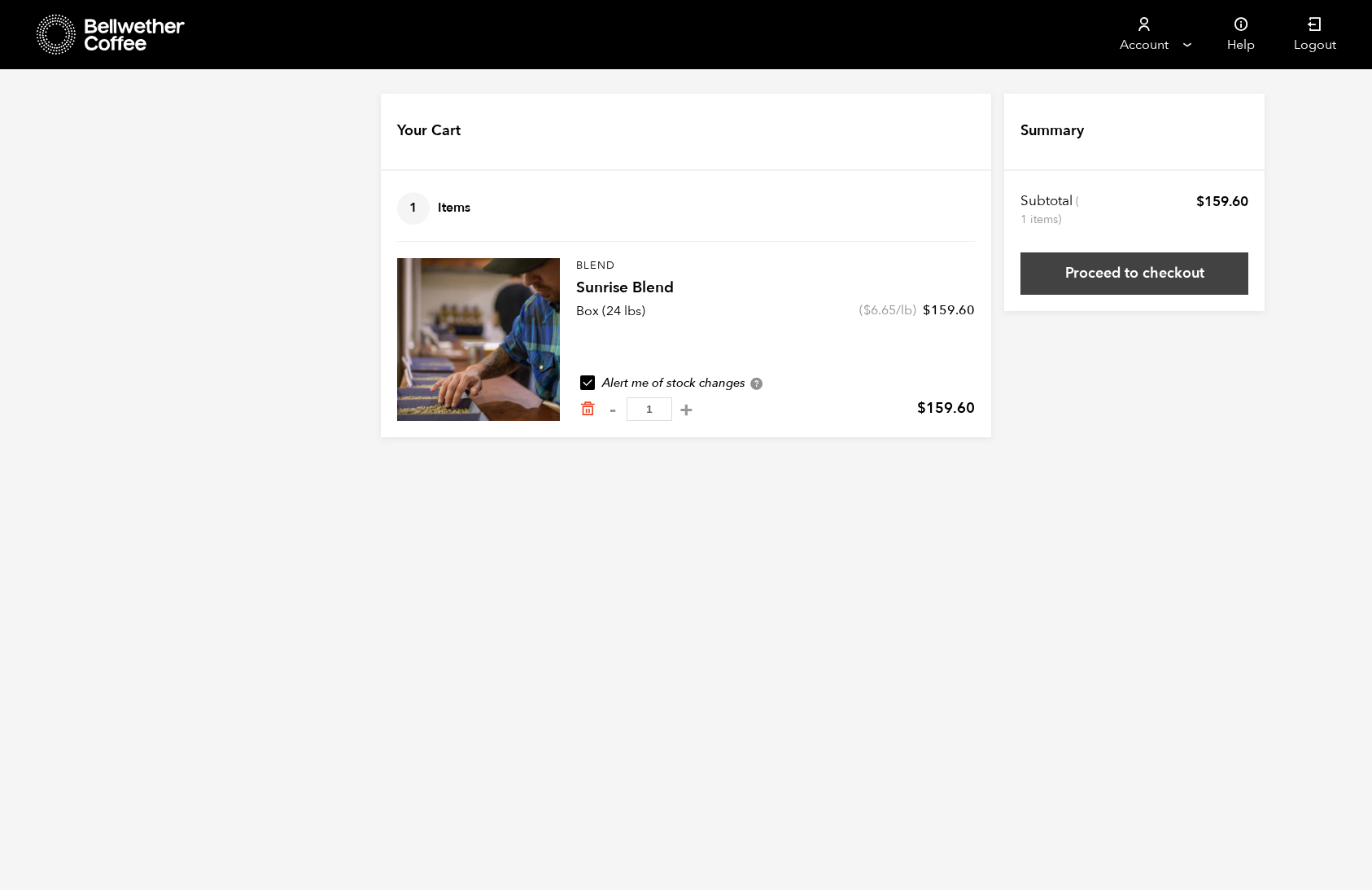
click at [1135, 274] on link "Proceed to checkout" at bounding box center [1134, 273] width 228 height 42
click at [1155, 270] on link "Proceed to checkout" at bounding box center [1134, 273] width 228 height 42
click at [588, 409] on icon "Remove from cart" at bounding box center [588, 408] width 16 height 16
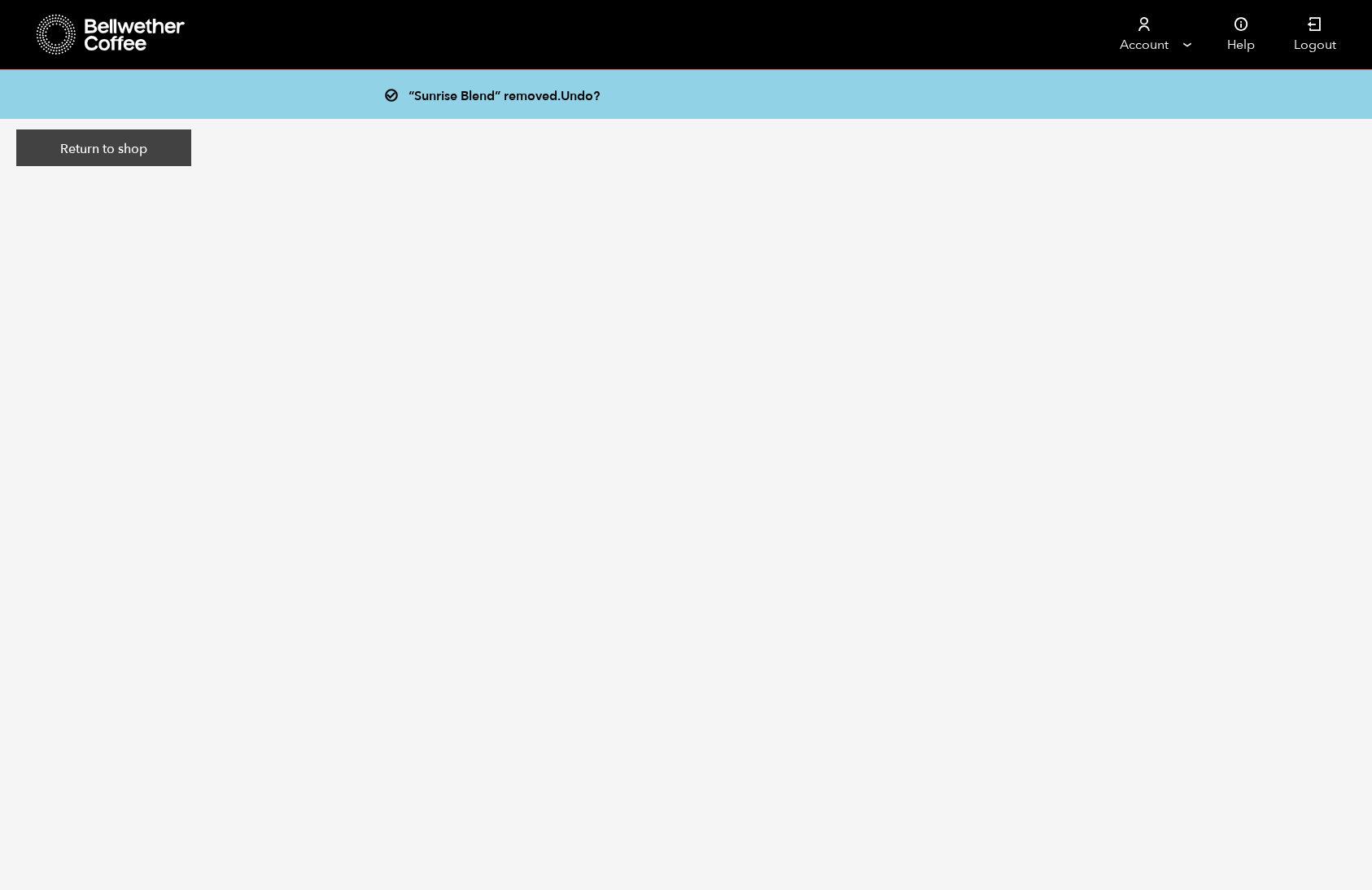
click at [155, 147] on link "Return to shop" at bounding box center [104, 148] width 175 height 37
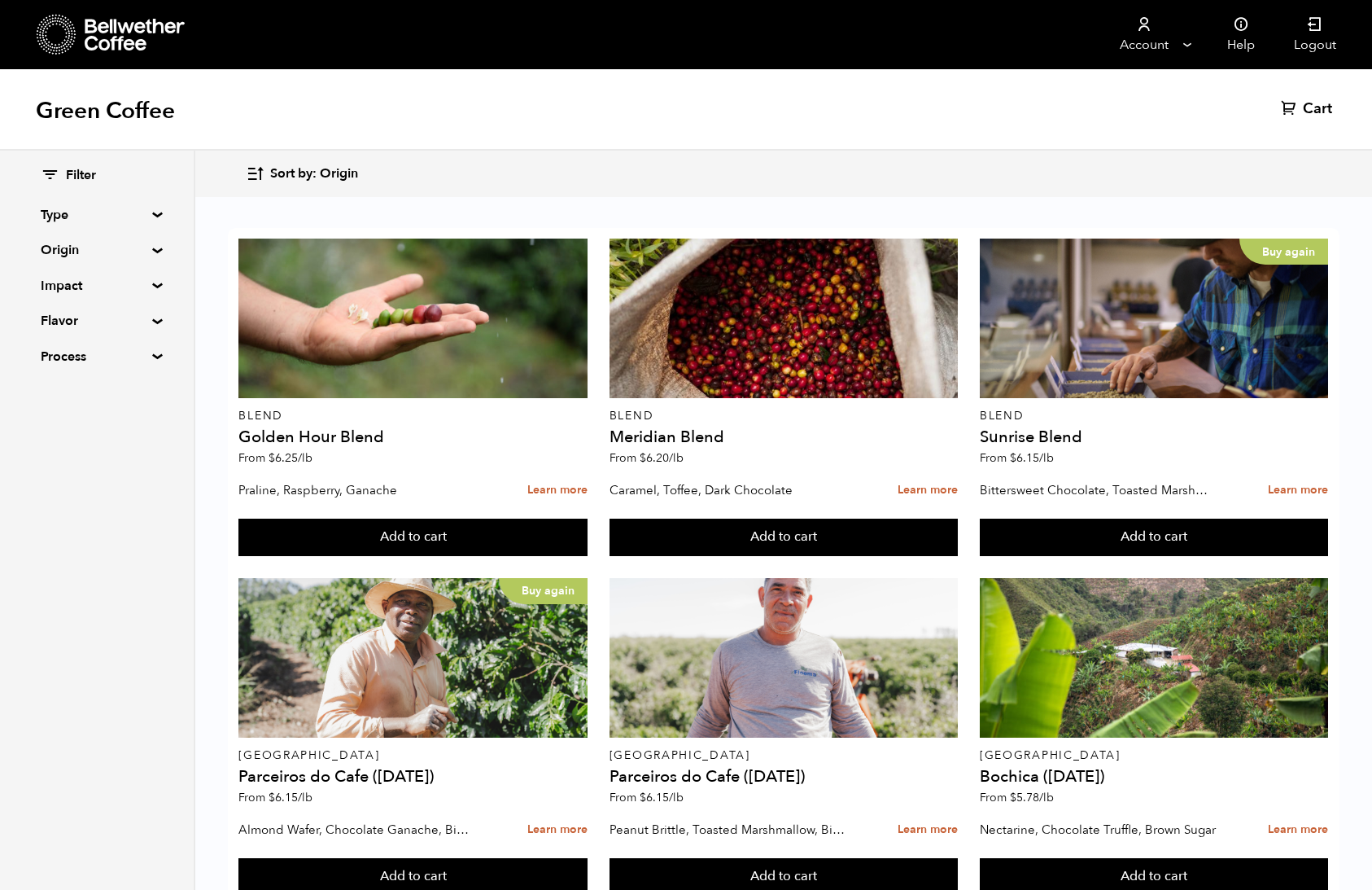
click at [78, 253] on summary "Origin" at bounding box center [97, 250] width 112 height 20
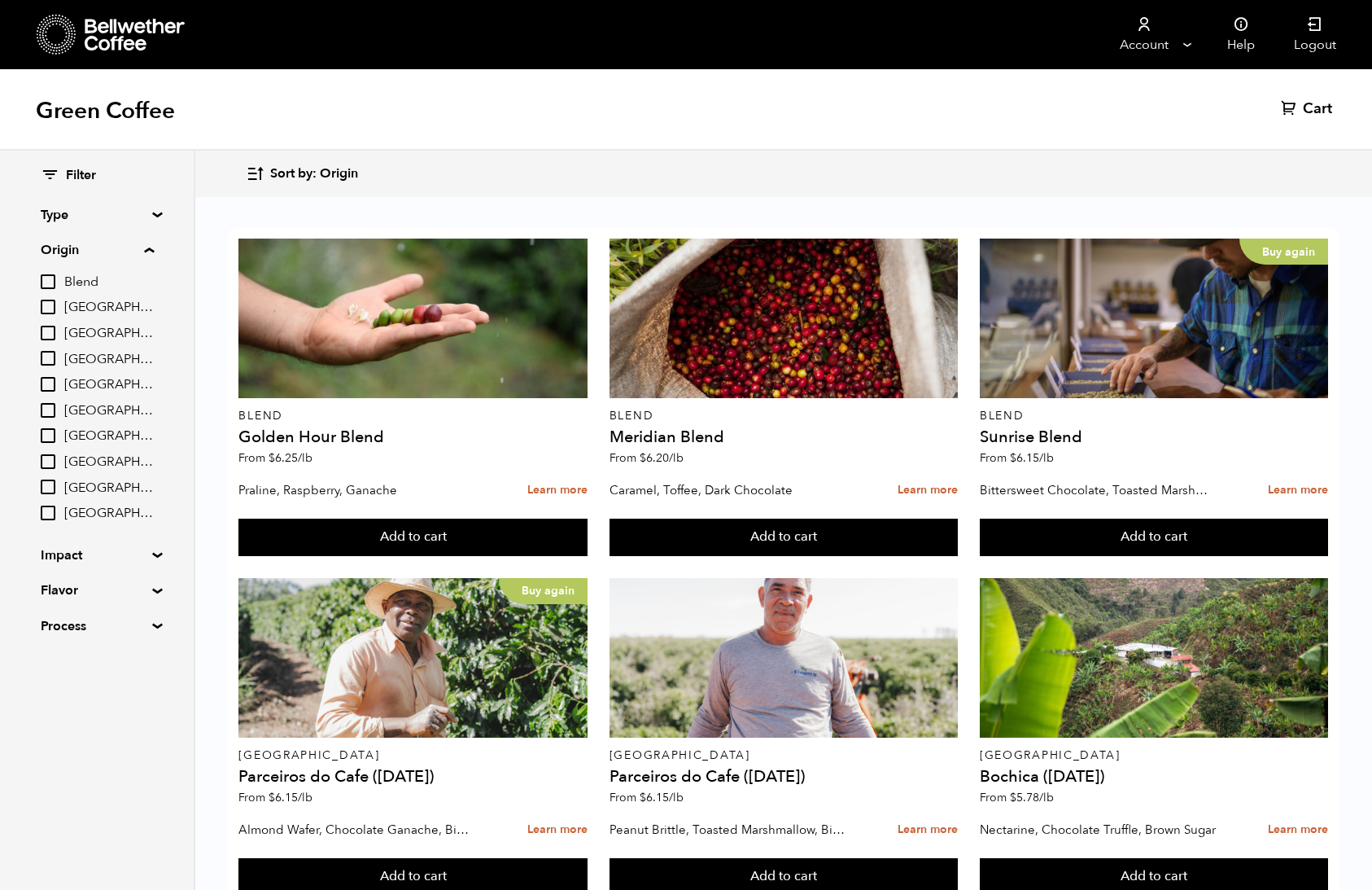
click at [117, 414] on span "Ethiopia" at bounding box center [109, 410] width 90 height 18
click at [0, 0] on input "Ethiopia" at bounding box center [0, 0] width 0 height 0
checkbox input "true"
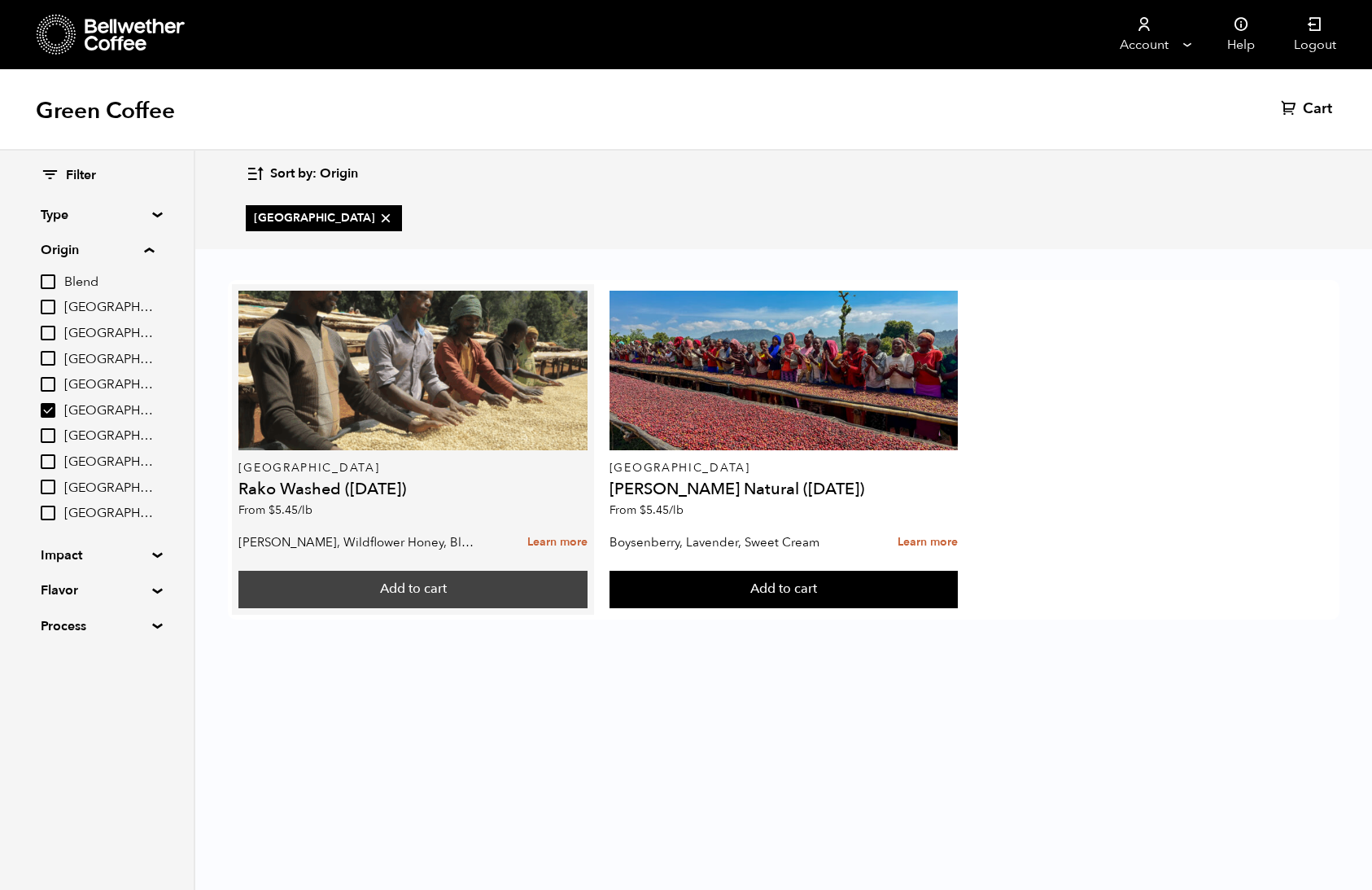
click at [486, 594] on button "Add to cart" at bounding box center [412, 588] width 348 height 37
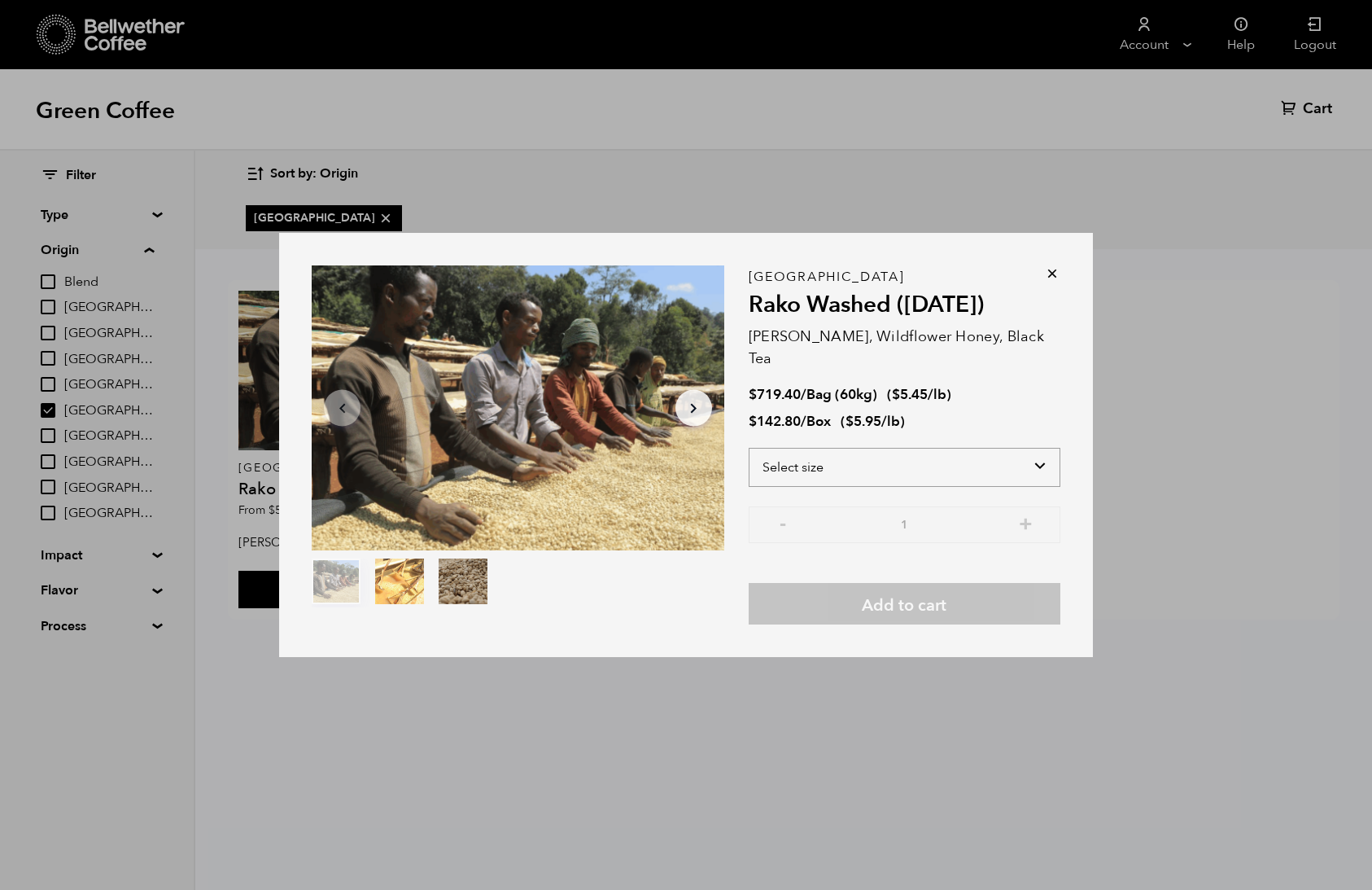
click at [831, 450] on select "Select size Bag (60kg) (132 lbs) Box (24 lbs)" at bounding box center [905, 467] width 312 height 39
select select "box"
click at [749, 448] on select "Select size Bag (60kg) (132 lbs) Box (24 lbs)" at bounding box center [905, 467] width 312 height 39
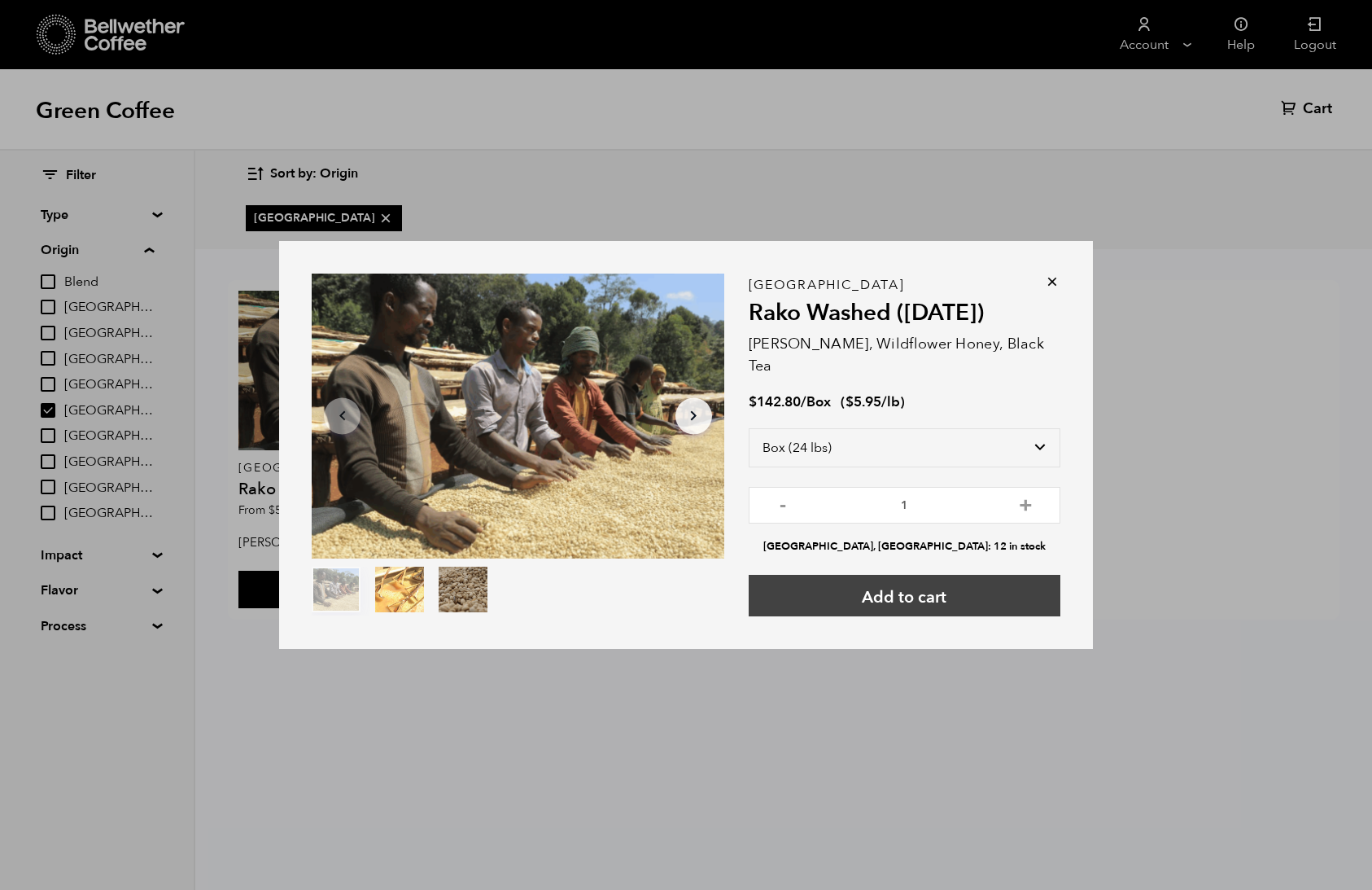
click at [863, 582] on button "Add to cart" at bounding box center [905, 595] width 312 height 41
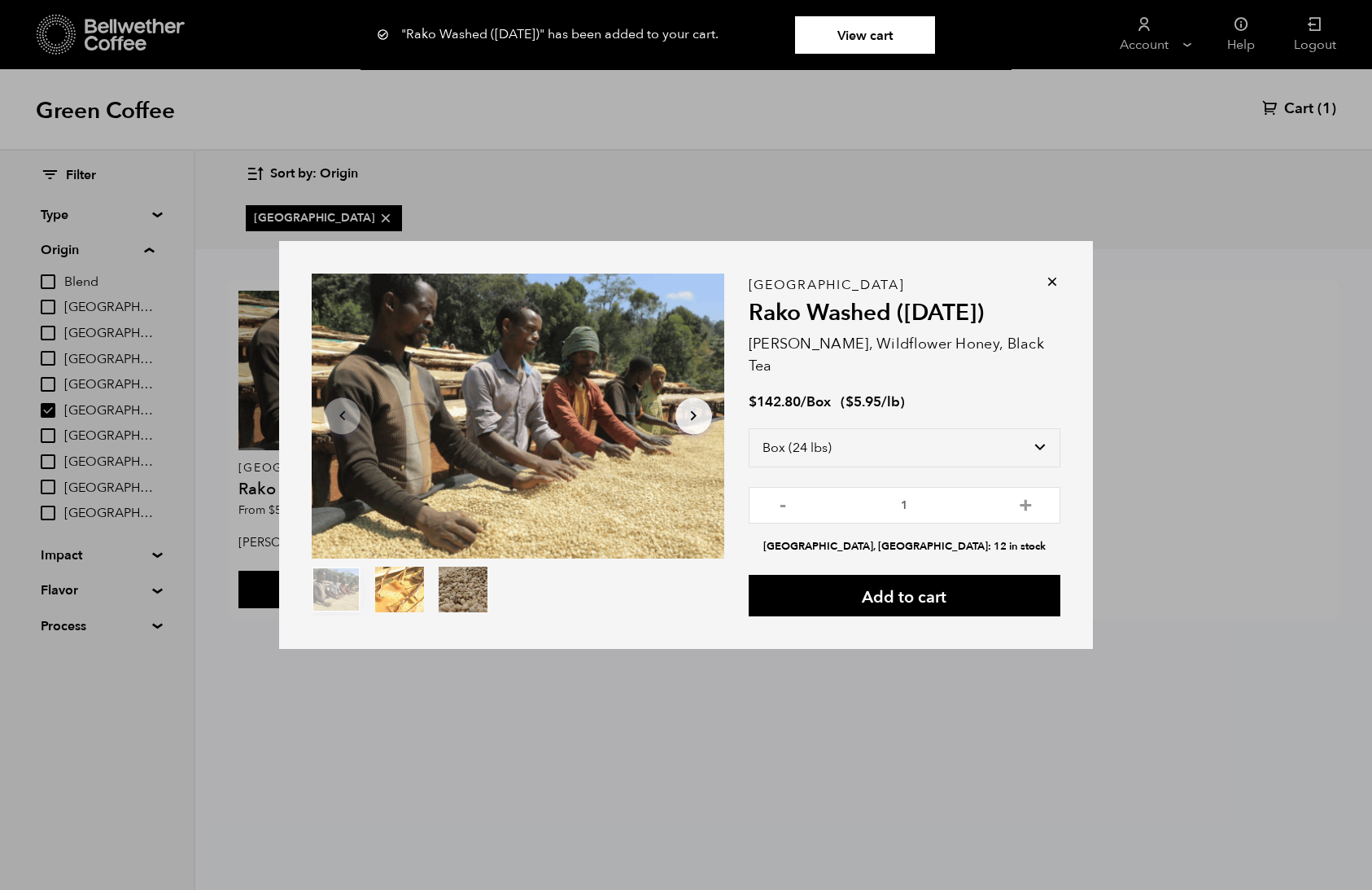
click at [880, 28] on link "View cart" at bounding box center [865, 35] width 140 height 37
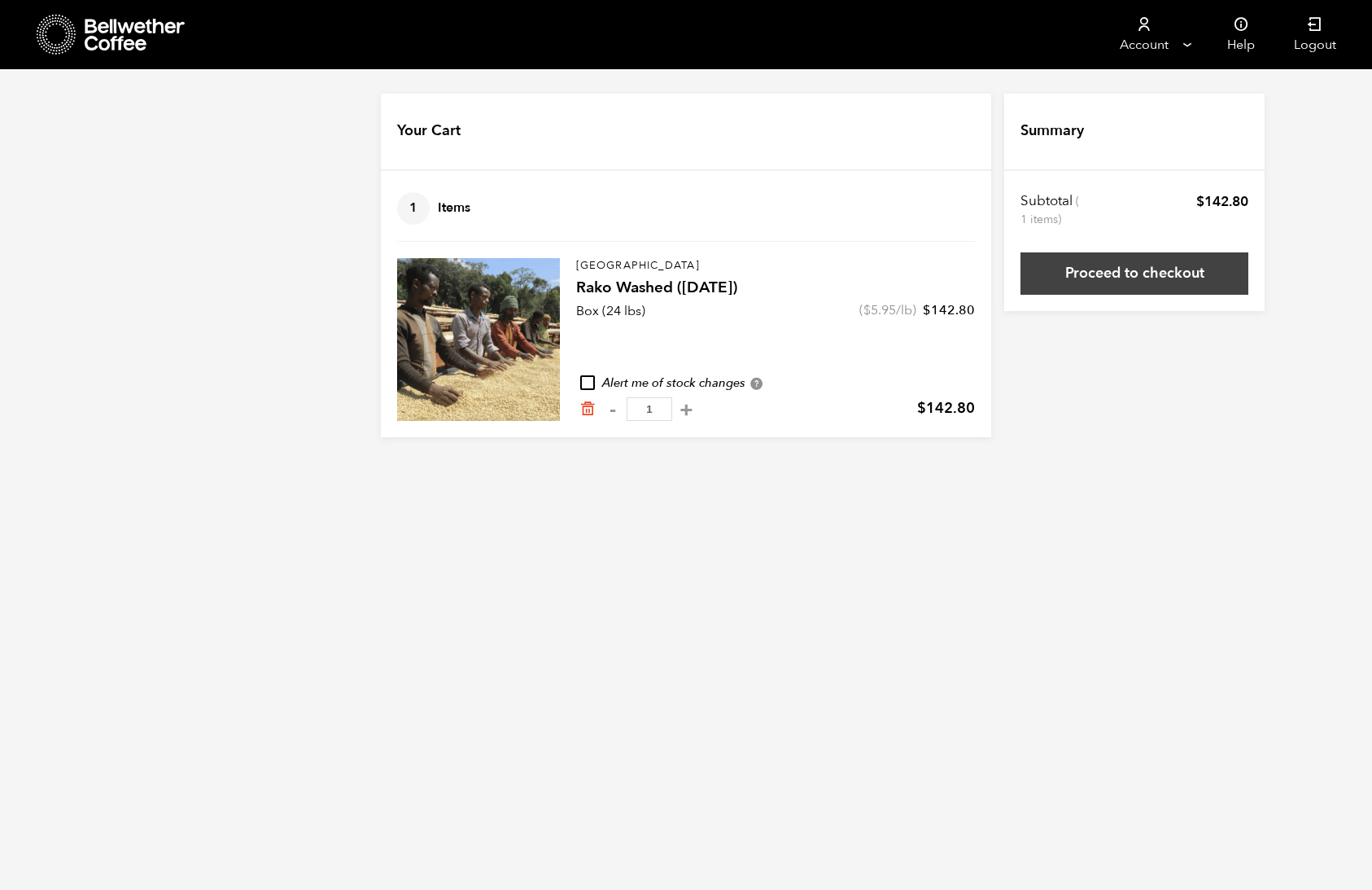
click at [1170, 277] on link "Proceed to checkout" at bounding box center [1134, 273] width 228 height 42
click at [588, 413] on icon "Remove from cart" at bounding box center [588, 408] width 16 height 16
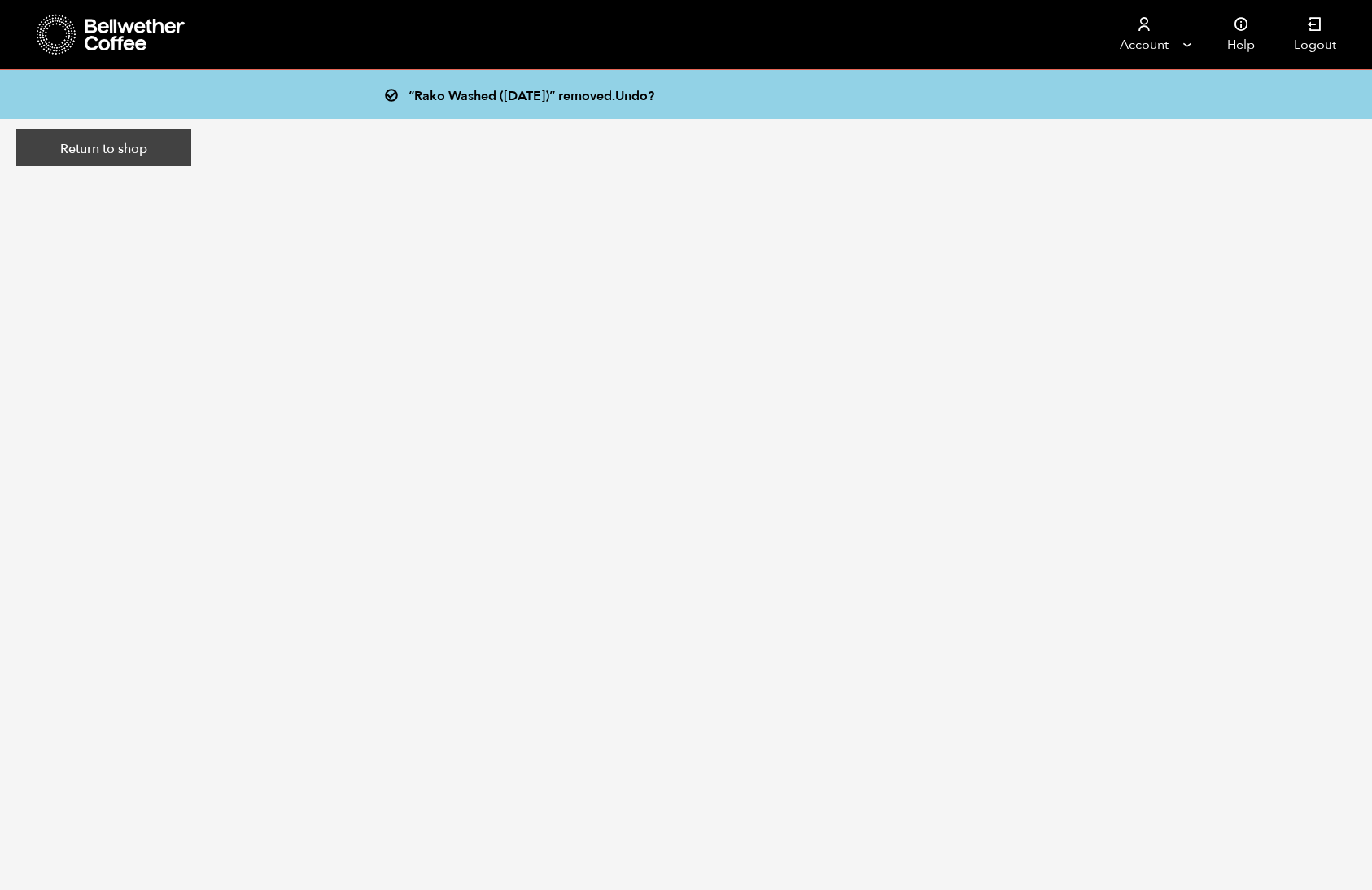
click at [153, 156] on link "Return to shop" at bounding box center [104, 148] width 175 height 37
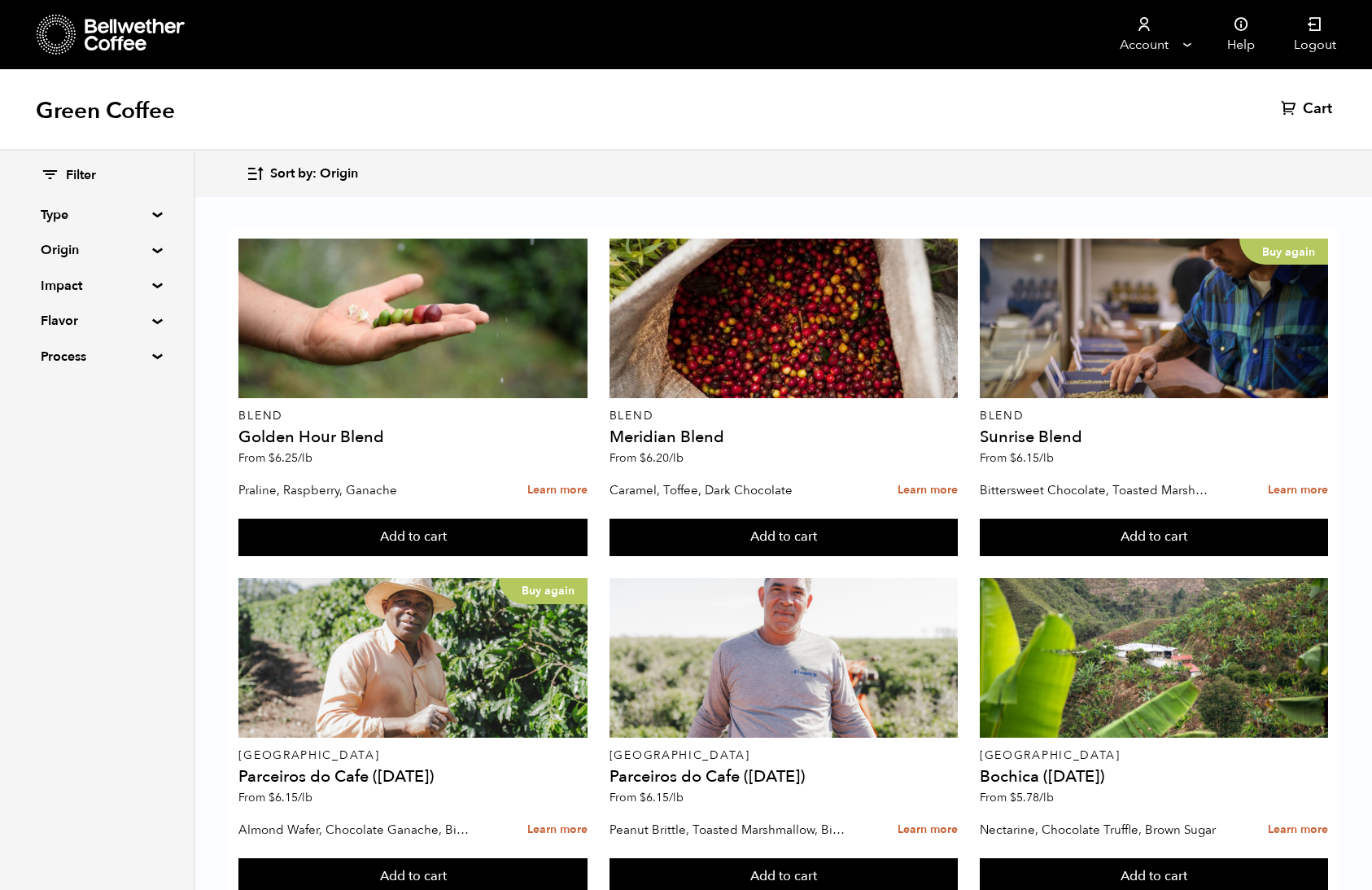
click at [64, 218] on summary "Type" at bounding box center [97, 214] width 112 height 20
click at [70, 295] on span "Decaf" at bounding box center [109, 297] width 90 height 18
click at [0, 0] on input "Decaf" at bounding box center [0, 0] width 0 height 0
checkbox input "true"
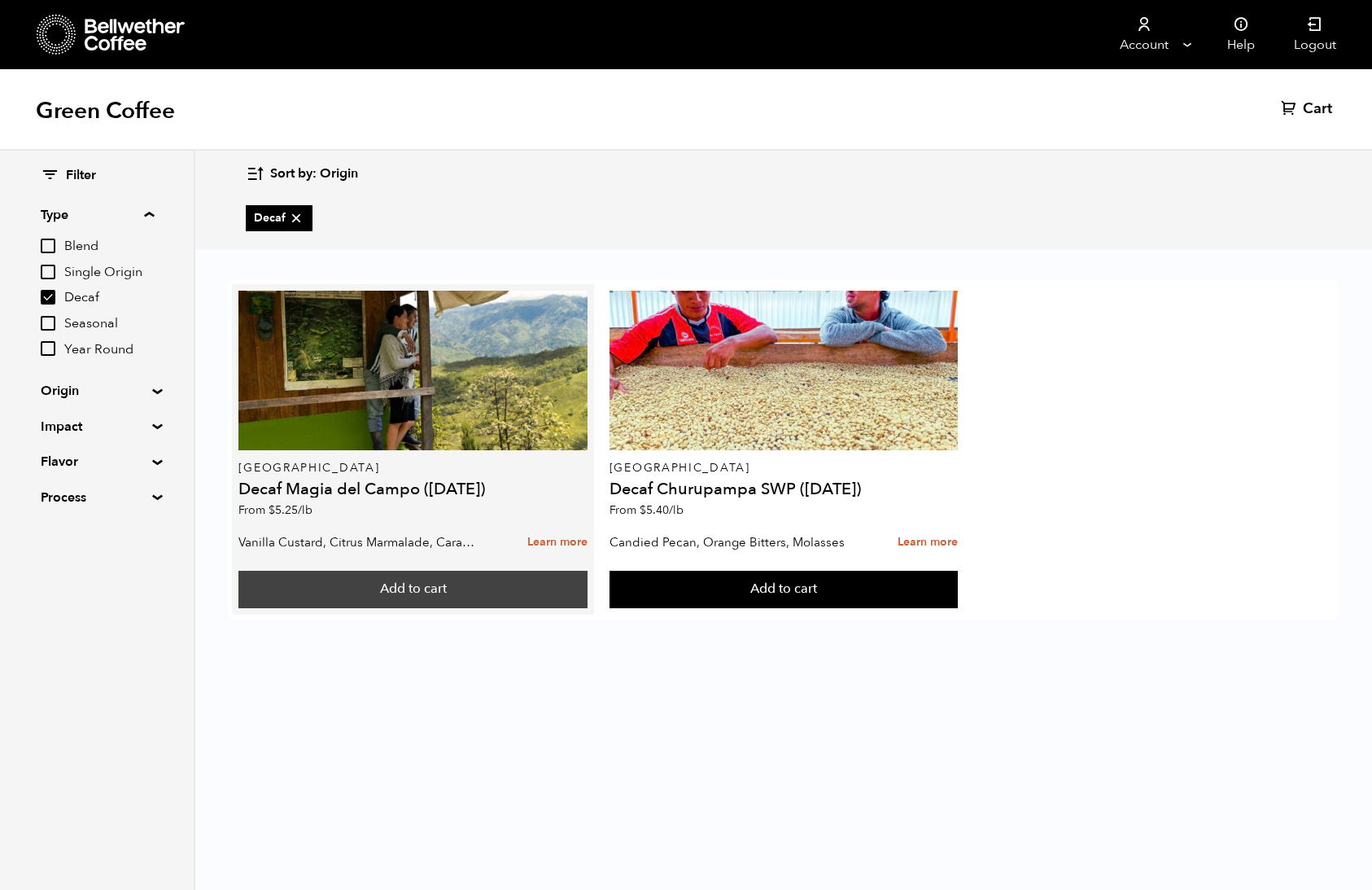
click at [554, 592] on button "Add to cart" at bounding box center [412, 588] width 348 height 37
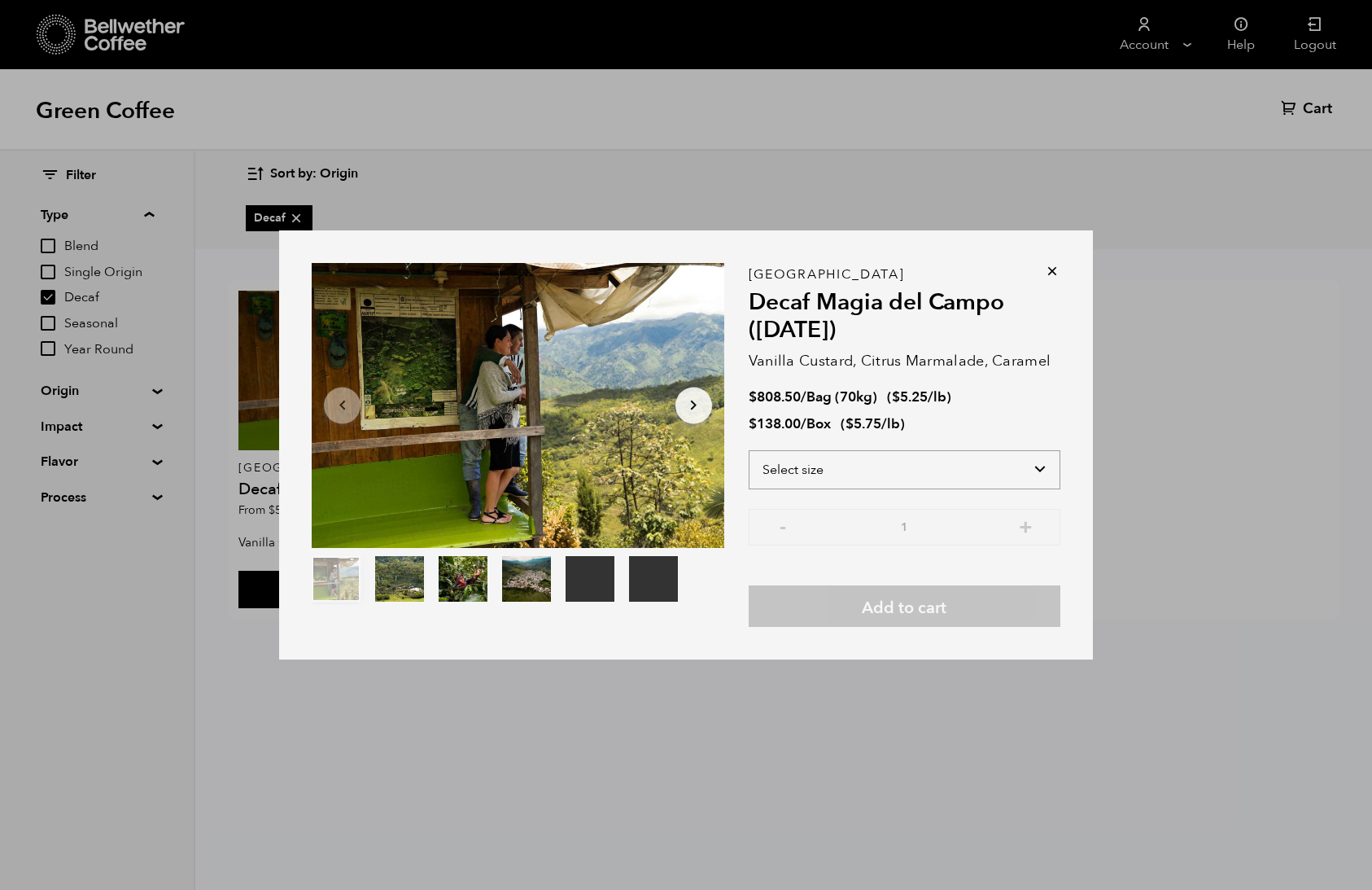
click at [829, 471] on select "Select size Bag (70kg) (154 lbs) Box (24 lbs)" at bounding box center [905, 469] width 312 height 39
select select "box"
click at [749, 450] on select "Select size Bag (70kg) (154 lbs) Box (24 lbs)" at bounding box center [905, 469] width 312 height 39
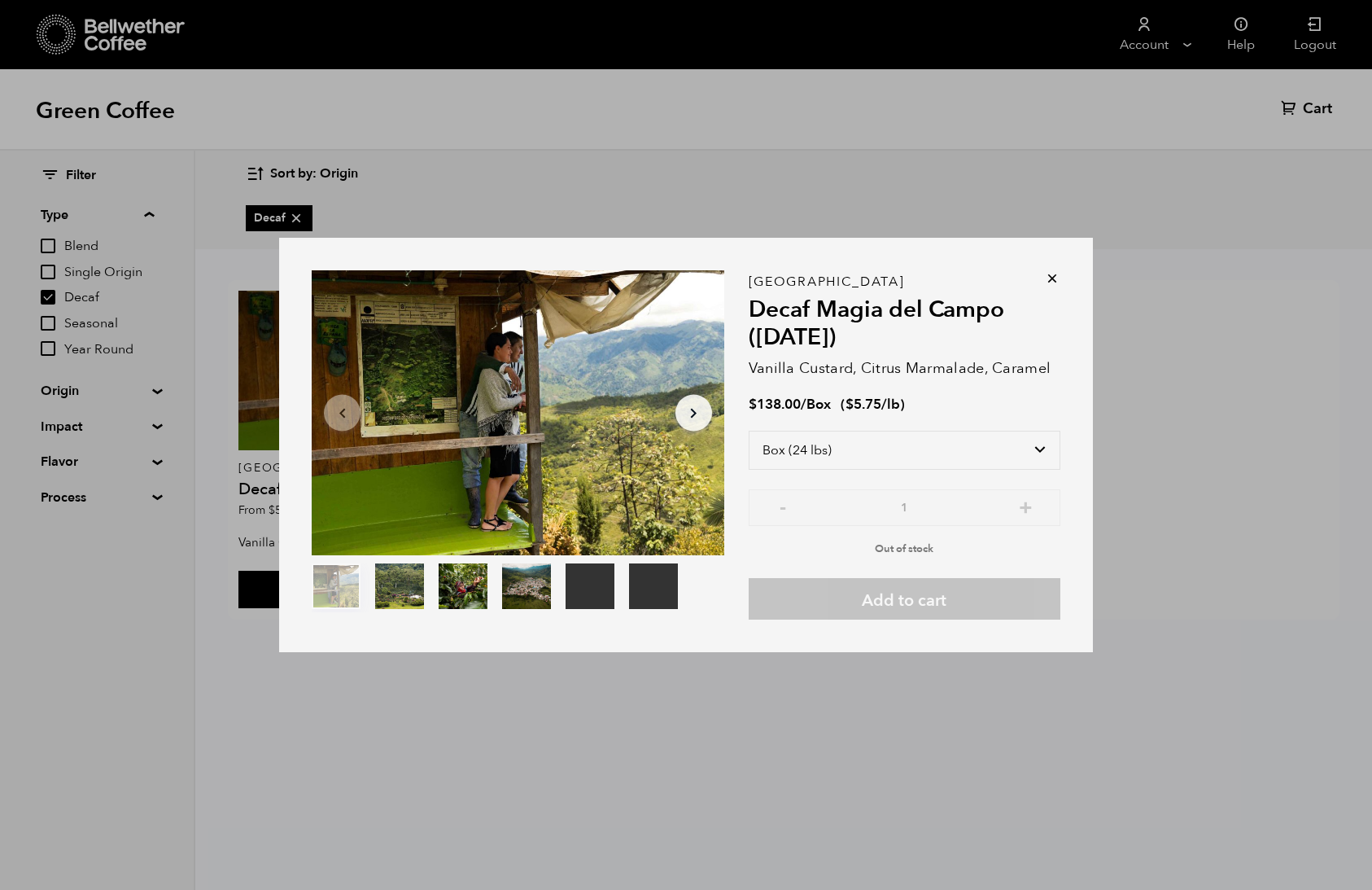
drag, startPoint x: 1051, startPoint y: 280, endPoint x: 1026, endPoint y: 276, distance: 25.3
click at [1051, 280] on icon at bounding box center [1052, 278] width 16 height 16
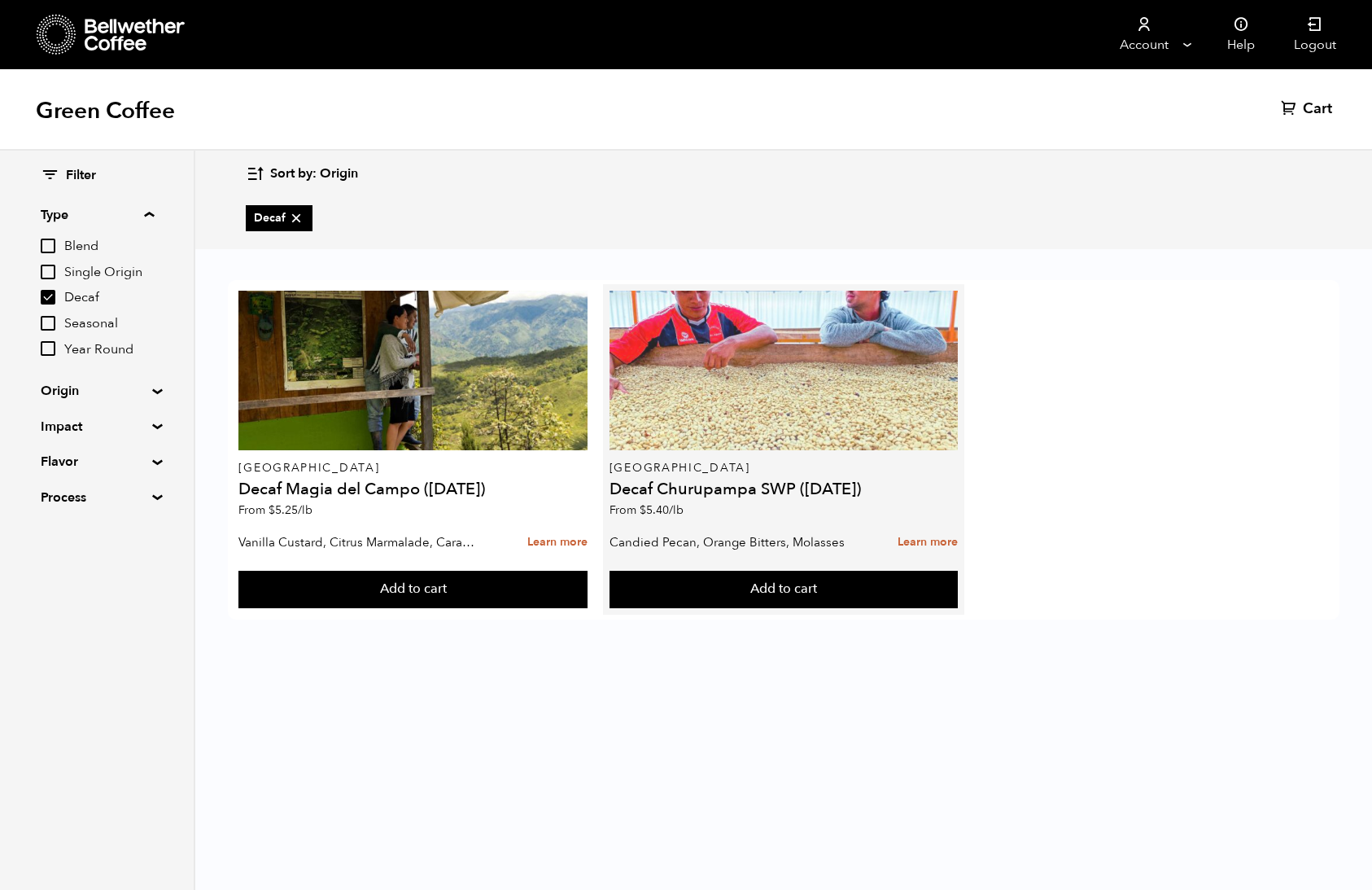
click at [806, 427] on div at bounding box center [784, 370] width 348 height 160
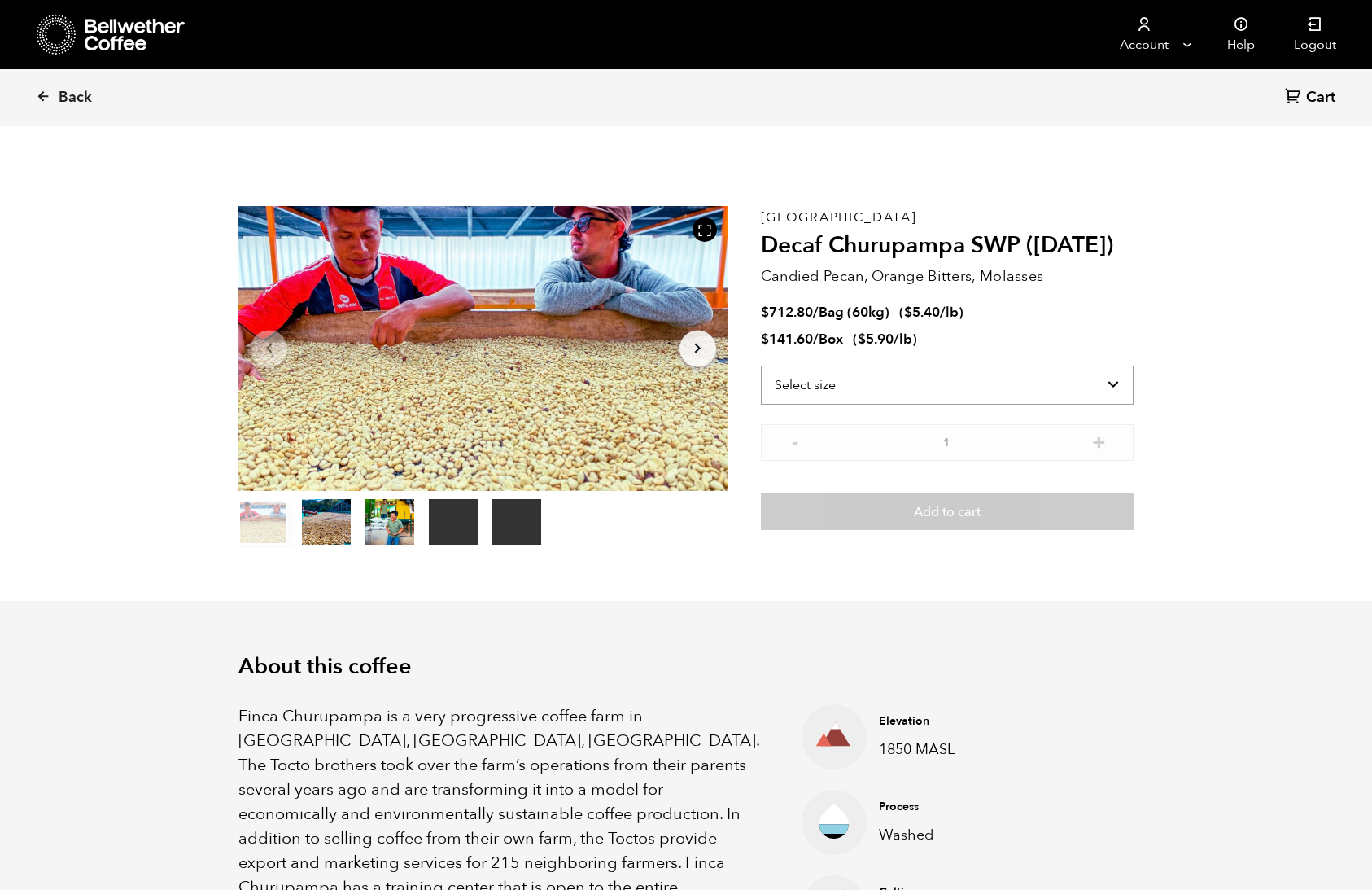
scroll to position [709, 867]
click at [904, 393] on select "Select size Bag (60kg) (132 lbs) Box (24 lbs)" at bounding box center [947, 385] width 372 height 39
select select "box"
click at [761, 366] on select "Select size Bag (60kg) (132 lbs) Box (24 lbs)" at bounding box center [947, 385] width 372 height 39
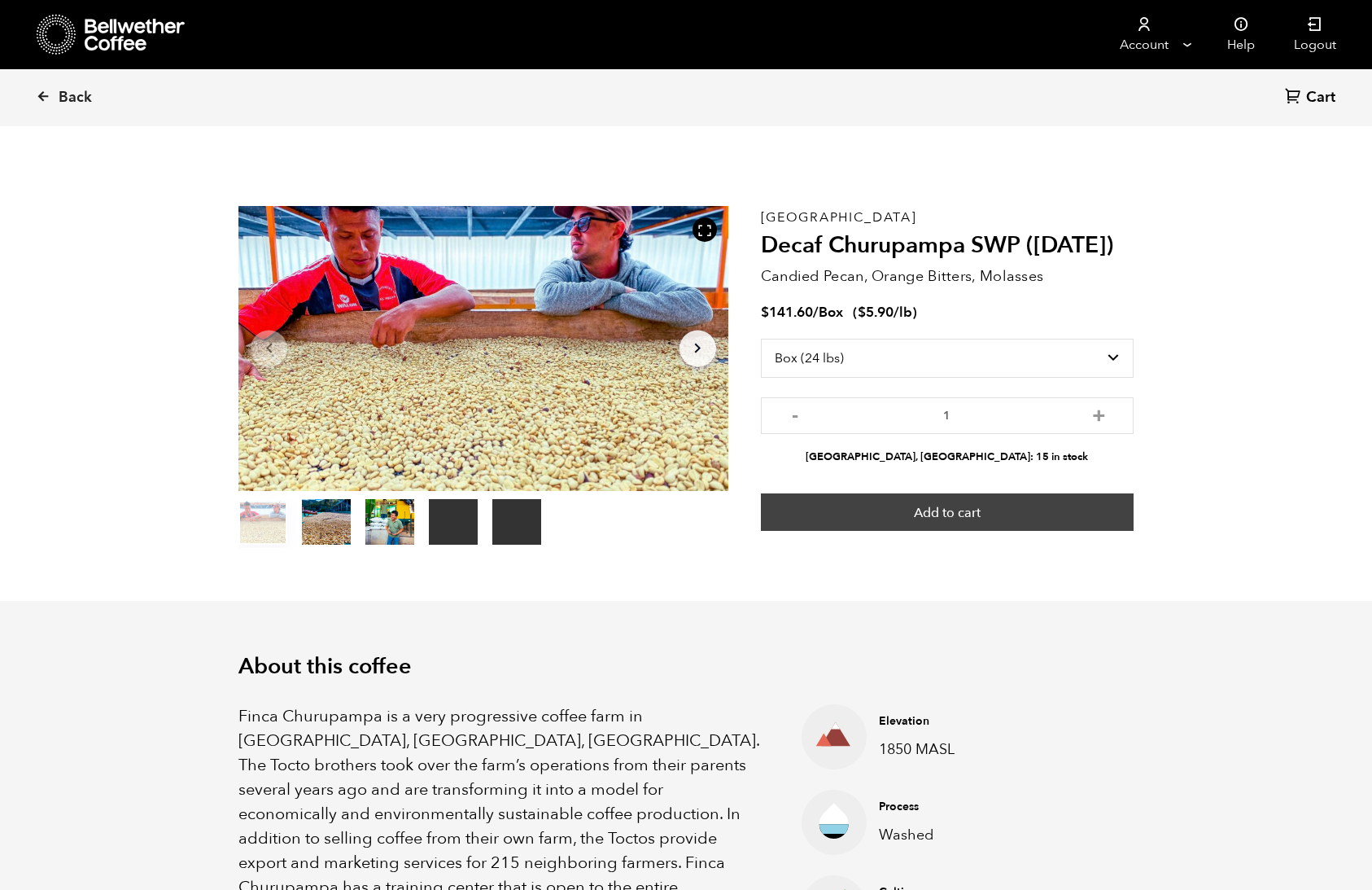
click at [921, 512] on button "Add to cart" at bounding box center [947, 512] width 372 height 37
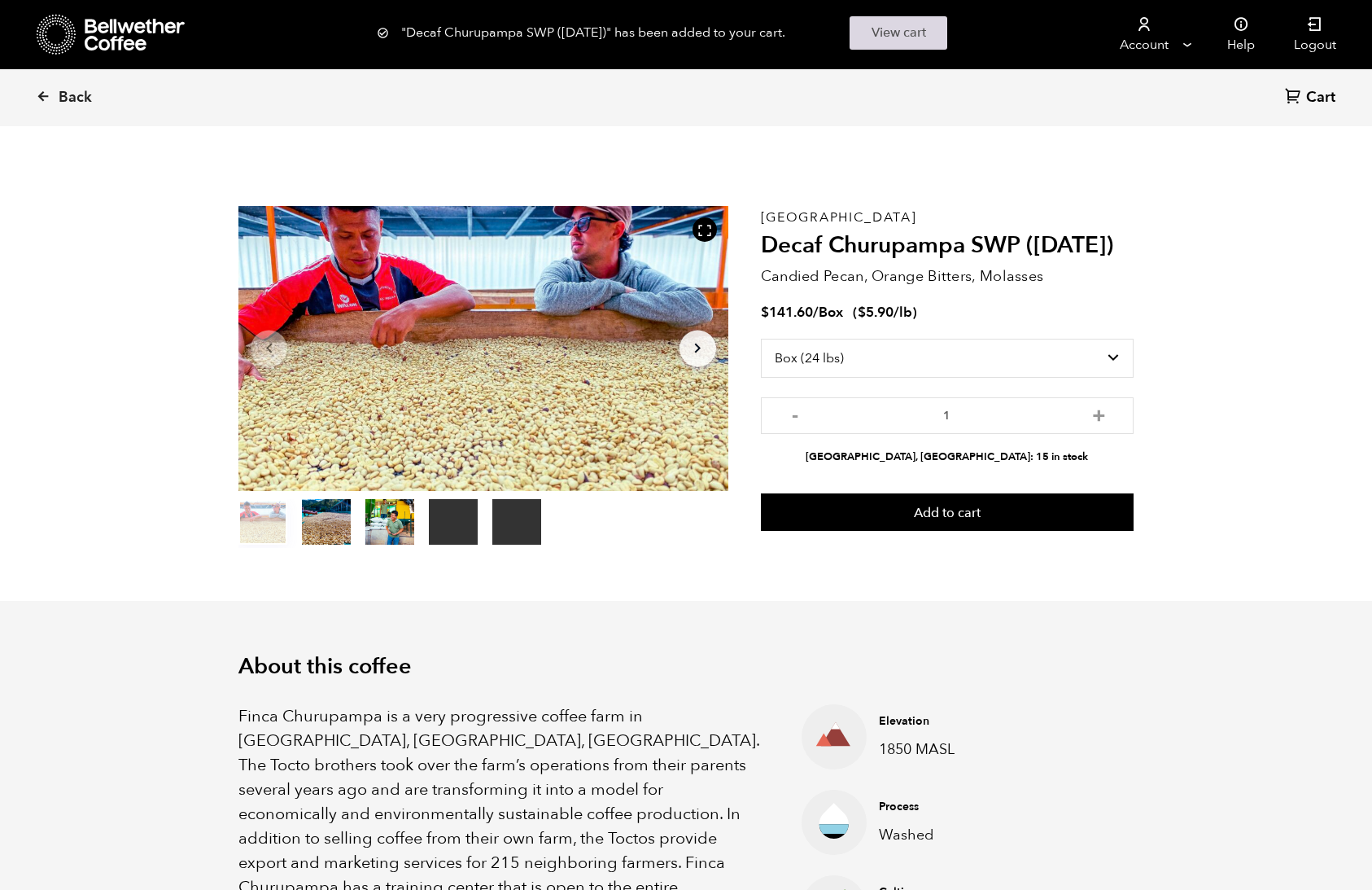
click at [928, 29] on link "View cart" at bounding box center [898, 33] width 98 height 34
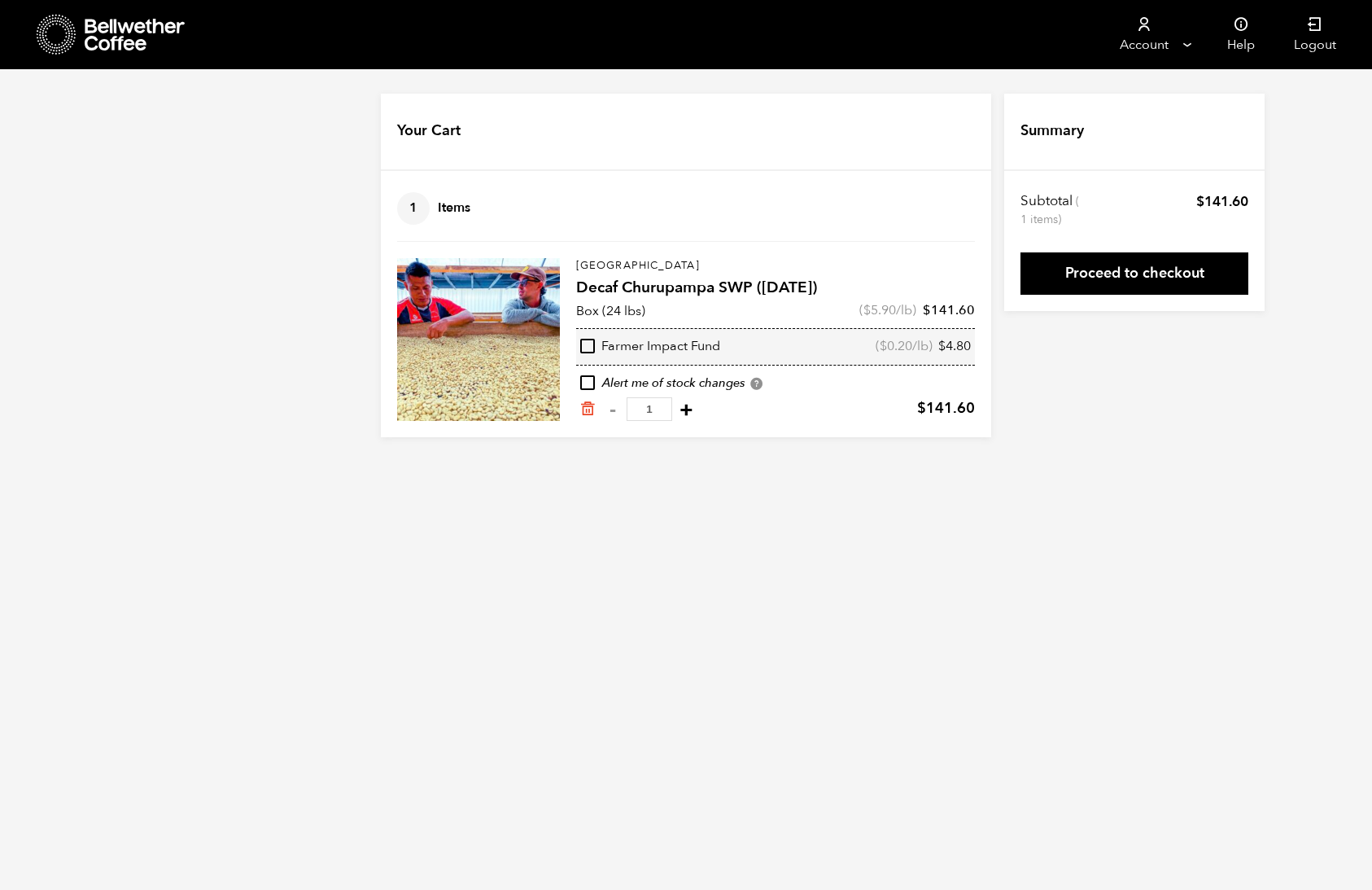
click at [683, 410] on button "+" at bounding box center [687, 409] width 21 height 16
type input "2"
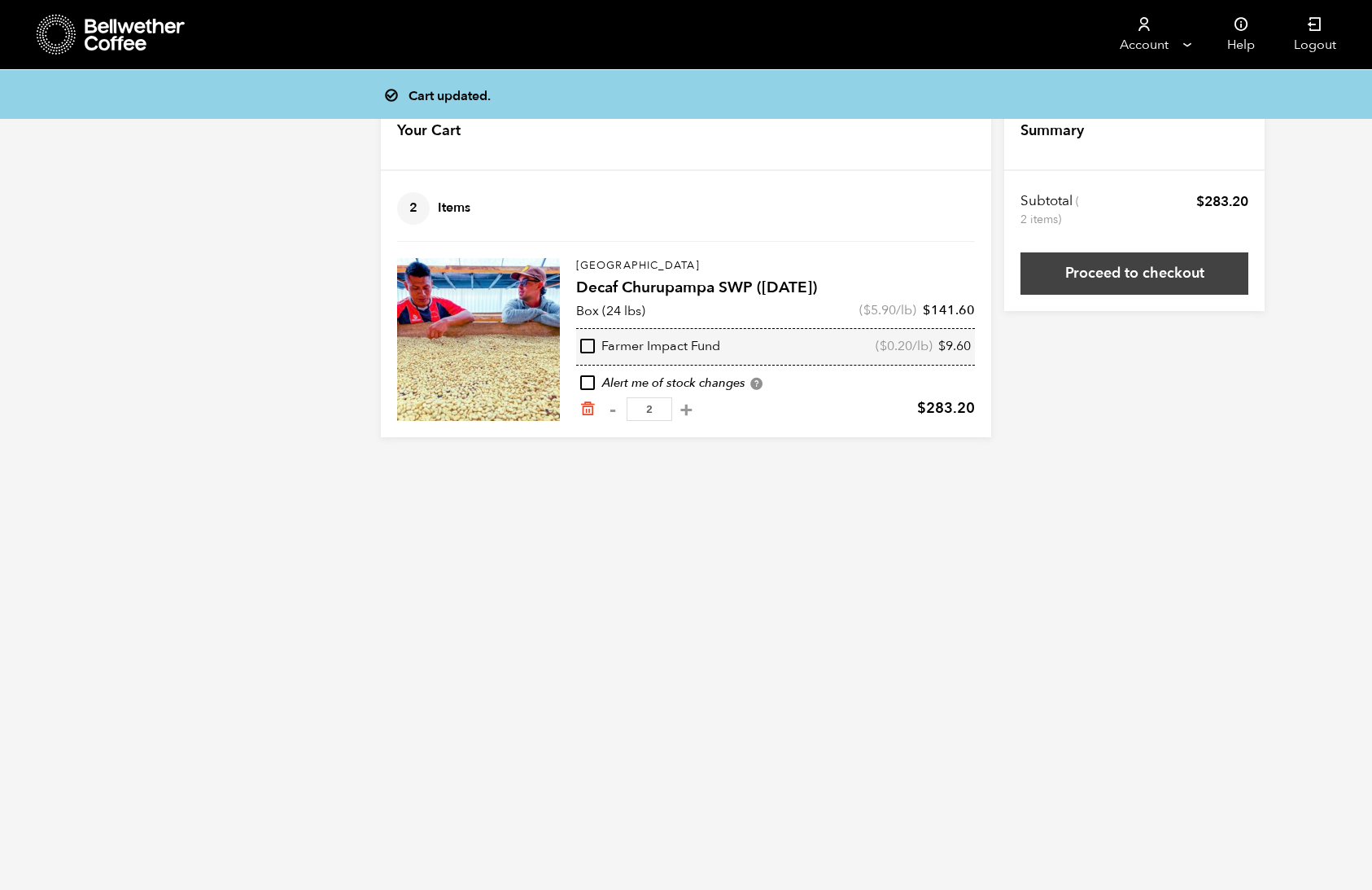
click at [1101, 272] on link "Proceed to checkout" at bounding box center [1134, 273] width 228 height 42
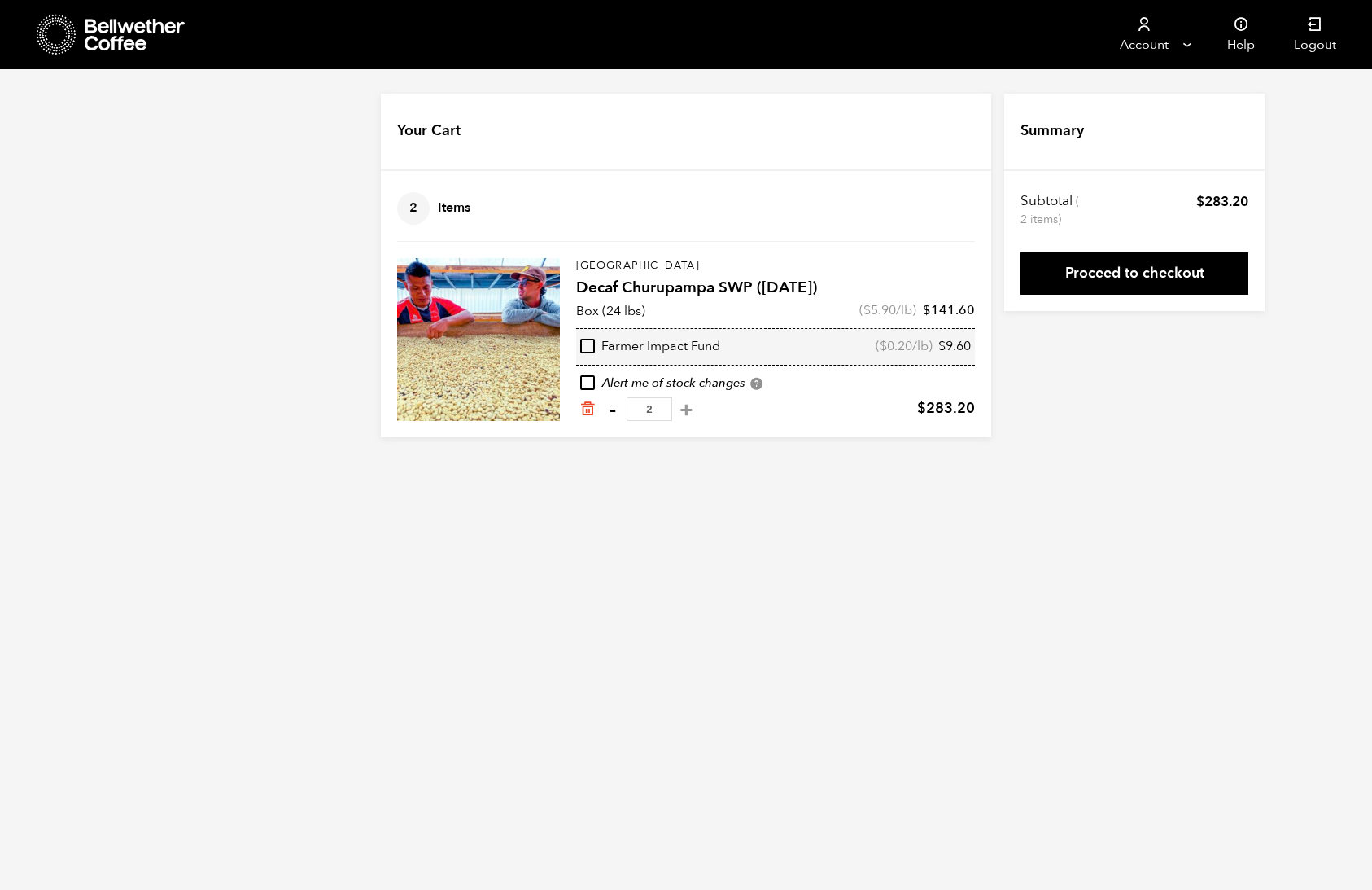
click at [612, 414] on button "-" at bounding box center [613, 409] width 21 height 16
type input "1"
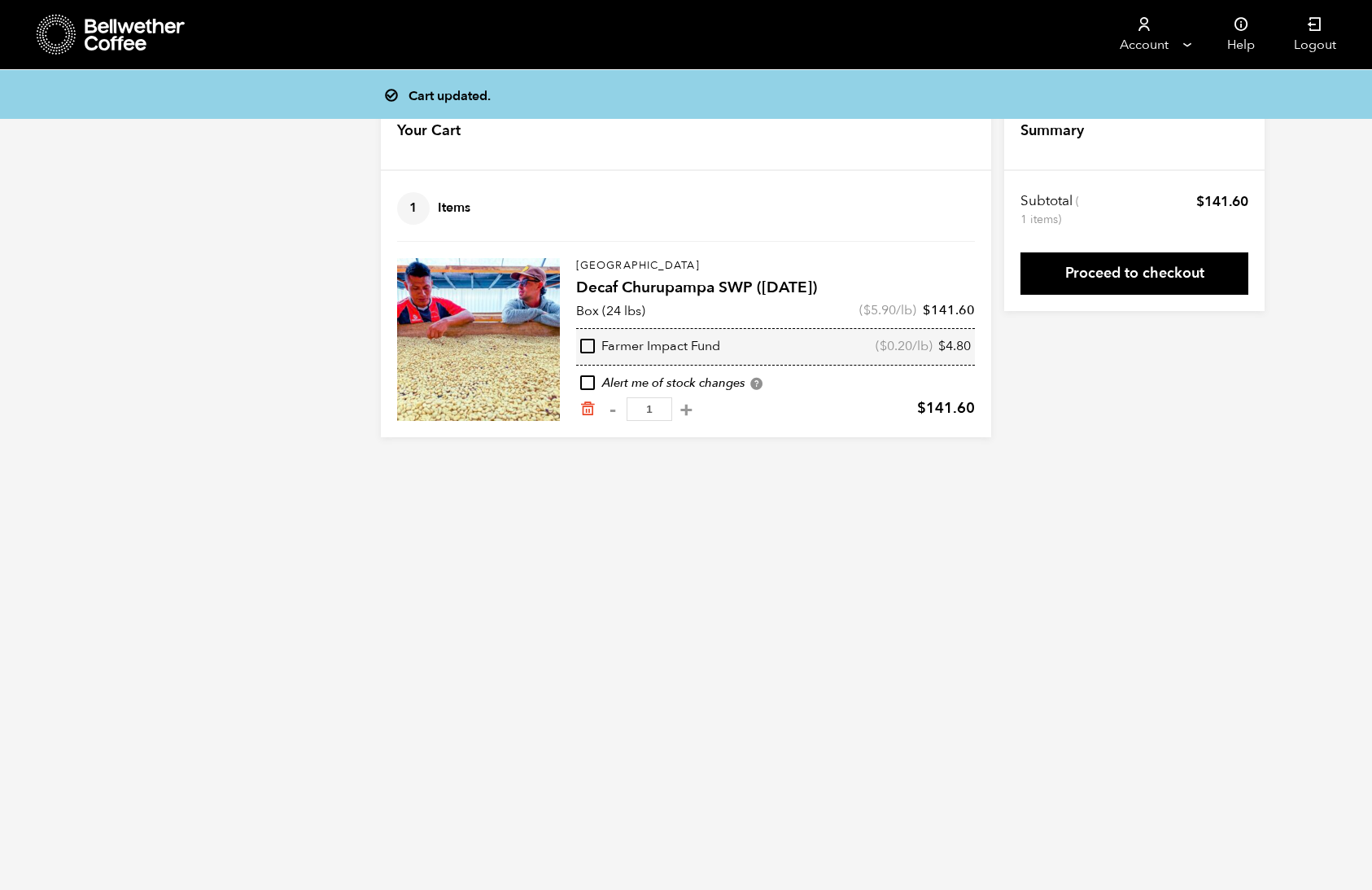
drag, startPoint x: 129, startPoint y: 38, endPoint x: 133, endPoint y: 53, distance: 15.5
click at [128, 38] on icon at bounding box center [136, 35] width 102 height 33
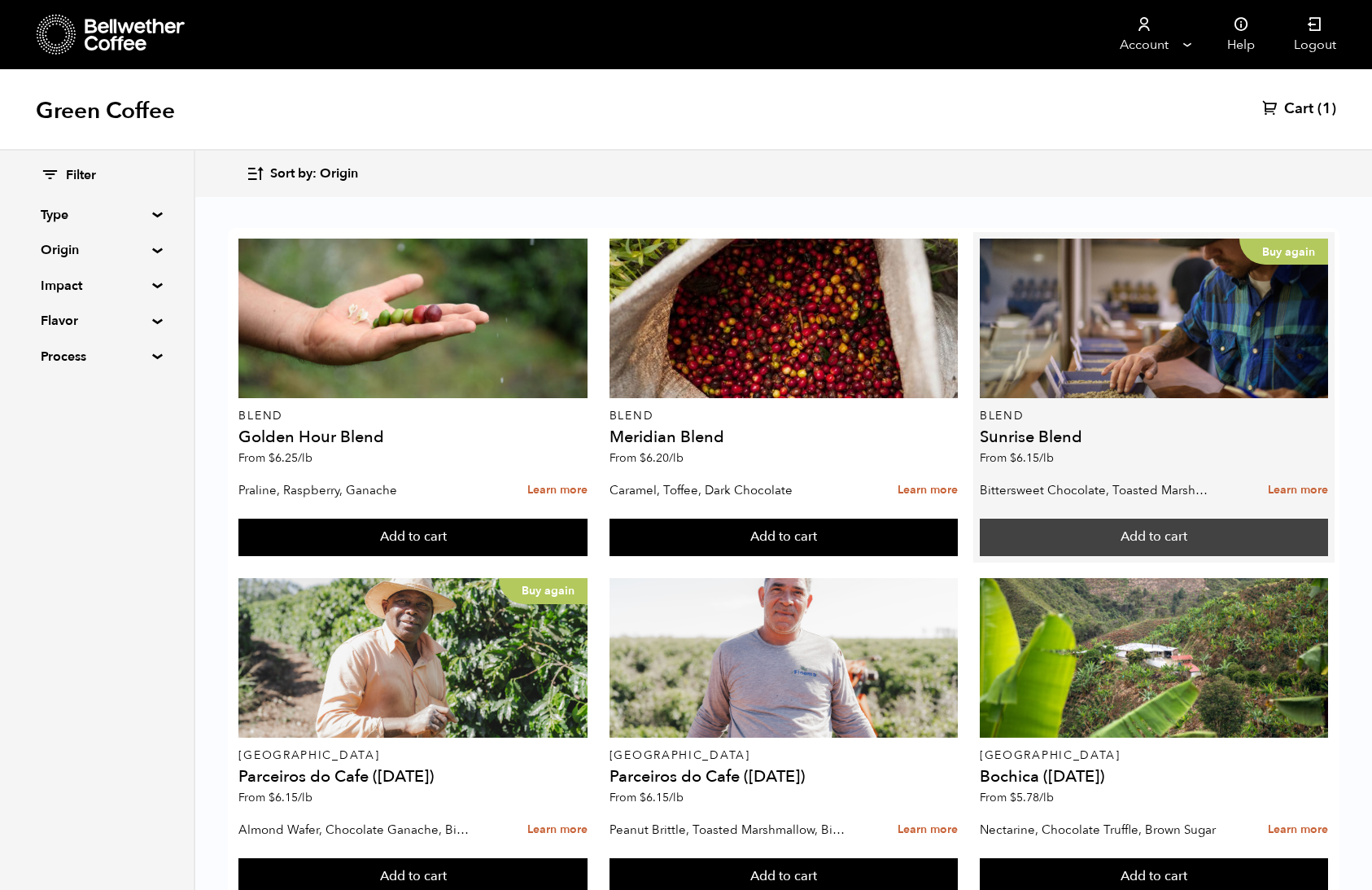
click at [1170, 534] on button "Add to cart" at bounding box center [1153, 537] width 348 height 37
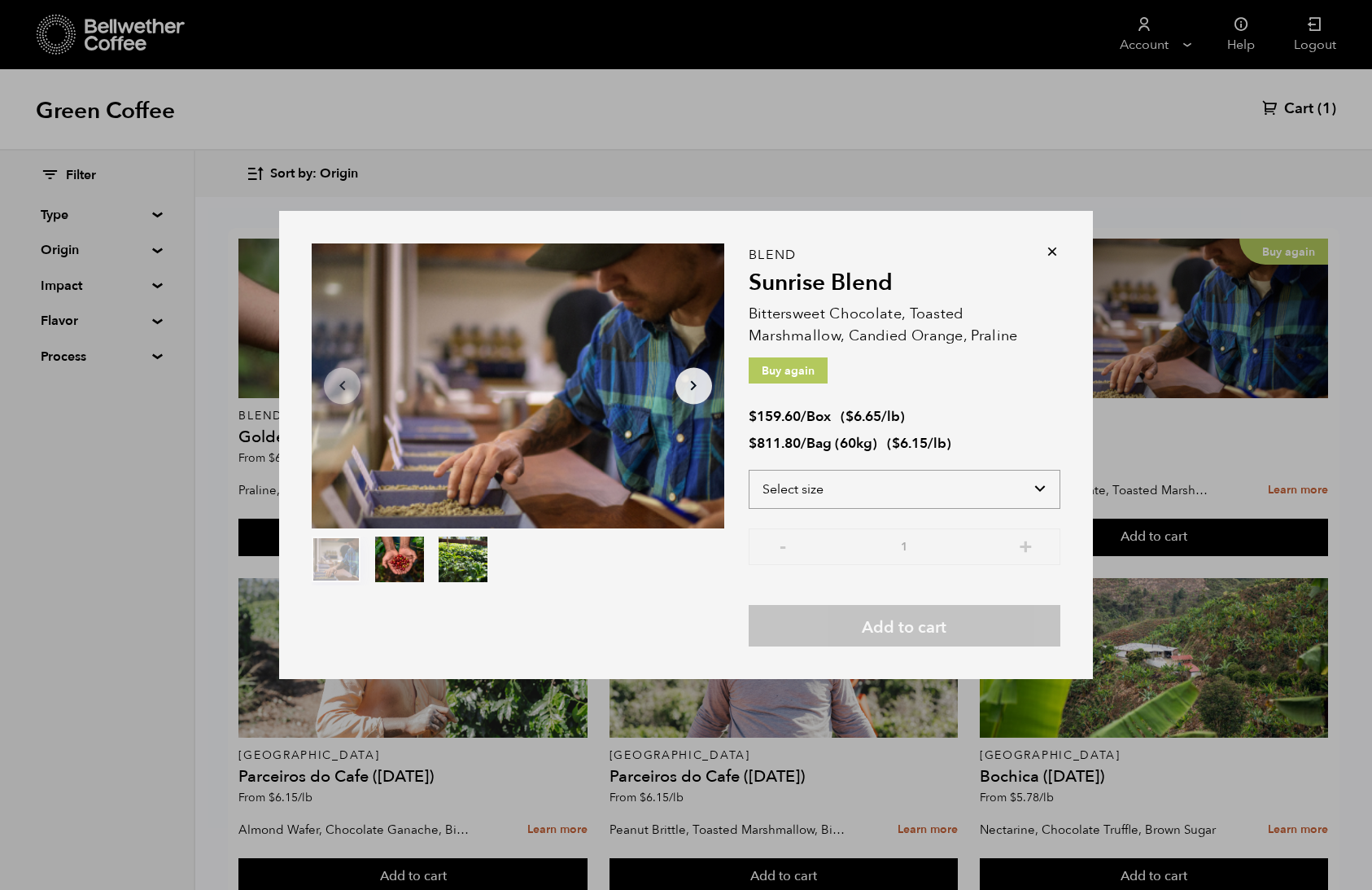
click at [807, 493] on select "Select size Bag (60kg) (132 lbs) Box (24 lbs)" at bounding box center [905, 489] width 312 height 39
select select "box"
click at [749, 470] on select "Select size Bag (60kg) (132 lbs) Box (24 lbs)" at bounding box center [905, 489] width 312 height 39
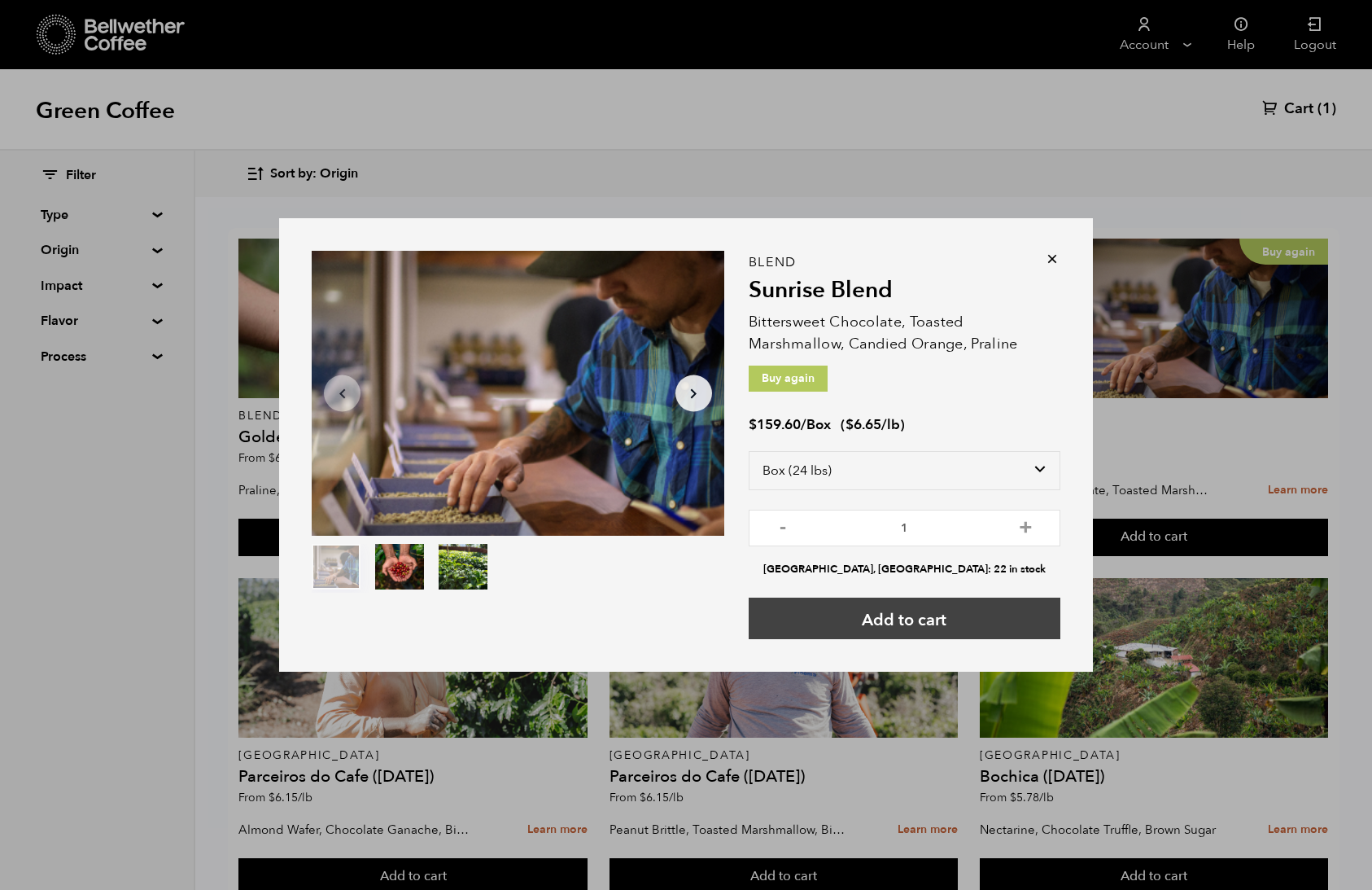
click at [850, 622] on button "Add to cart" at bounding box center [905, 618] width 312 height 41
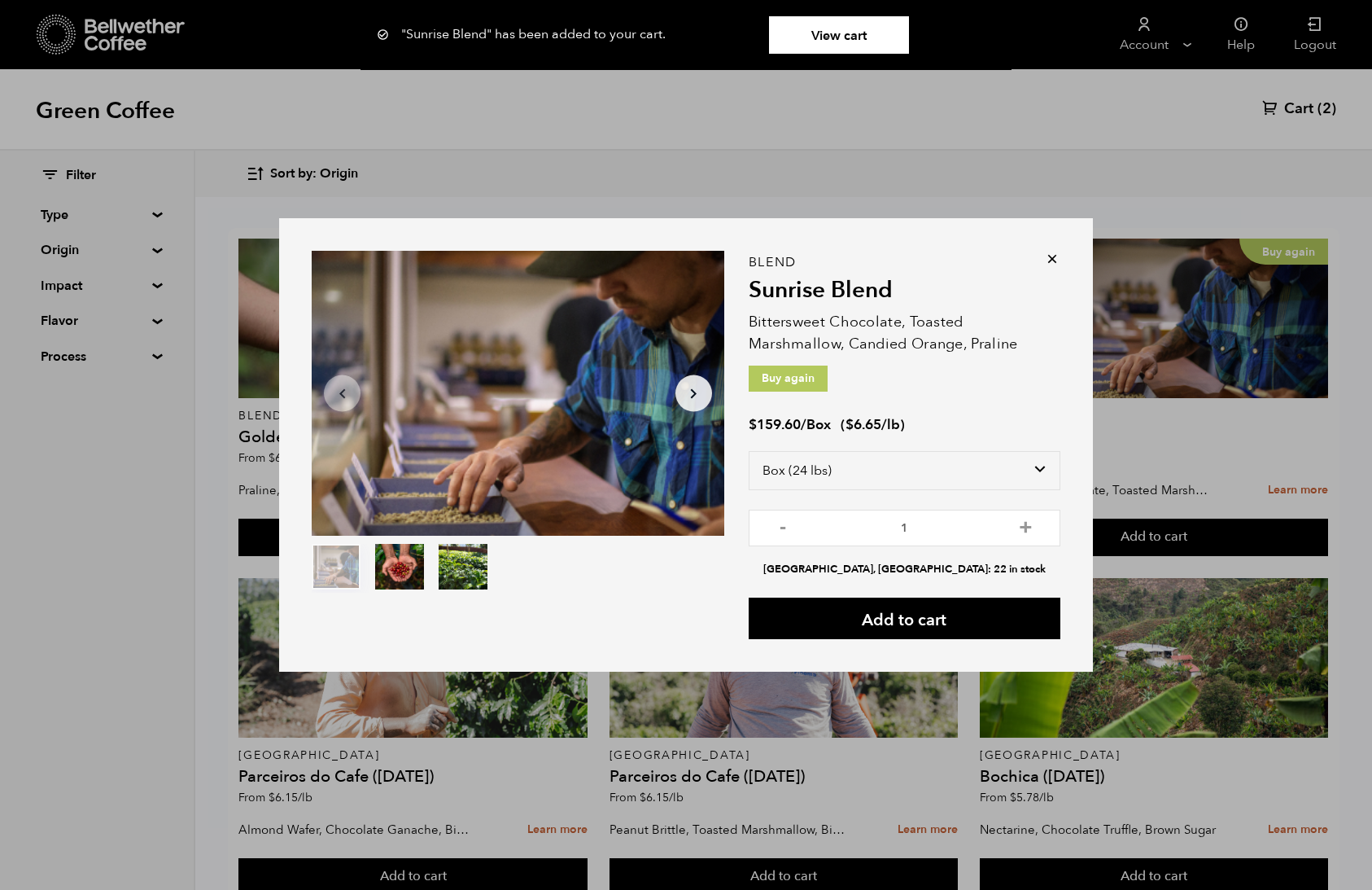
drag, startPoint x: 832, startPoint y: 41, endPoint x: 827, endPoint y: 57, distance: 16.8
click at [832, 41] on link "View cart" at bounding box center [839, 35] width 140 height 37
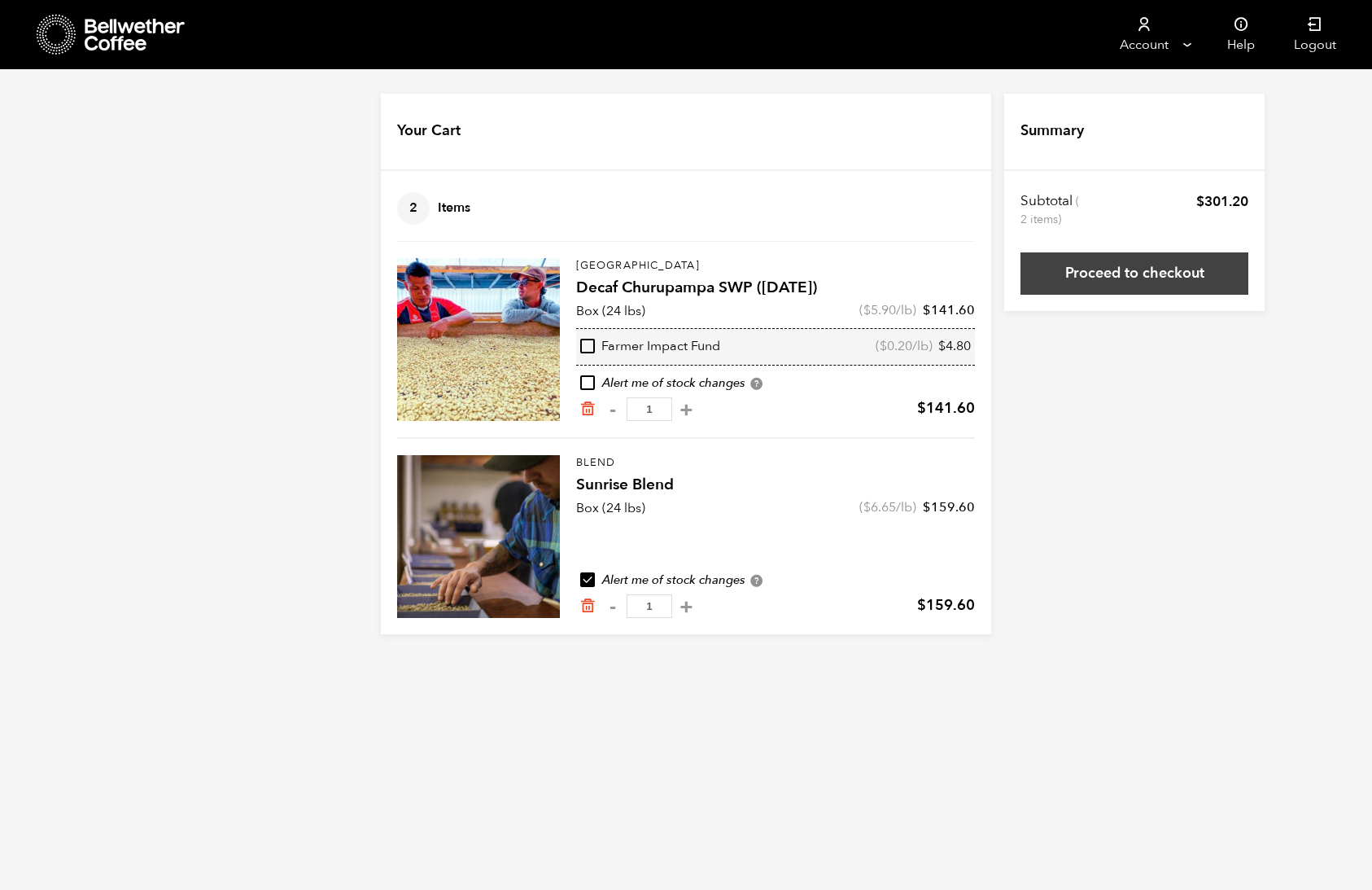
click at [1134, 274] on link "Proceed to checkout" at bounding box center [1134, 273] width 228 height 42
click at [588, 408] on icon "Remove from cart" at bounding box center [588, 408] width 16 height 16
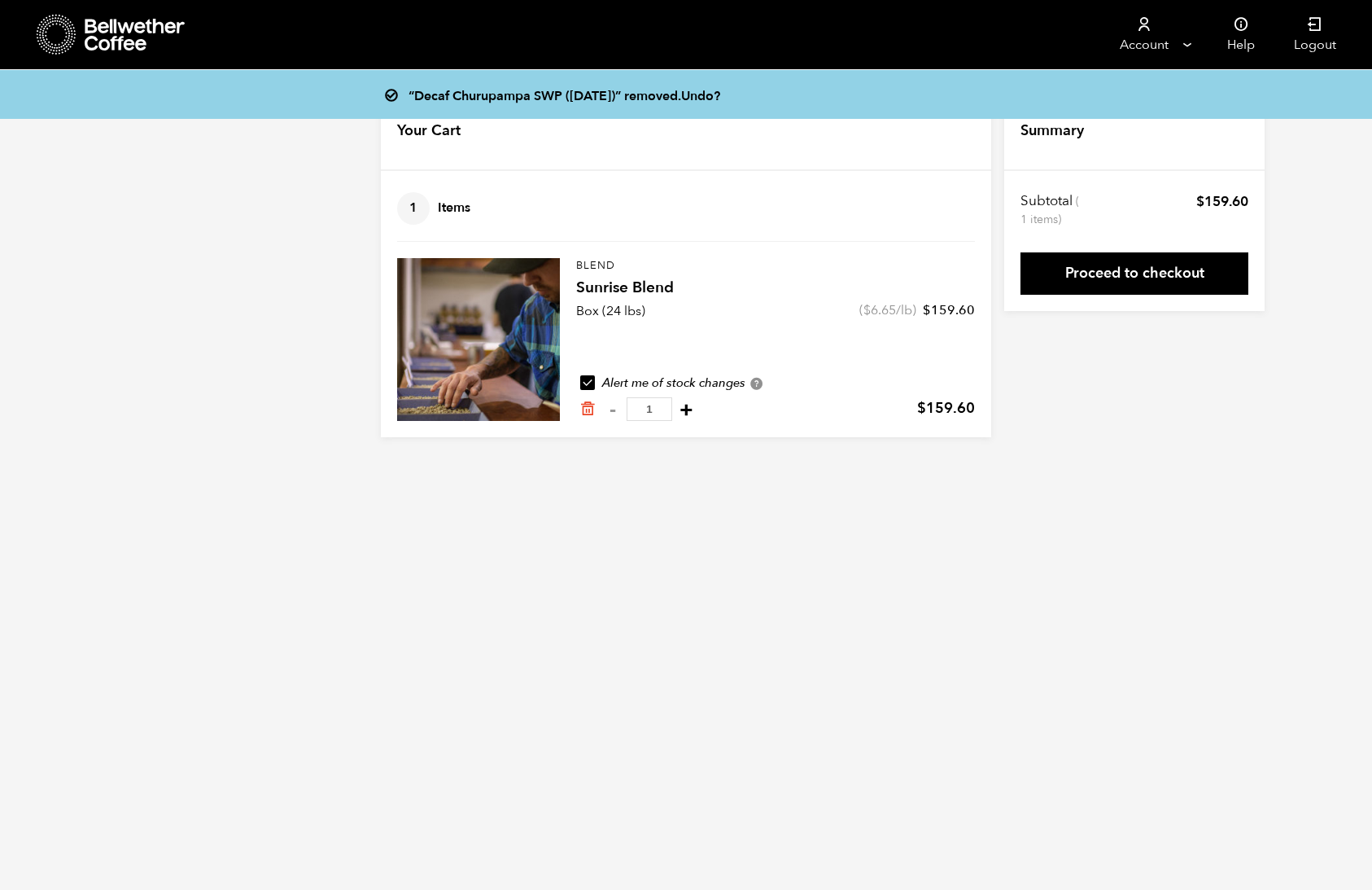
click at [680, 406] on button "+" at bounding box center [687, 409] width 21 height 16
type input "2"
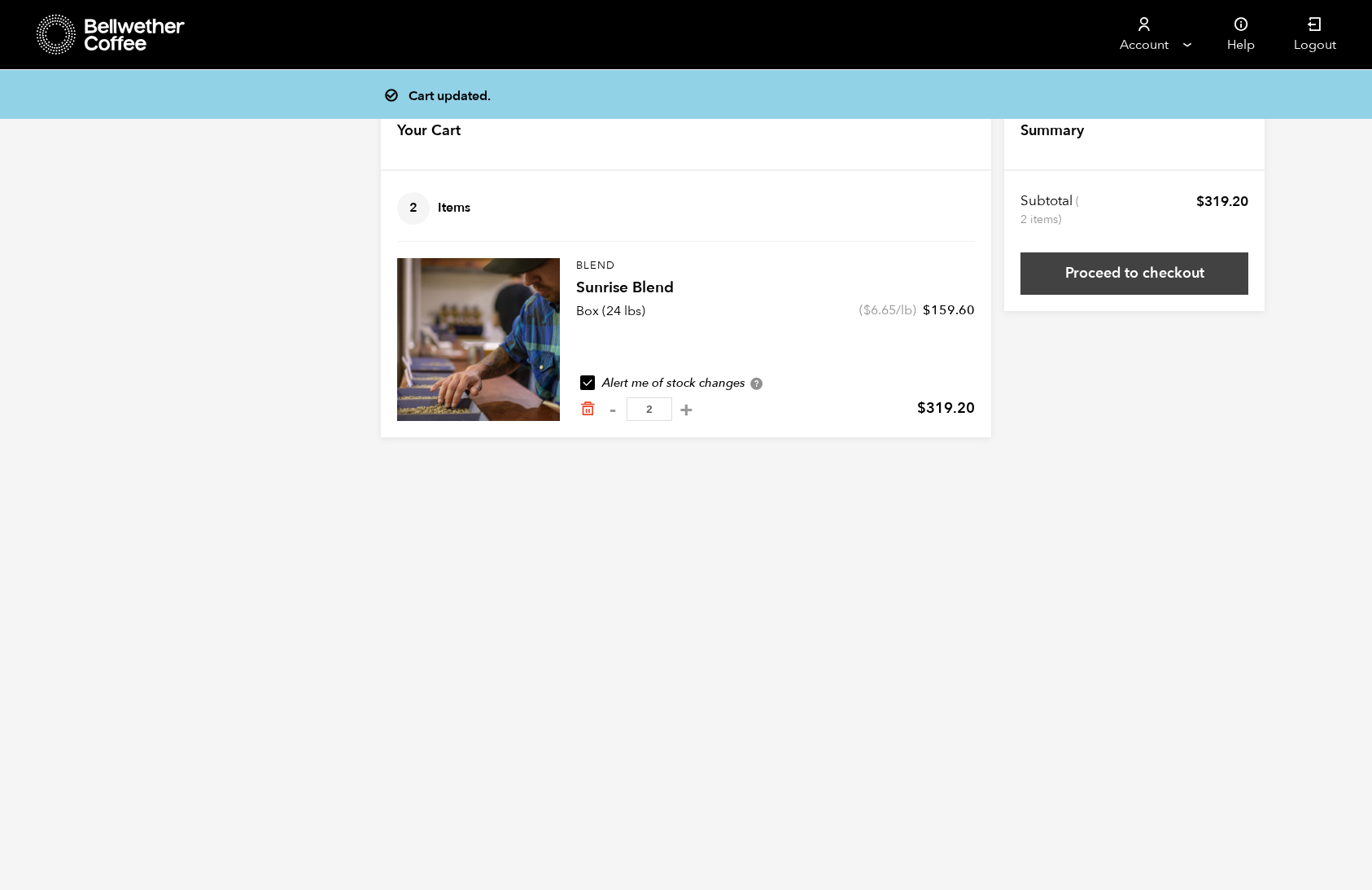
click at [1089, 277] on link "Proceed to checkout" at bounding box center [1134, 273] width 228 height 42
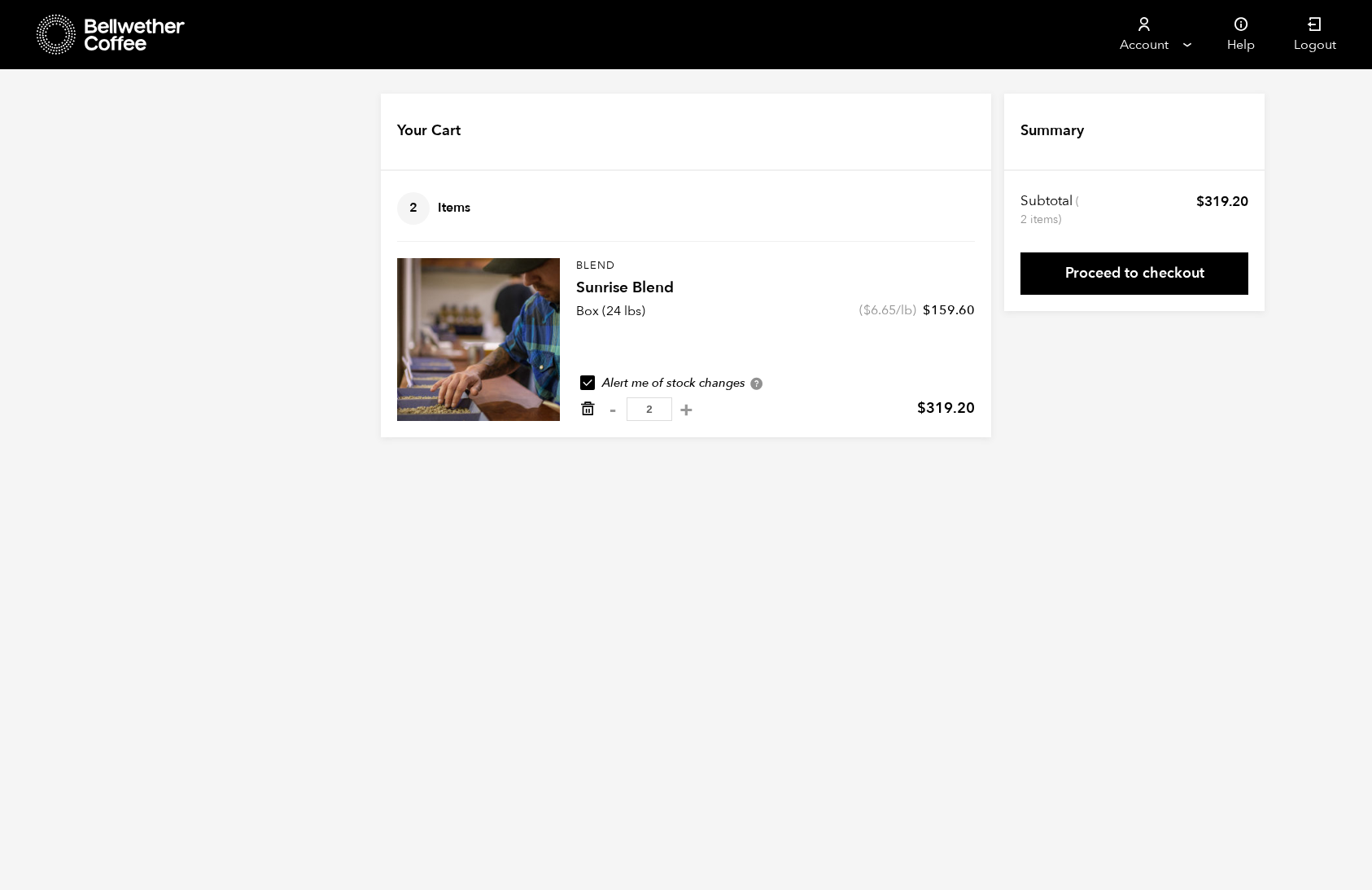
click at [584, 406] on icon "Remove from cart" at bounding box center [588, 408] width 16 height 16
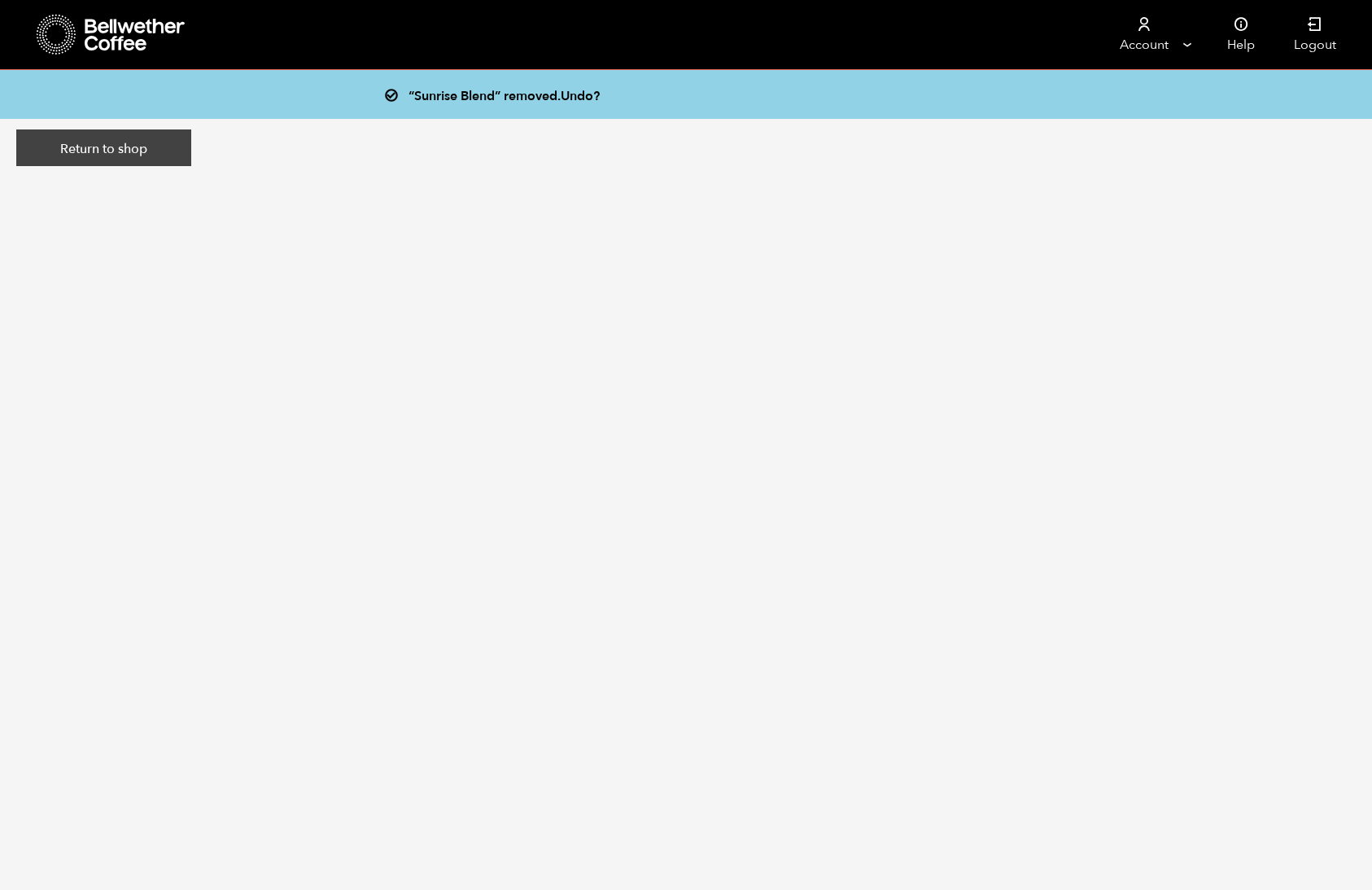
click at [106, 153] on link "Return to shop" at bounding box center [104, 148] width 175 height 37
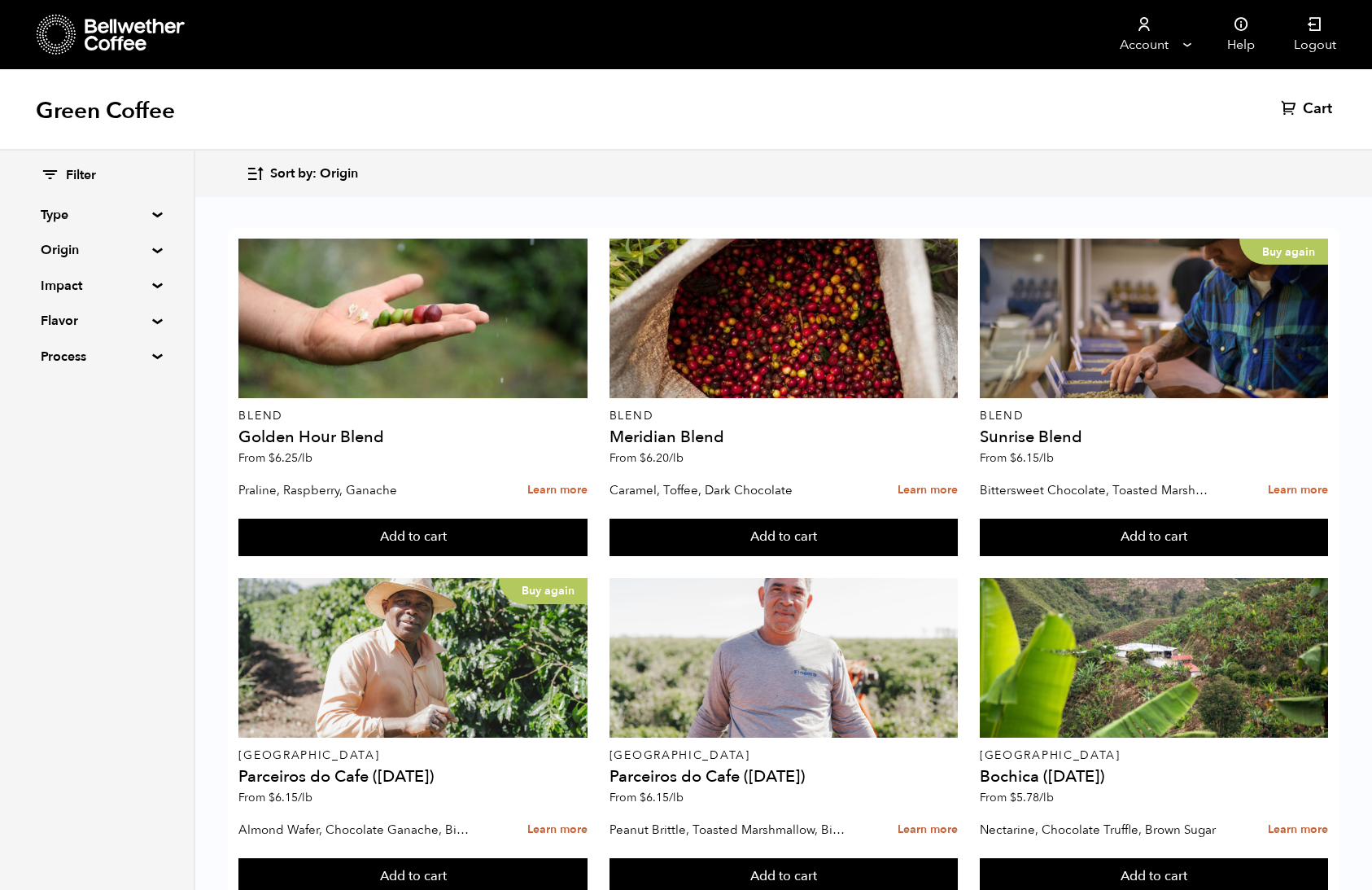
click at [60, 248] on summary "Origin" at bounding box center [97, 250] width 112 height 20
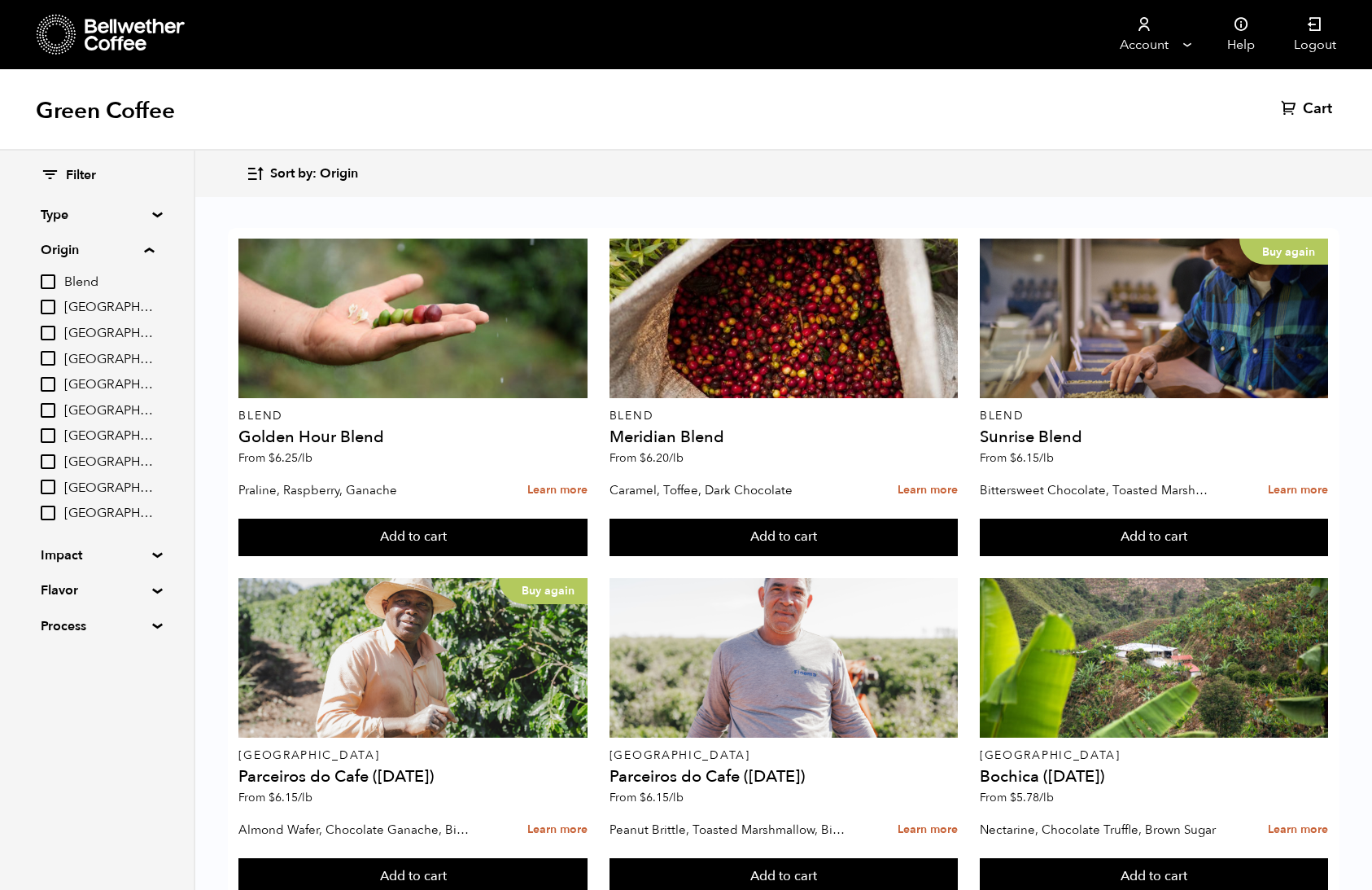
click at [68, 412] on span "[GEOGRAPHIC_DATA]" at bounding box center [109, 410] width 90 height 18
click at [0, 0] on input "[GEOGRAPHIC_DATA]" at bounding box center [0, 0] width 0 height 0
checkbox input "true"
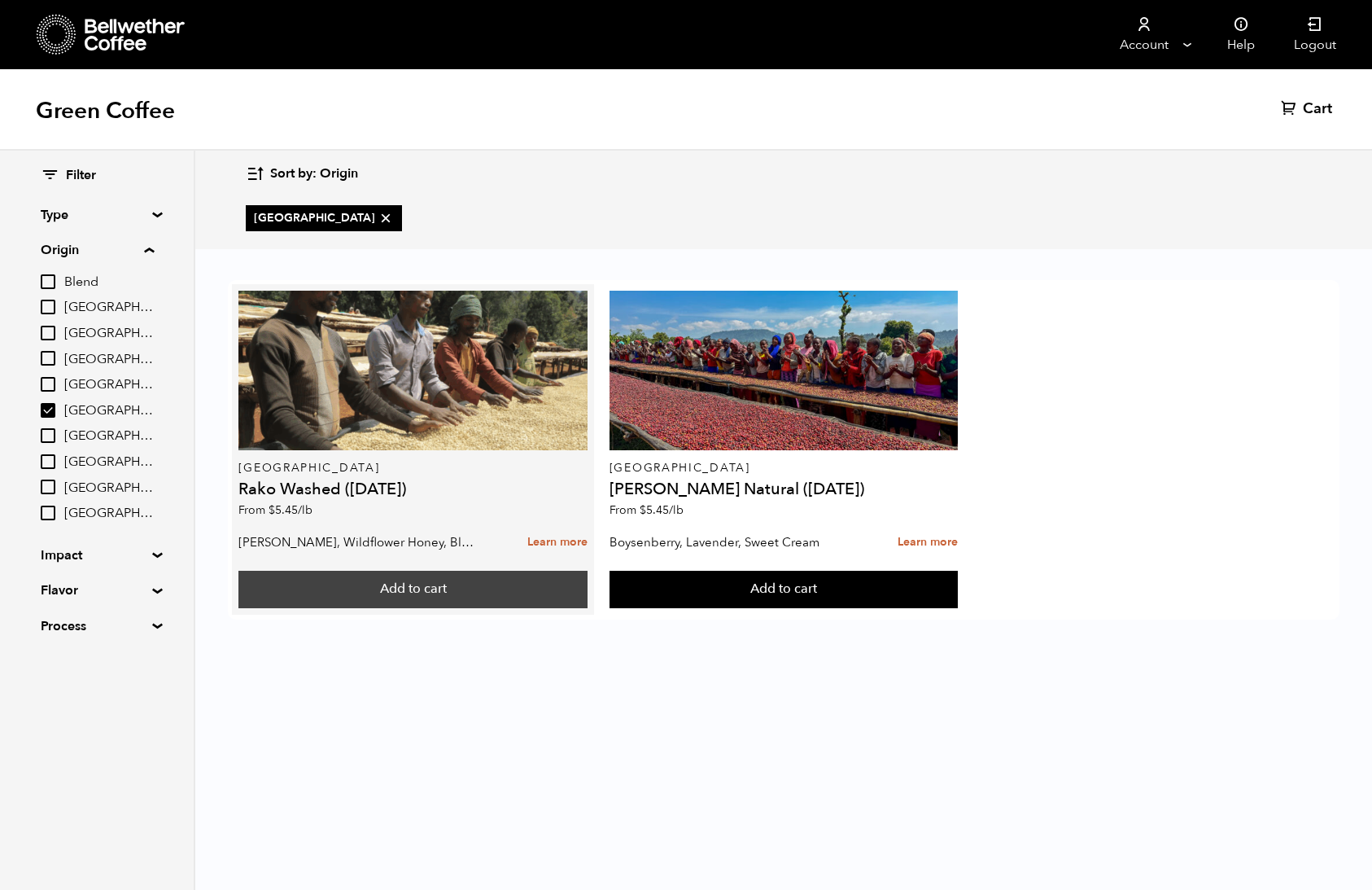
click at [321, 575] on button "Add to cart" at bounding box center [412, 588] width 348 height 37
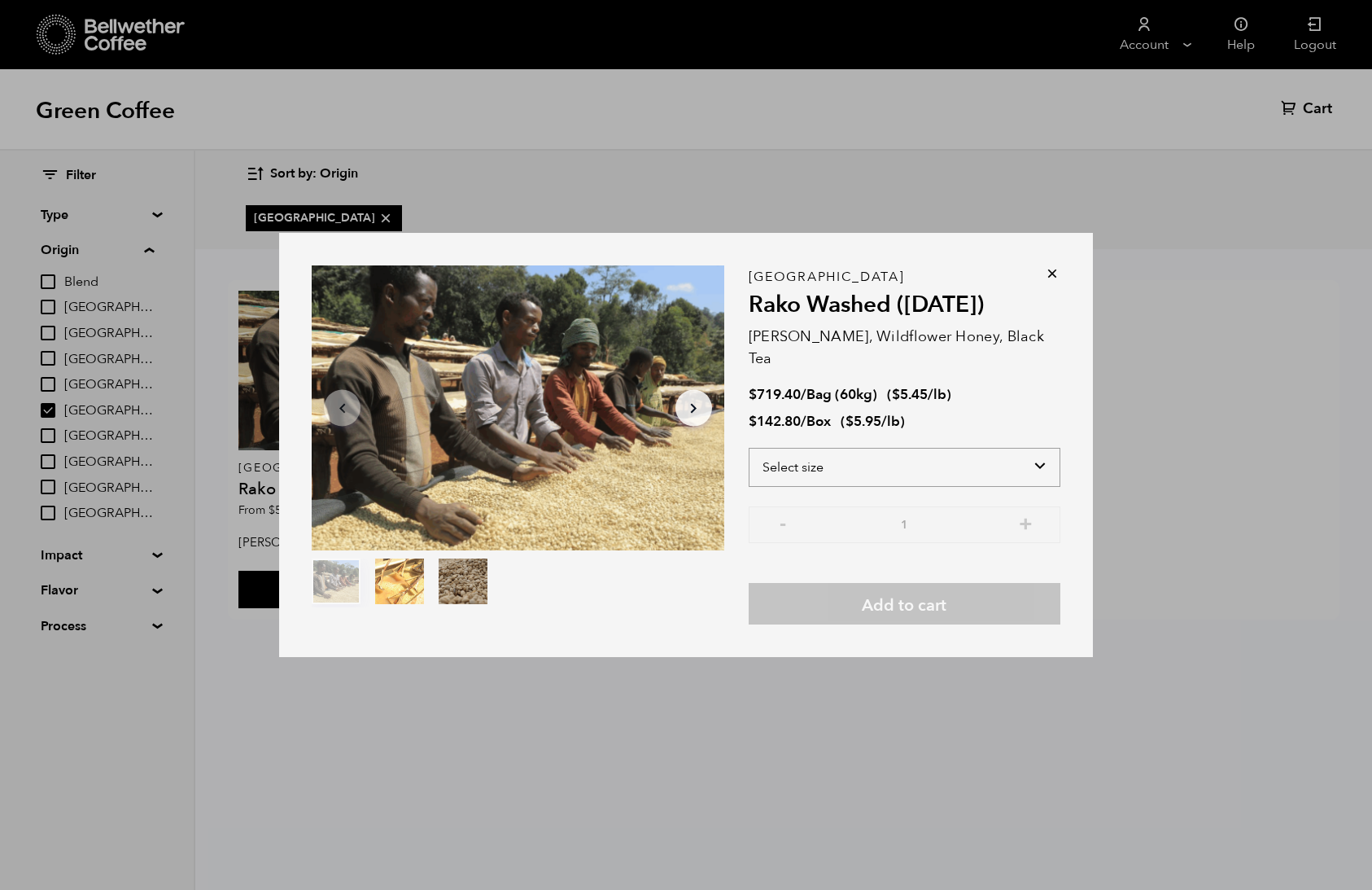
click at [861, 456] on select "Select size Bag (60kg) (132 lbs) Box (24 lbs)" at bounding box center [905, 467] width 312 height 39
select select "box"
click at [749, 448] on select "Select size Bag (60kg) (132 lbs) Box (24 lbs)" at bounding box center [905, 467] width 312 height 39
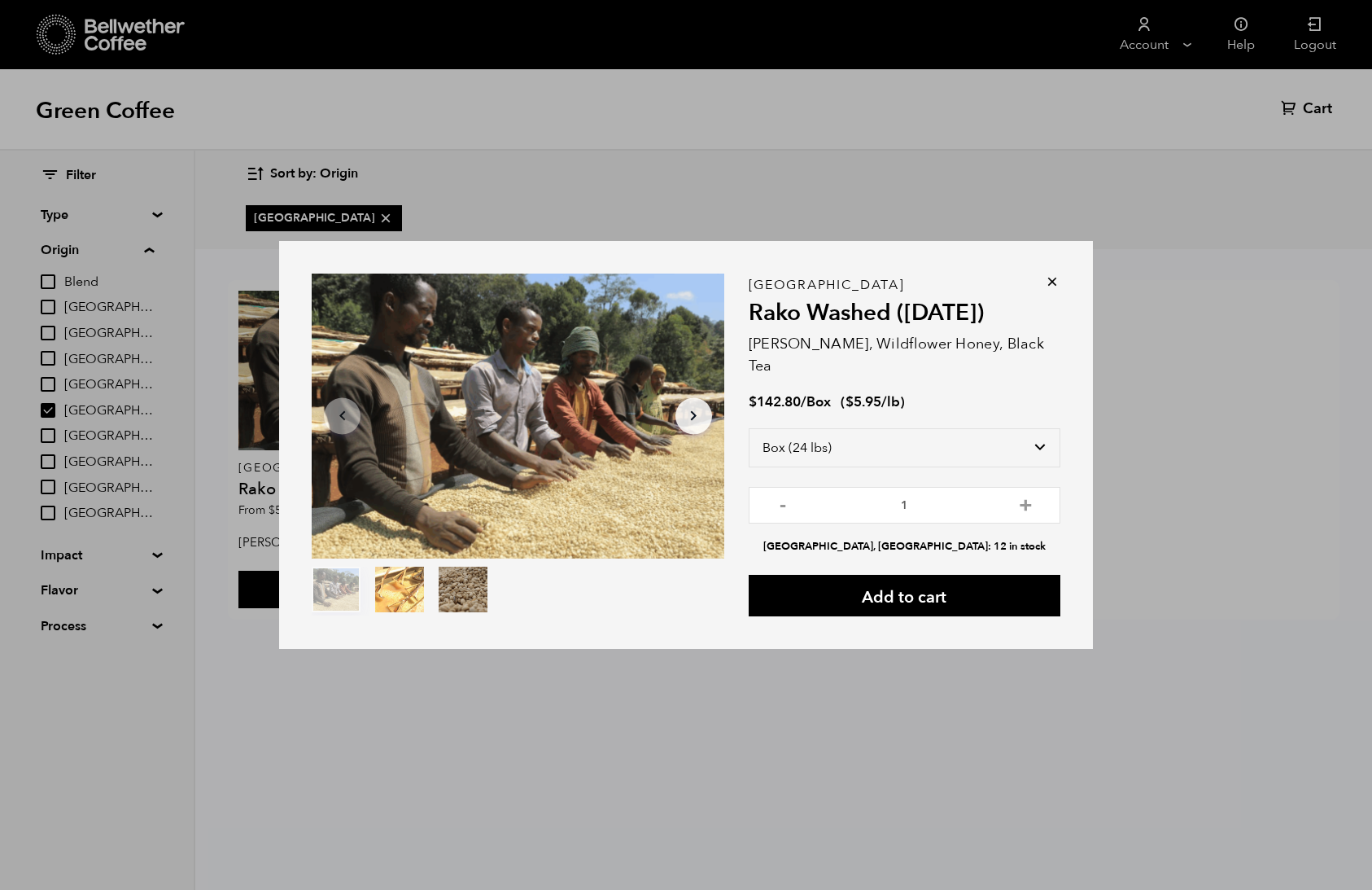
drag, startPoint x: 1026, startPoint y: 484, endPoint x: 1022, endPoint y: 507, distance: 23.3
click at [1025, 495] on button "+" at bounding box center [1026, 503] width 21 height 16
type input "2"
click at [1011, 575] on button "Add to cart" at bounding box center [905, 595] width 312 height 41
drag, startPoint x: 1055, startPoint y: 281, endPoint x: 1061, endPoint y: 272, distance: 10.8
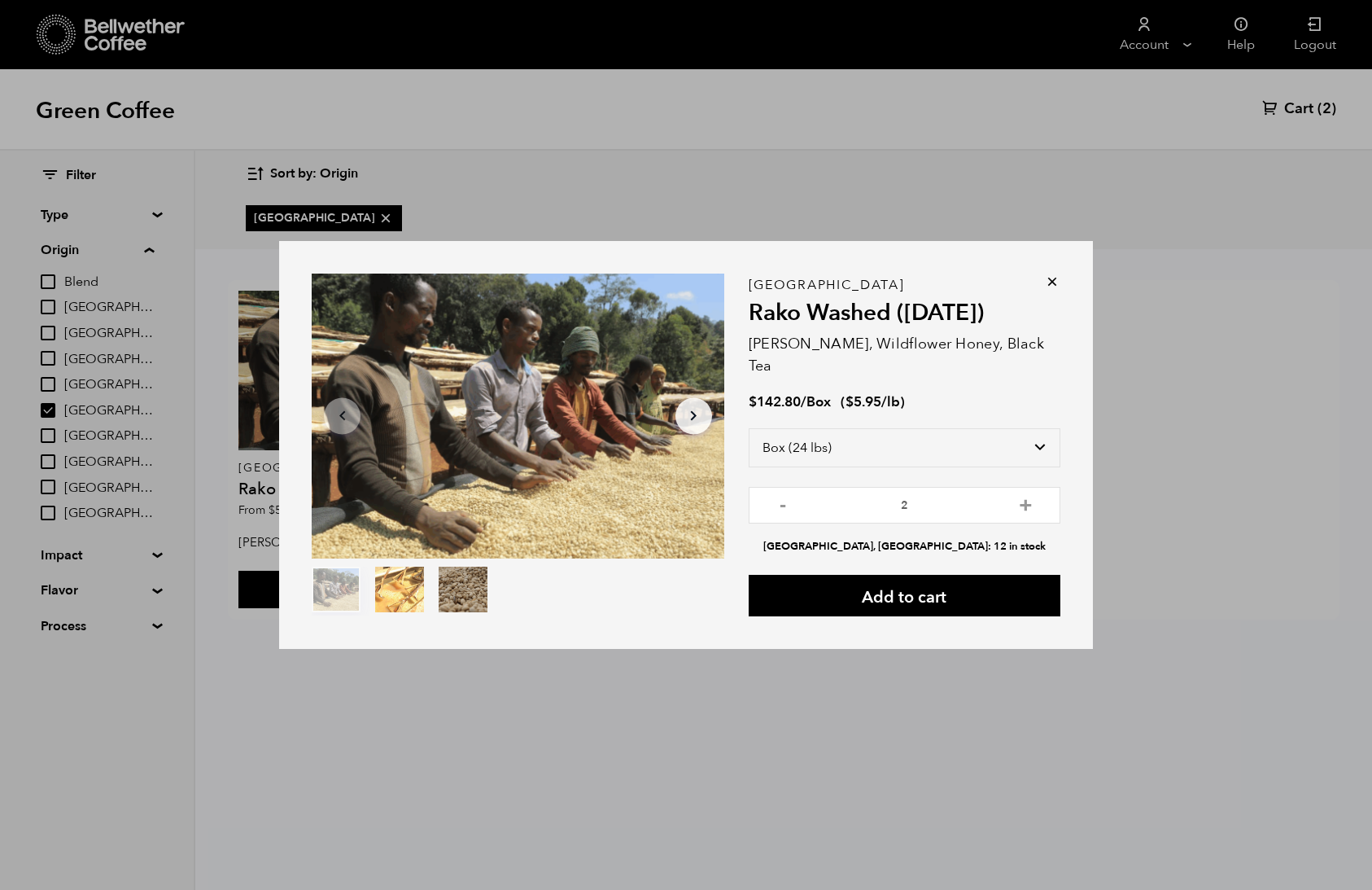
click at [1055, 281] on icon at bounding box center [1052, 282] width 16 height 16
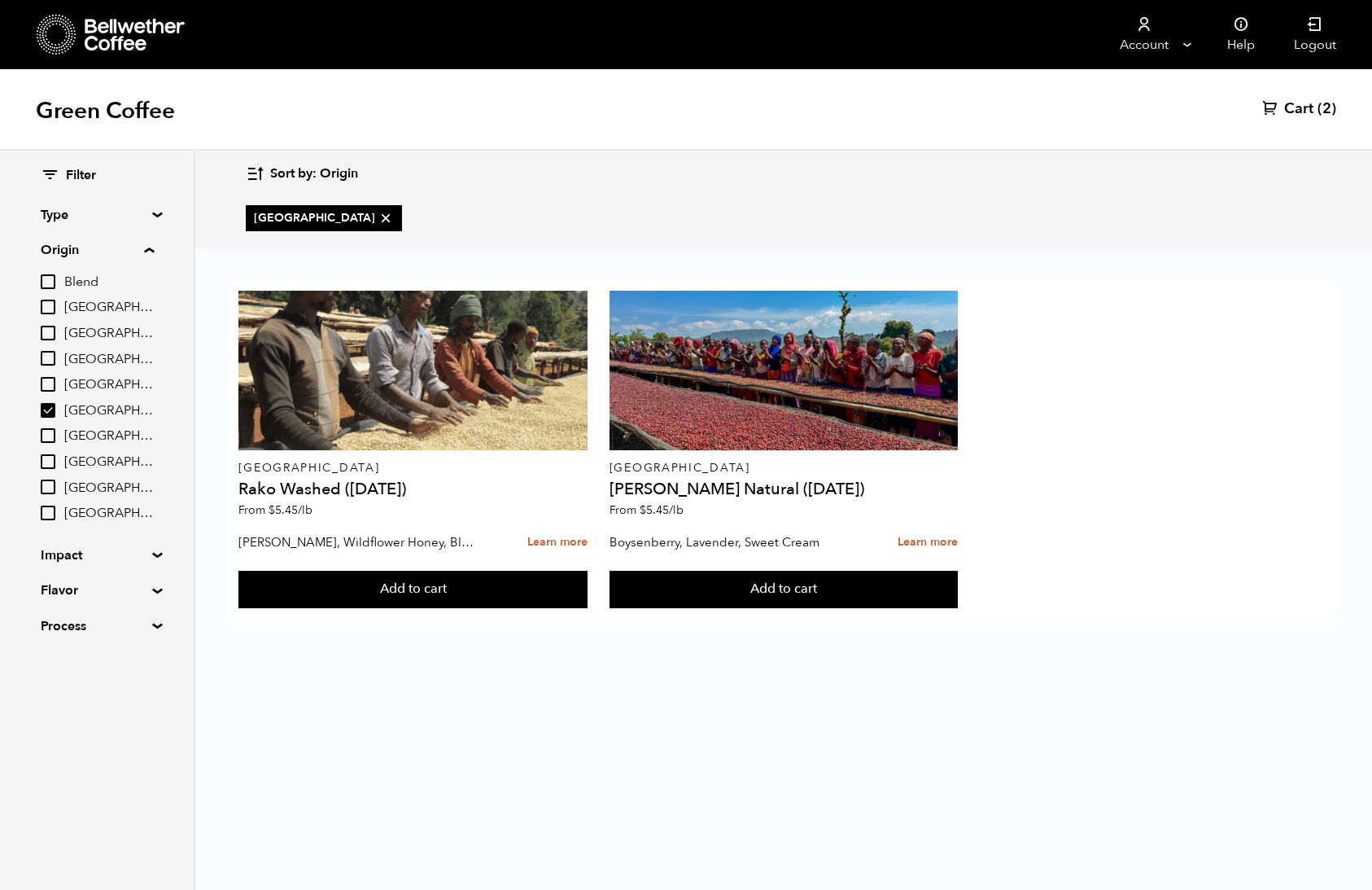
click at [1298, 110] on span "Cart" at bounding box center [1299, 109] width 29 height 20
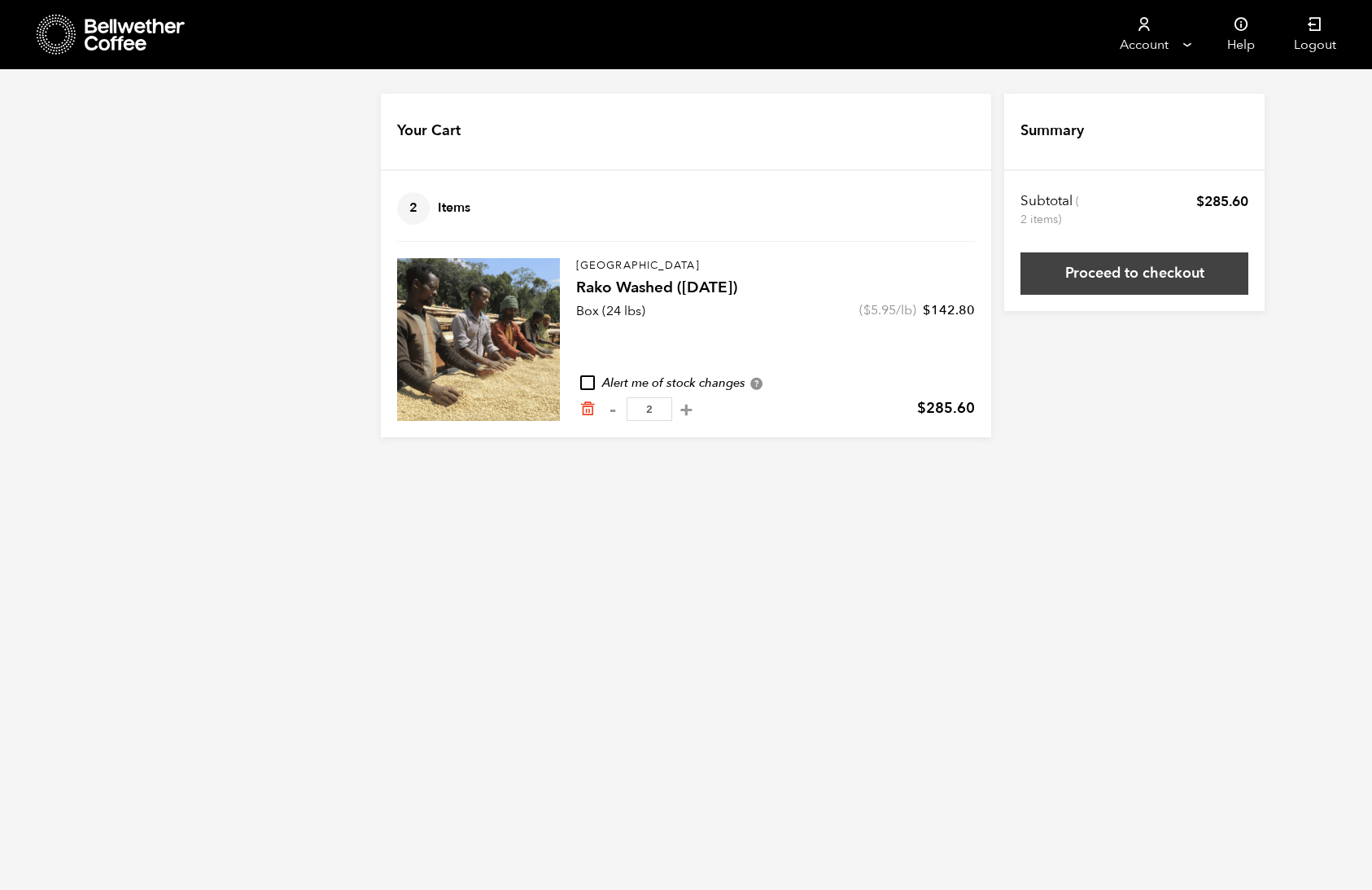
click at [1125, 276] on link "Proceed to checkout" at bounding box center [1134, 273] width 228 height 42
click at [612, 410] on button "-" at bounding box center [613, 409] width 21 height 16
type input "1"
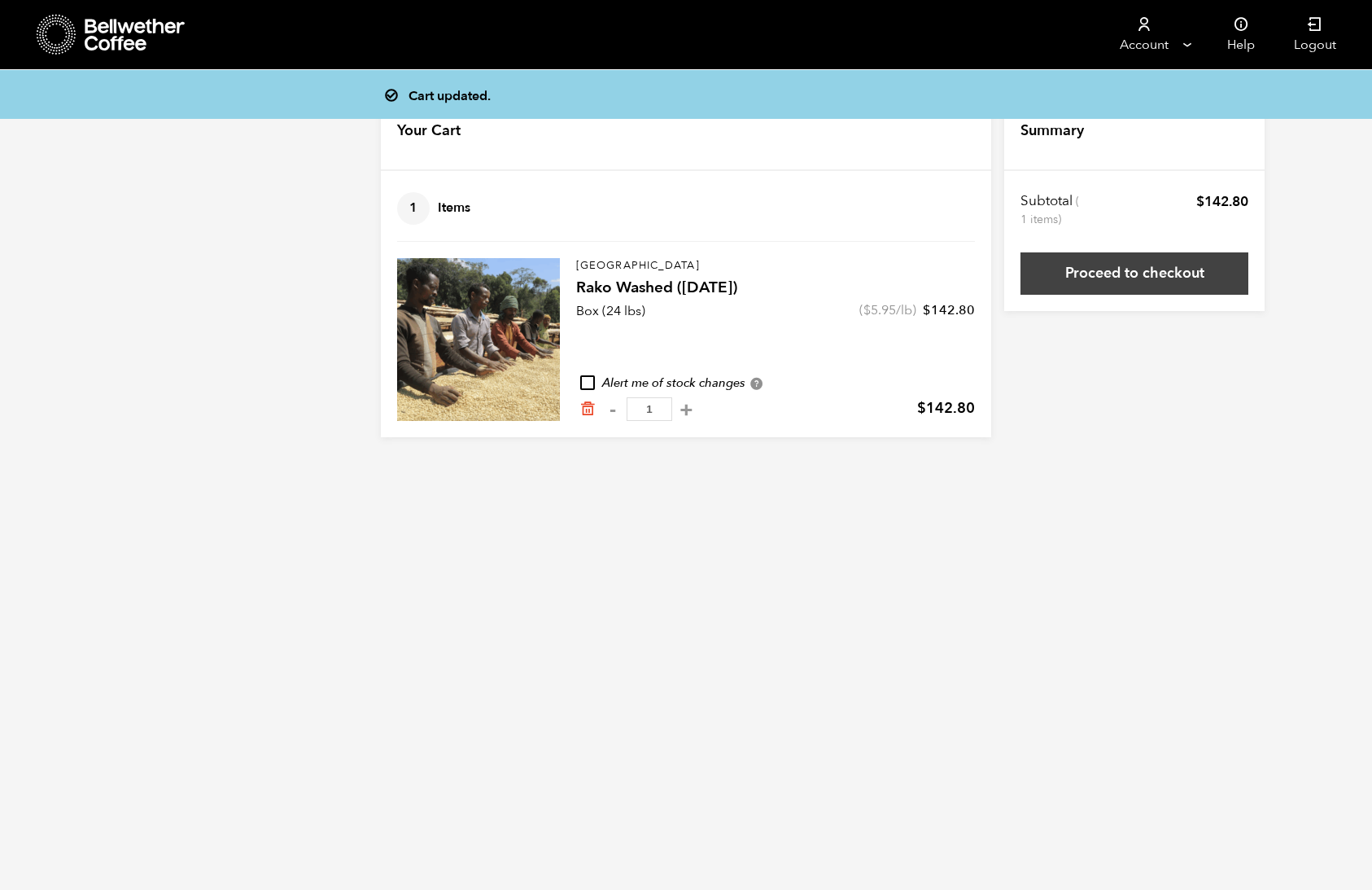
click at [1115, 288] on link "Proceed to checkout" at bounding box center [1134, 273] width 228 height 42
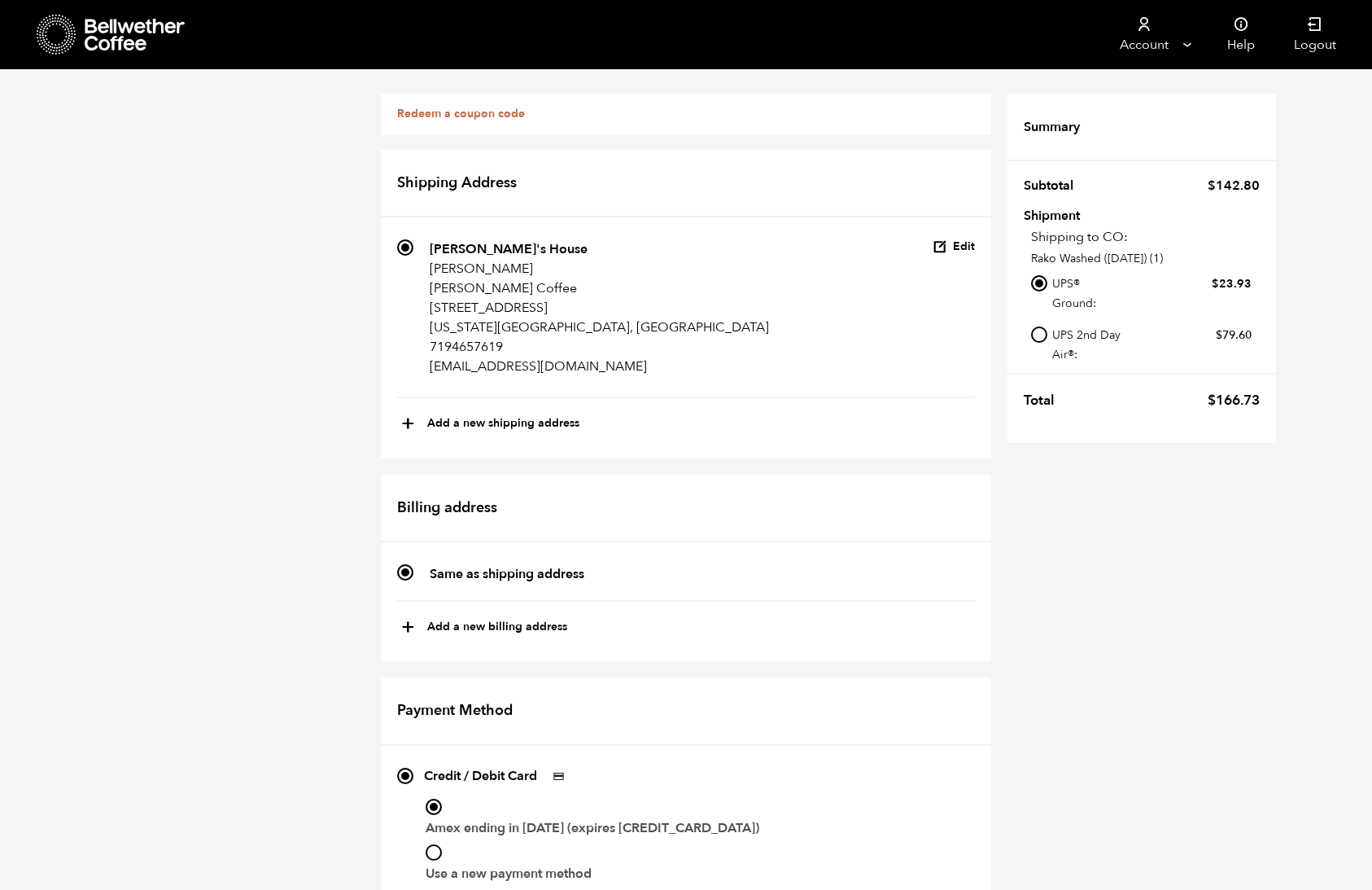
click at [67, 32] on icon at bounding box center [56, 35] width 40 height 41
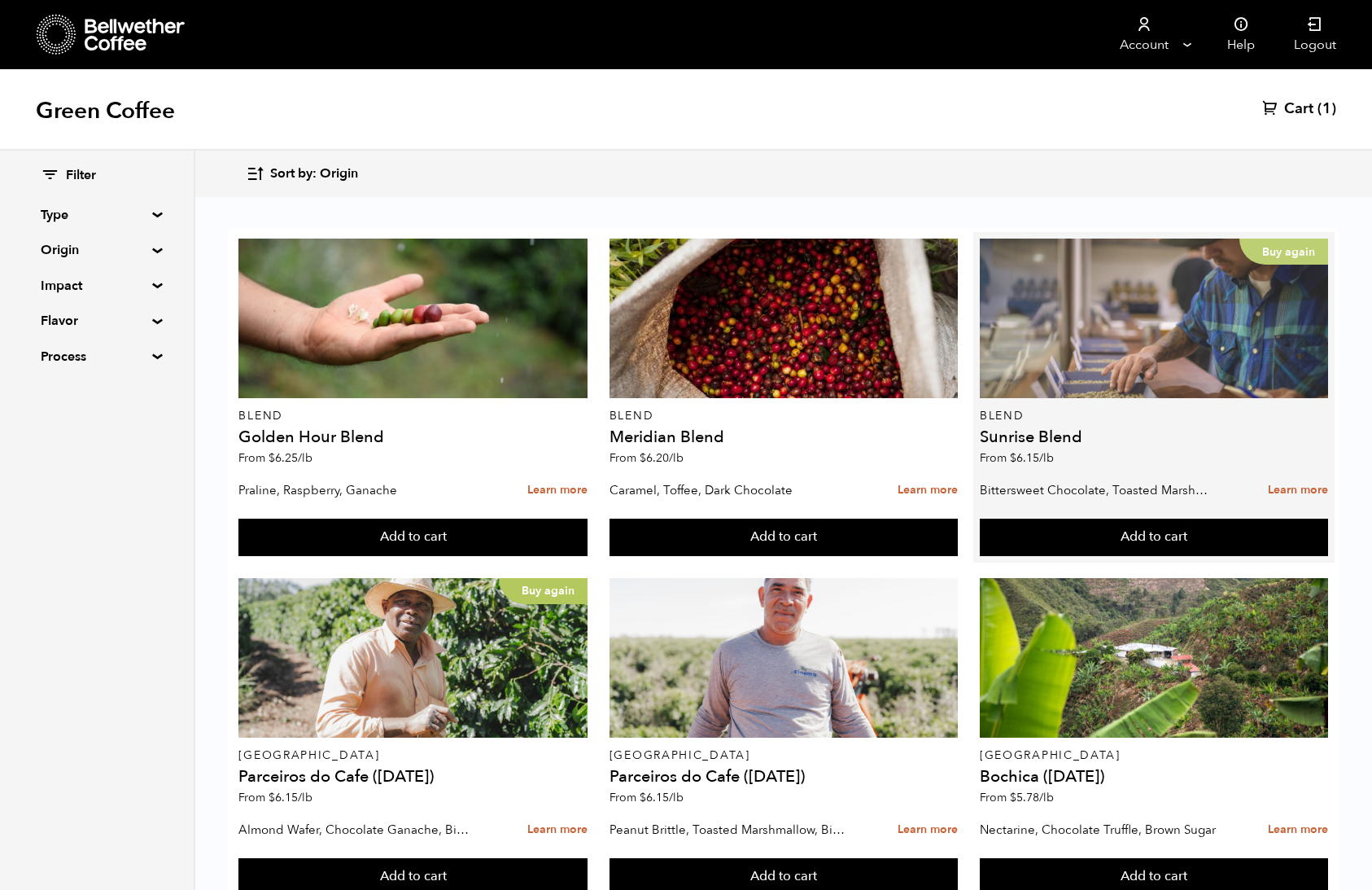
click at [1122, 366] on div "Buy again" at bounding box center [1153, 318] width 348 height 160
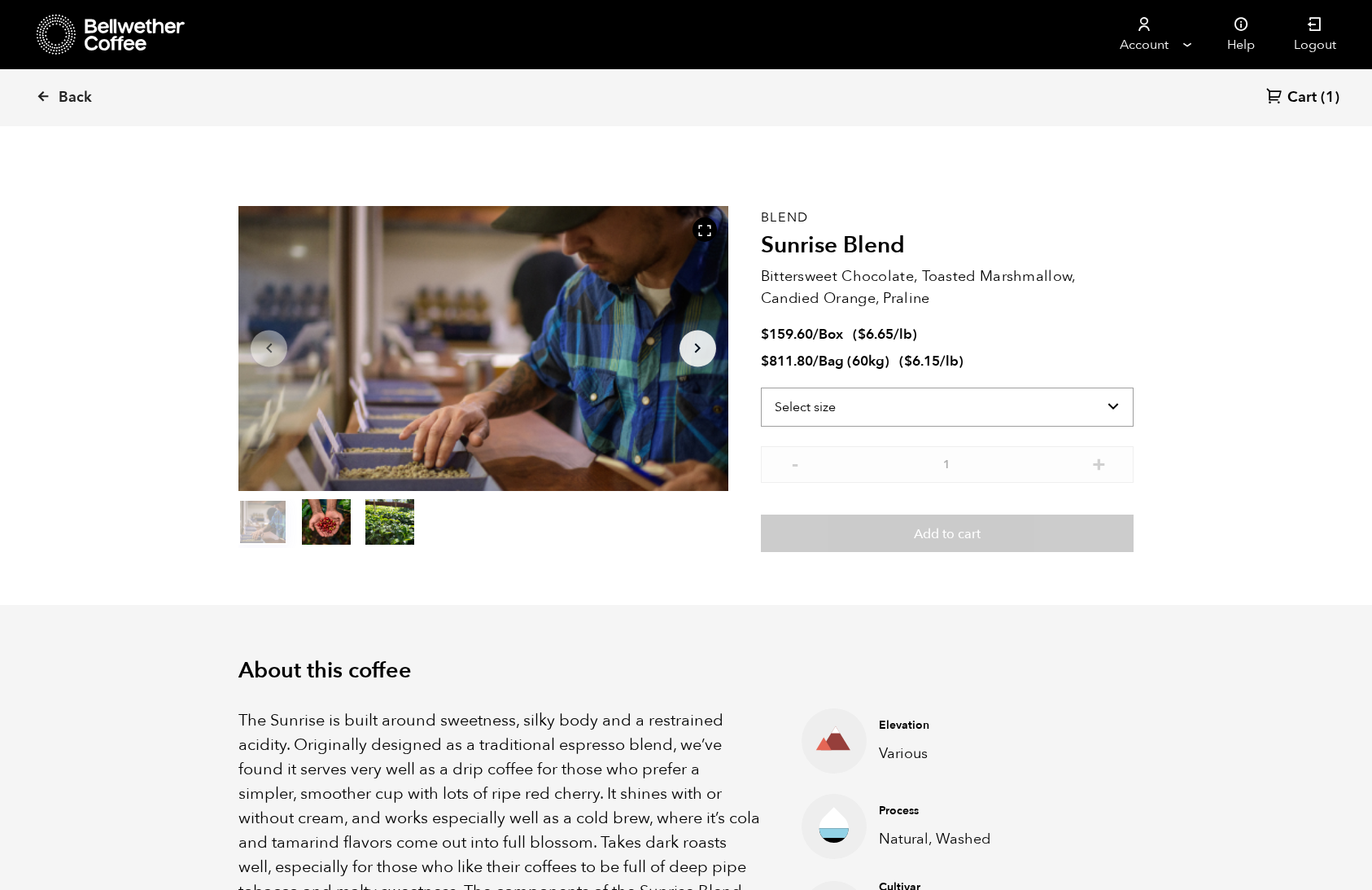
scroll to position [709, 867]
click at [950, 410] on select "Select size Bag (60kg) (132 lbs) Box (24 lbs)" at bounding box center [947, 406] width 372 height 39
select select "box"
click at [761, 387] on select "Select size Bag (60kg) (132 lbs) Box (24 lbs)" at bounding box center [947, 406] width 372 height 39
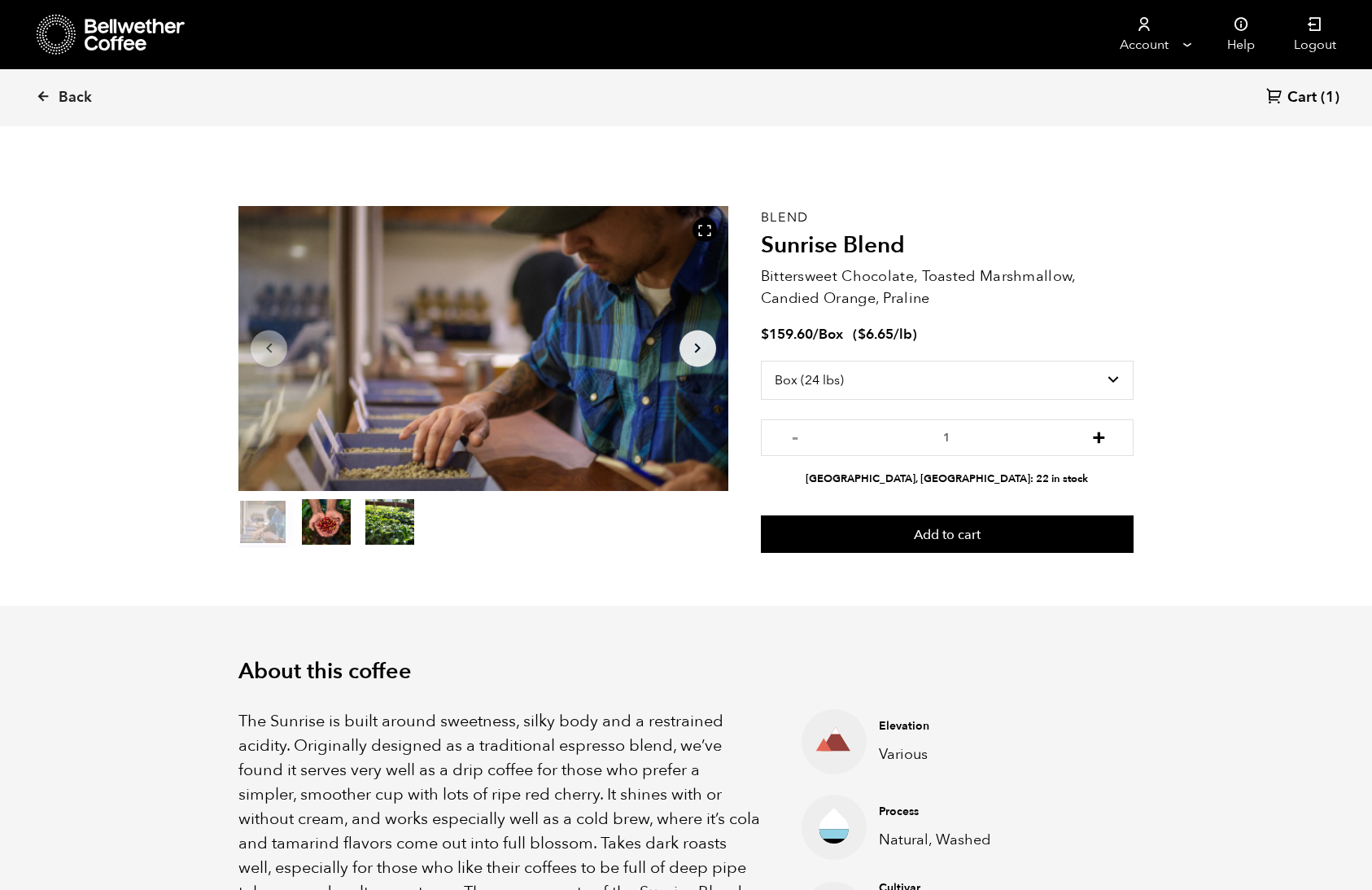
click at [1099, 443] on button "+" at bounding box center [1099, 435] width 21 height 16
click at [1100, 443] on button "+" at bounding box center [1099, 435] width 21 height 16
click at [1099, 443] on button "+" at bounding box center [1099, 435] width 21 height 16
type input "4"
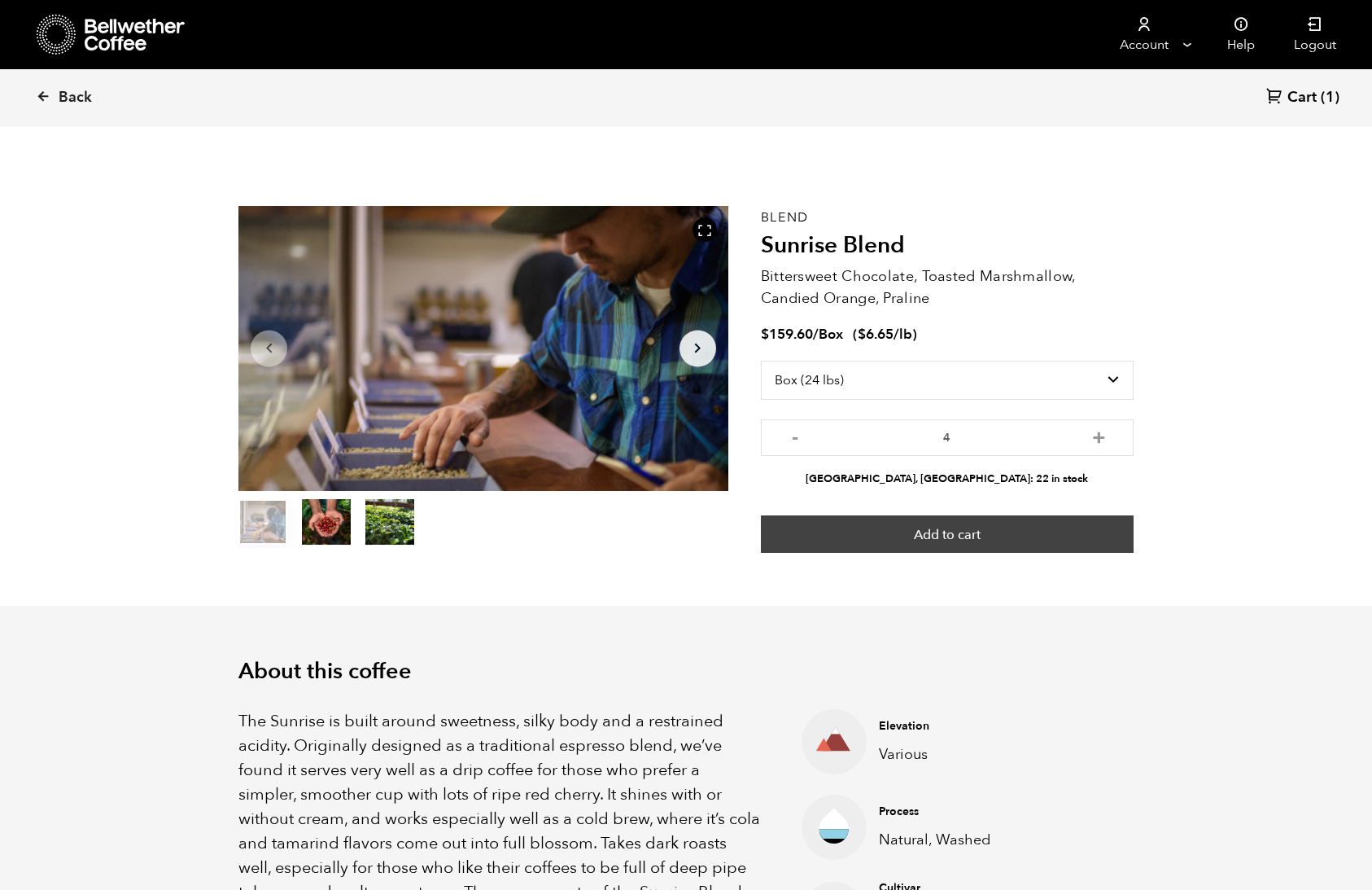
click at [1082, 531] on button "Add to cart" at bounding box center [947, 533] width 372 height 37
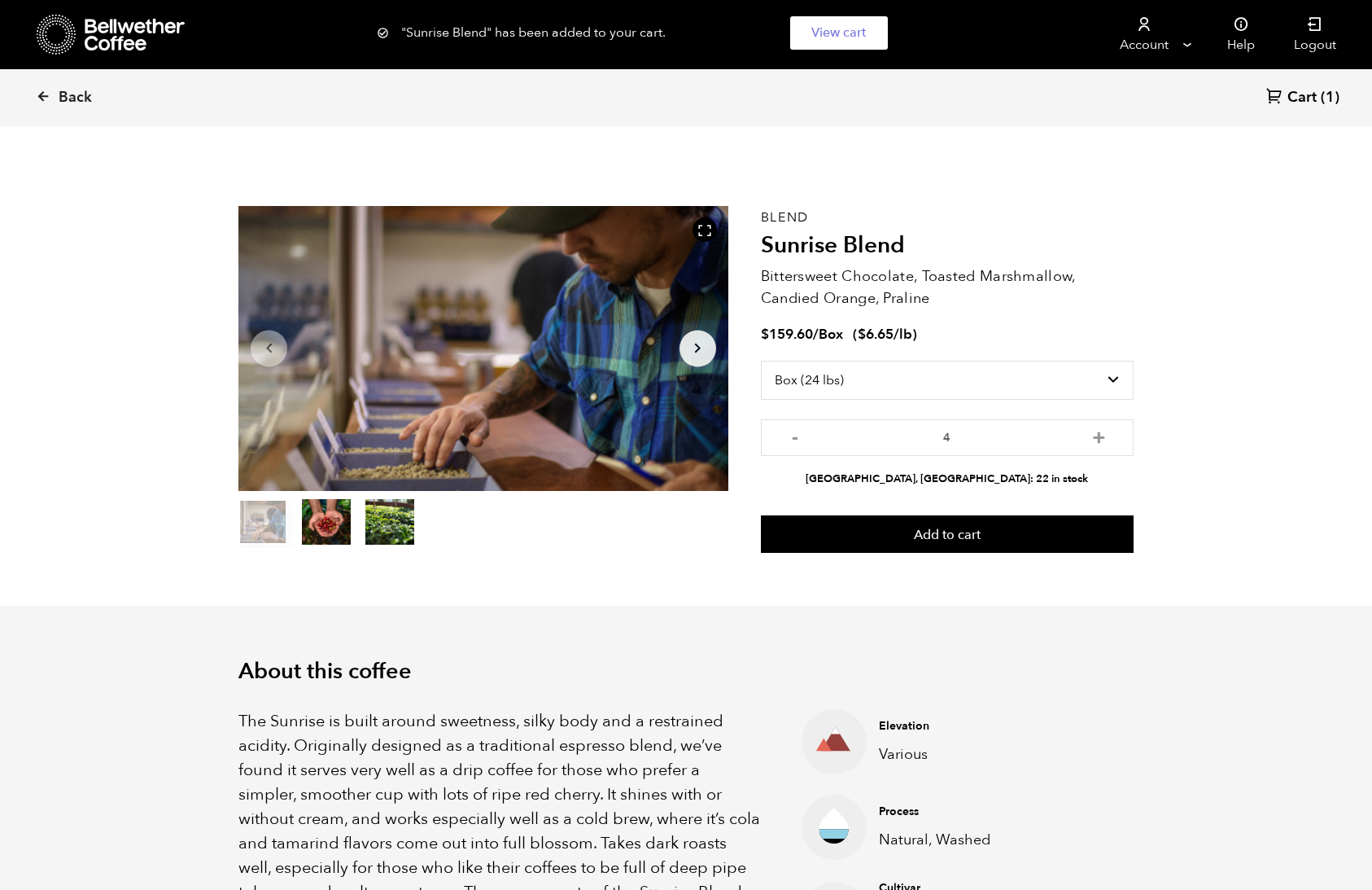
click at [1337, 98] on span "(1)" at bounding box center [1331, 98] width 19 height 20
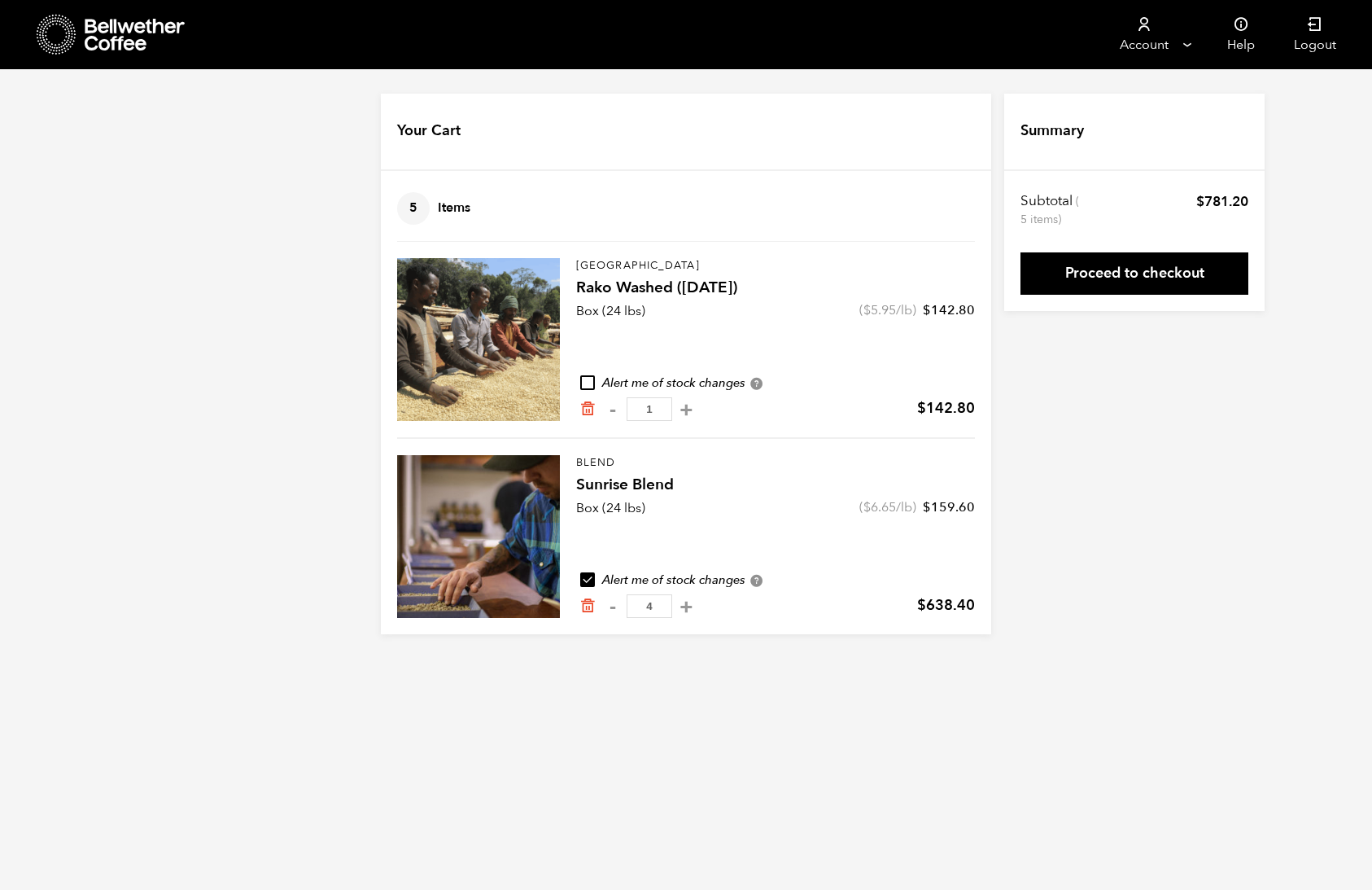
click at [1122, 281] on link "Proceed to checkout" at bounding box center [1134, 273] width 228 height 42
click at [591, 408] on icon "Remove from cart" at bounding box center [588, 408] width 16 height 16
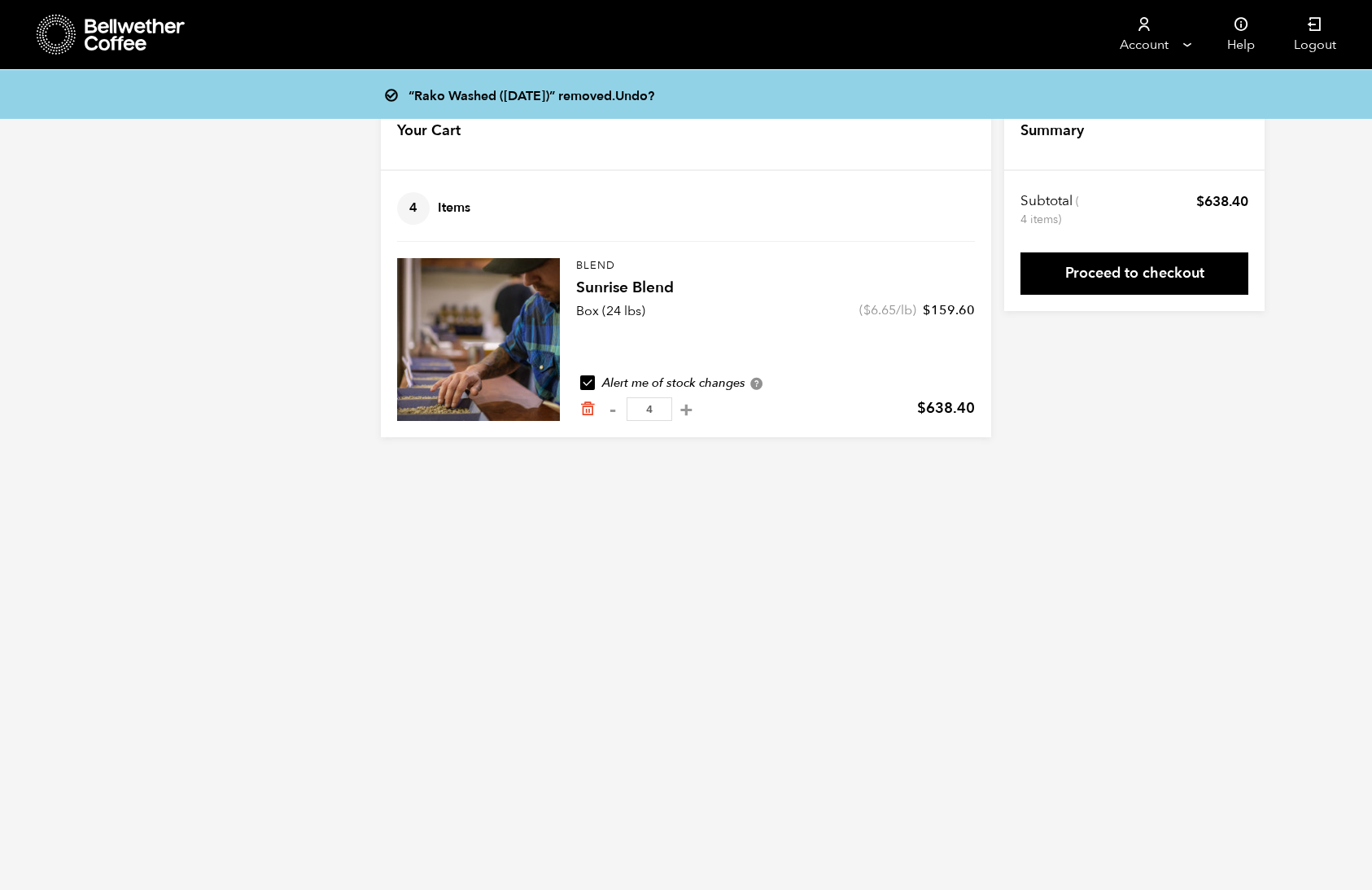
click at [1075, 274] on link "Proceed to checkout" at bounding box center [1134, 273] width 228 height 42
